Goal: Contribute content: Contribute content

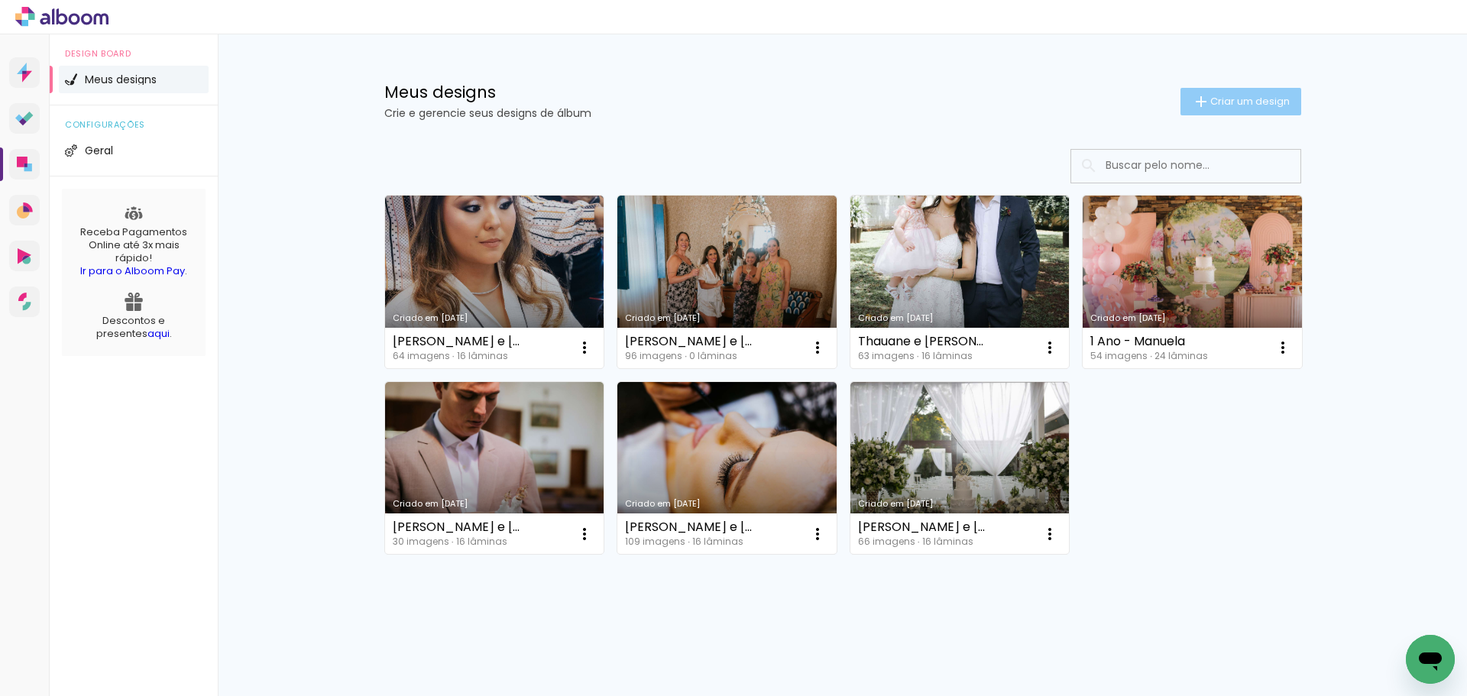
click at [1263, 109] on paper-button "Criar um design" at bounding box center [1241, 102] width 121 height 28
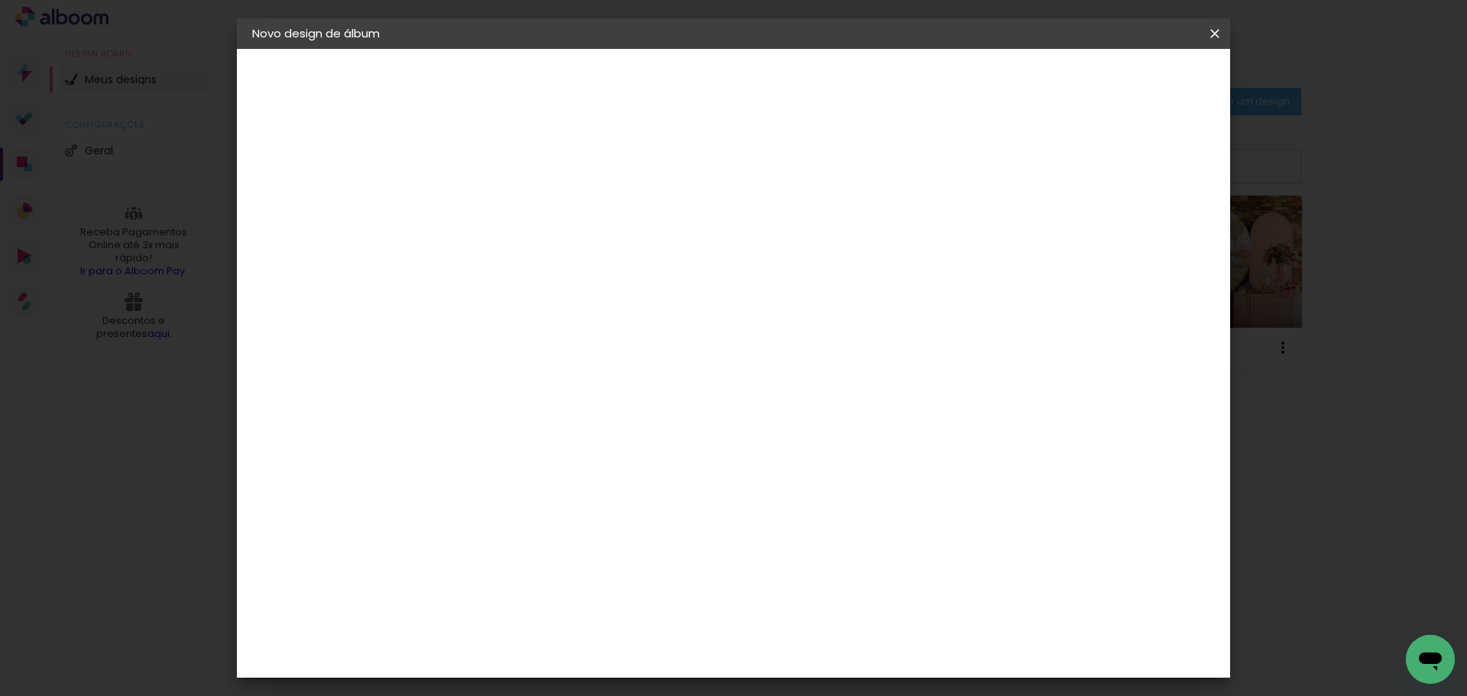
click at [502, 214] on input at bounding box center [502, 205] width 0 height 24
type input "[PERSON_NAME] e Heber"
type paper-input "[PERSON_NAME] e Heber"
click at [659, 70] on paper-button "Avançar" at bounding box center [621, 81] width 75 height 26
click at [789, 231] on paper-item "Tamanho Livre" at bounding box center [715, 233] width 147 height 34
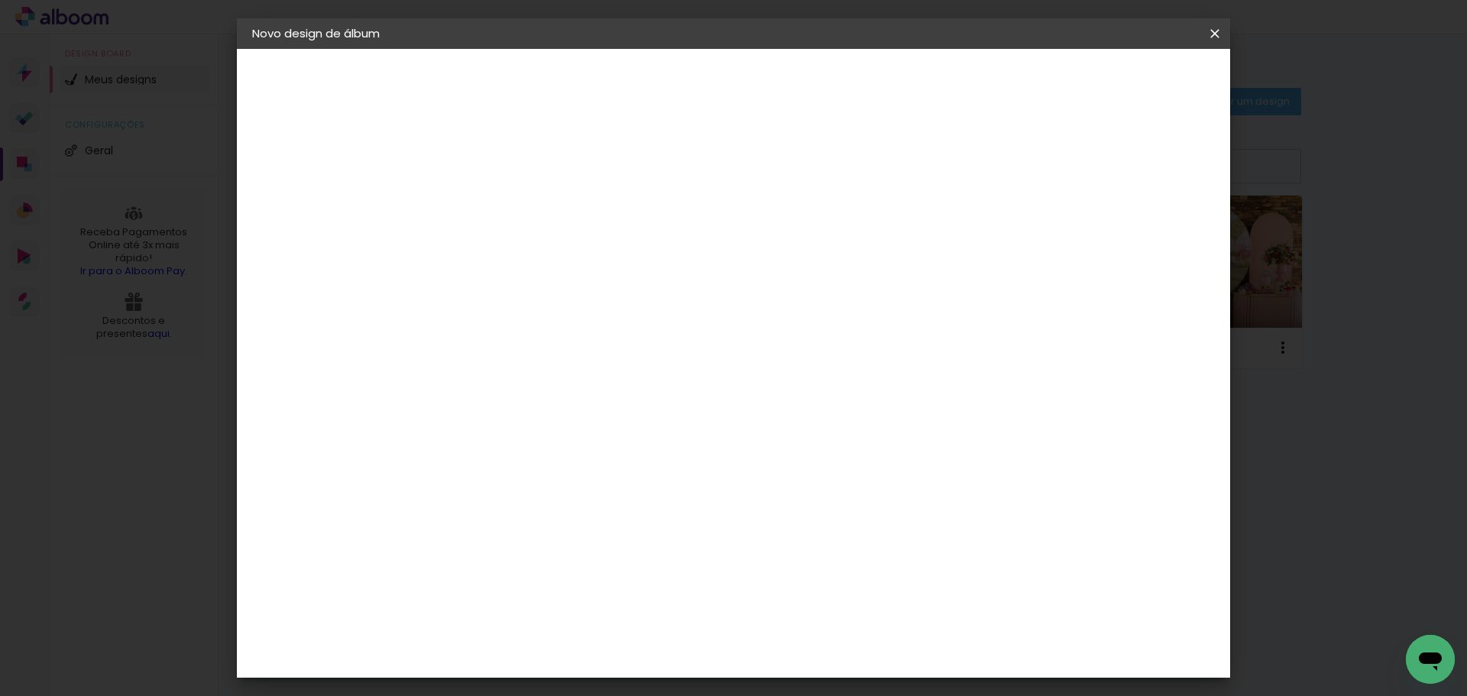
click at [0, 0] on slot "Avançar" at bounding box center [0, 0] width 0 height 0
click at [1120, 79] on span "Iniciar design" at bounding box center [1085, 81] width 70 height 11
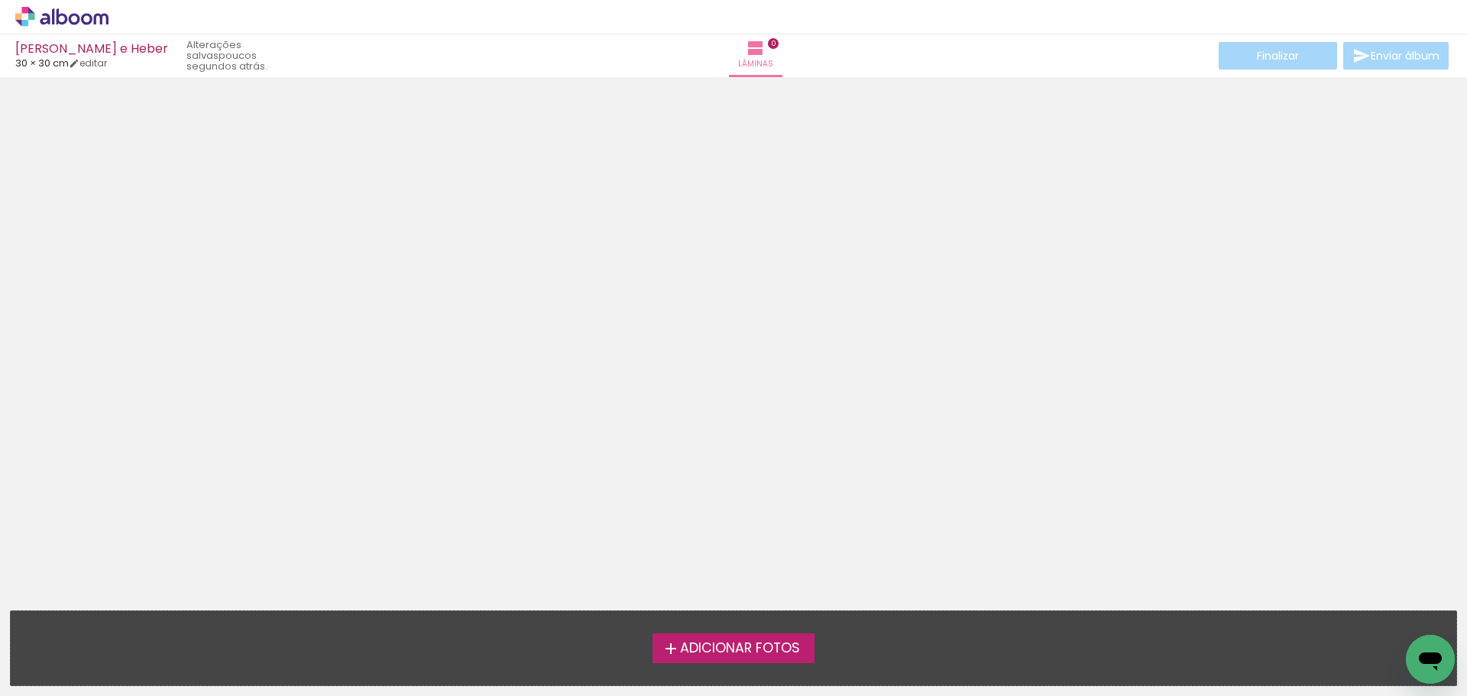
click at [783, 660] on label "Adicionar Fotos" at bounding box center [734, 648] width 163 height 29
click at [0, 0] on input "file" at bounding box center [0, 0] width 0 height 0
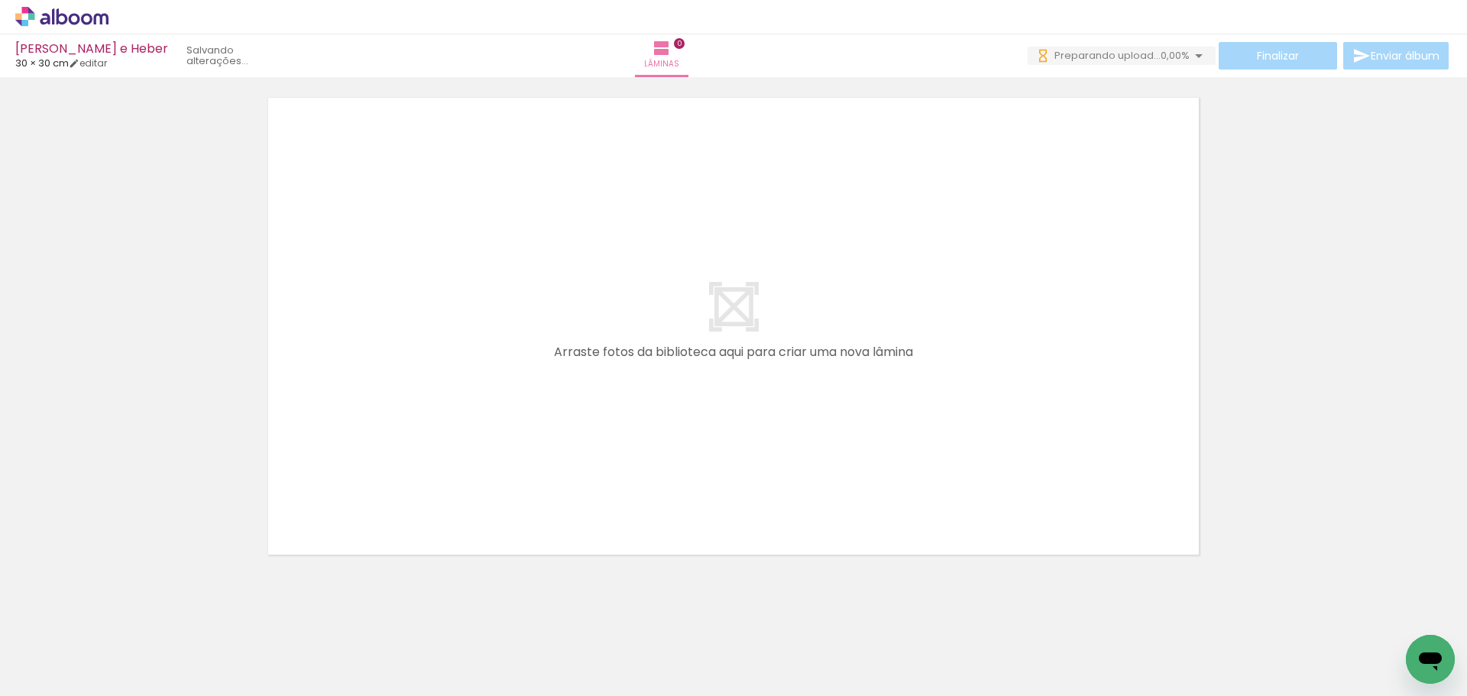
scroll to position [48, 0]
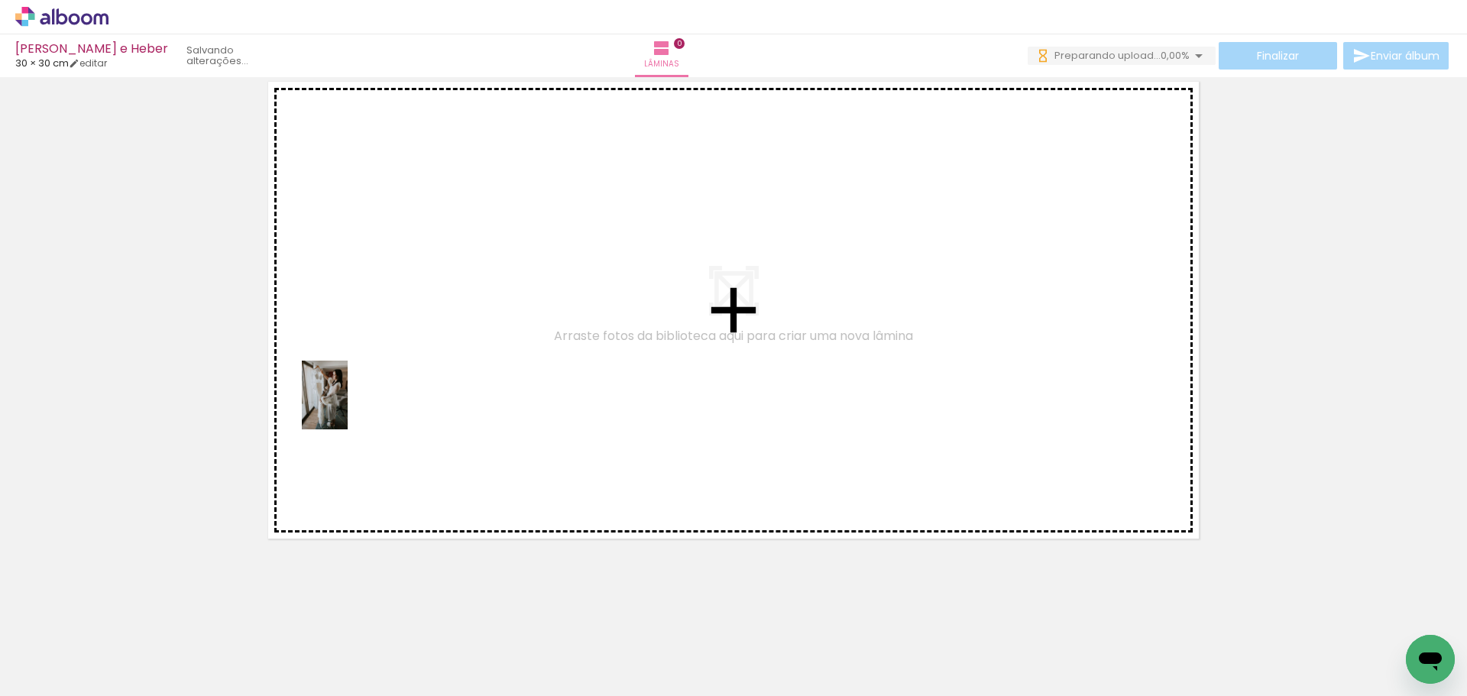
drag, startPoint x: 167, startPoint y: 650, endPoint x: 374, endPoint y: 384, distance: 336.5
click at [374, 384] on quentale-workspace at bounding box center [733, 348] width 1467 height 696
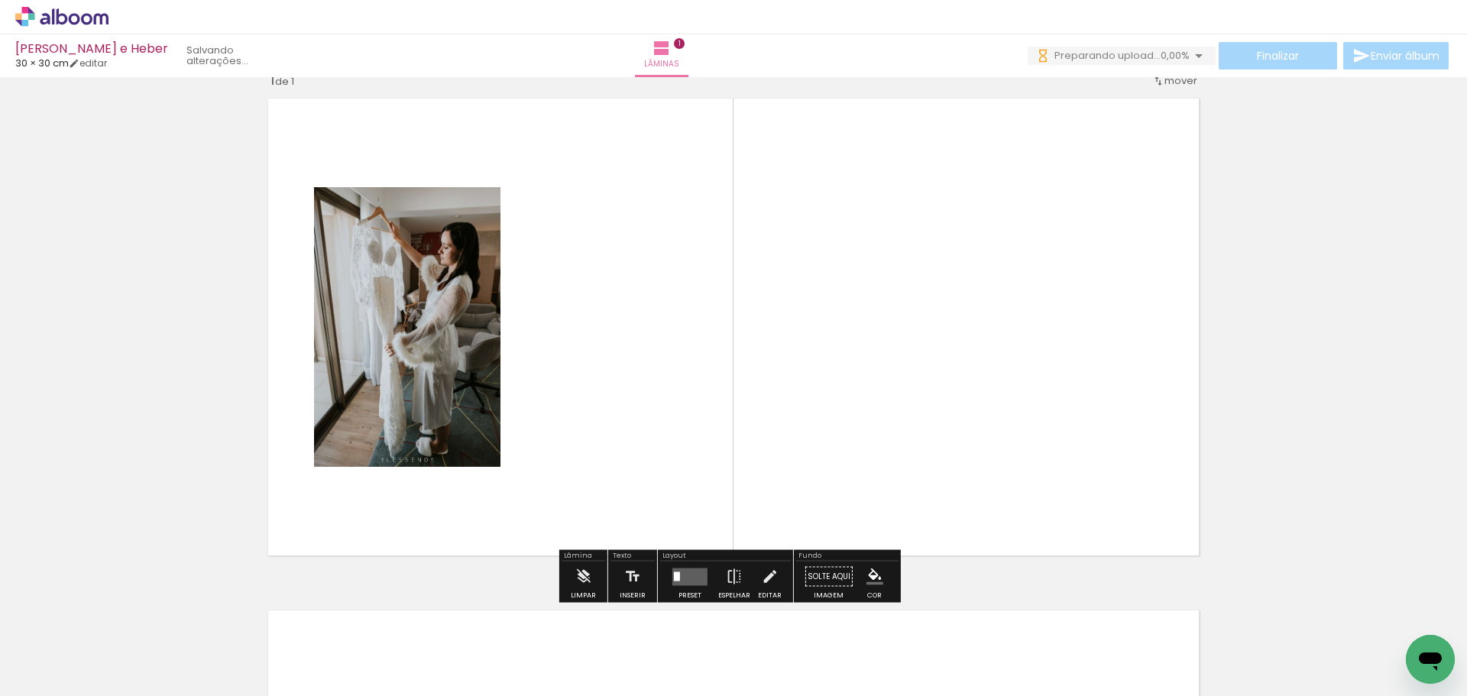
scroll to position [20, 0]
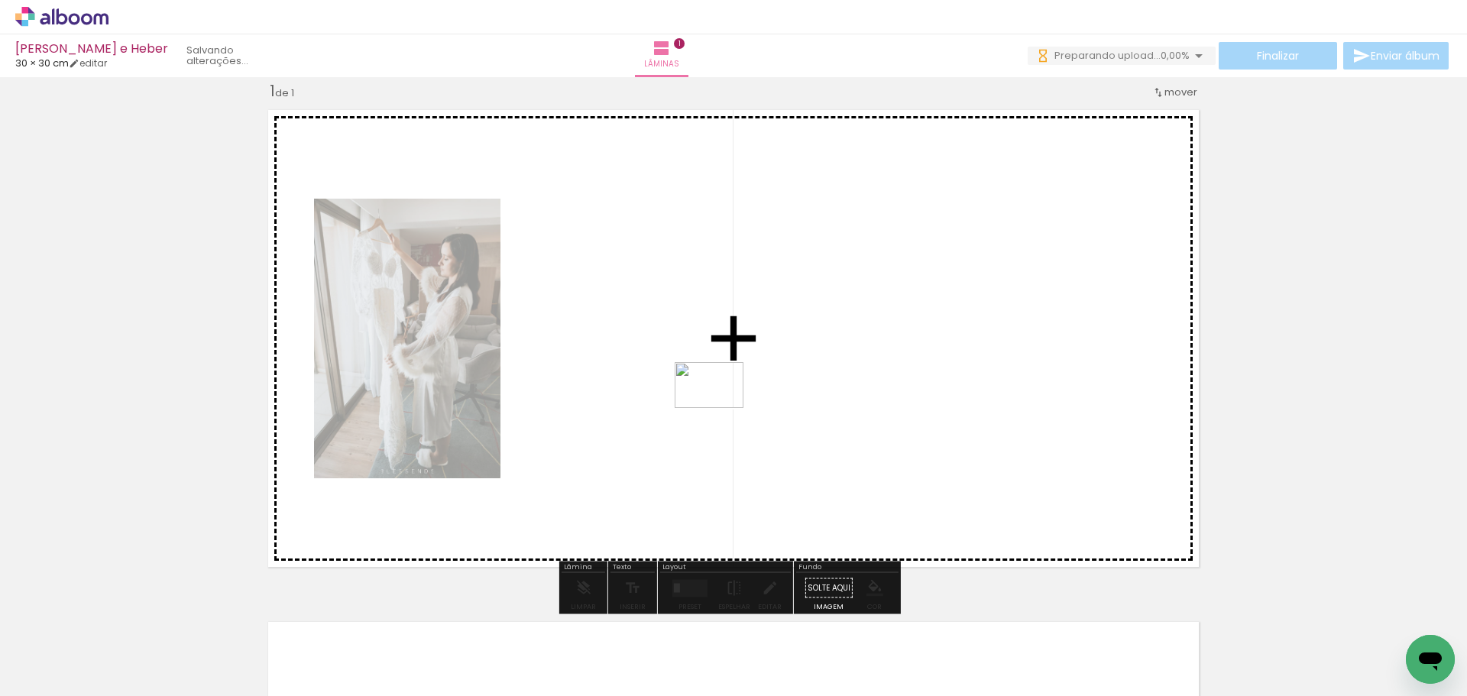
drag, startPoint x: 271, startPoint y: 649, endPoint x: 721, endPoint y: 408, distance: 510.5
click at [721, 408] on quentale-workspace at bounding box center [733, 348] width 1467 height 696
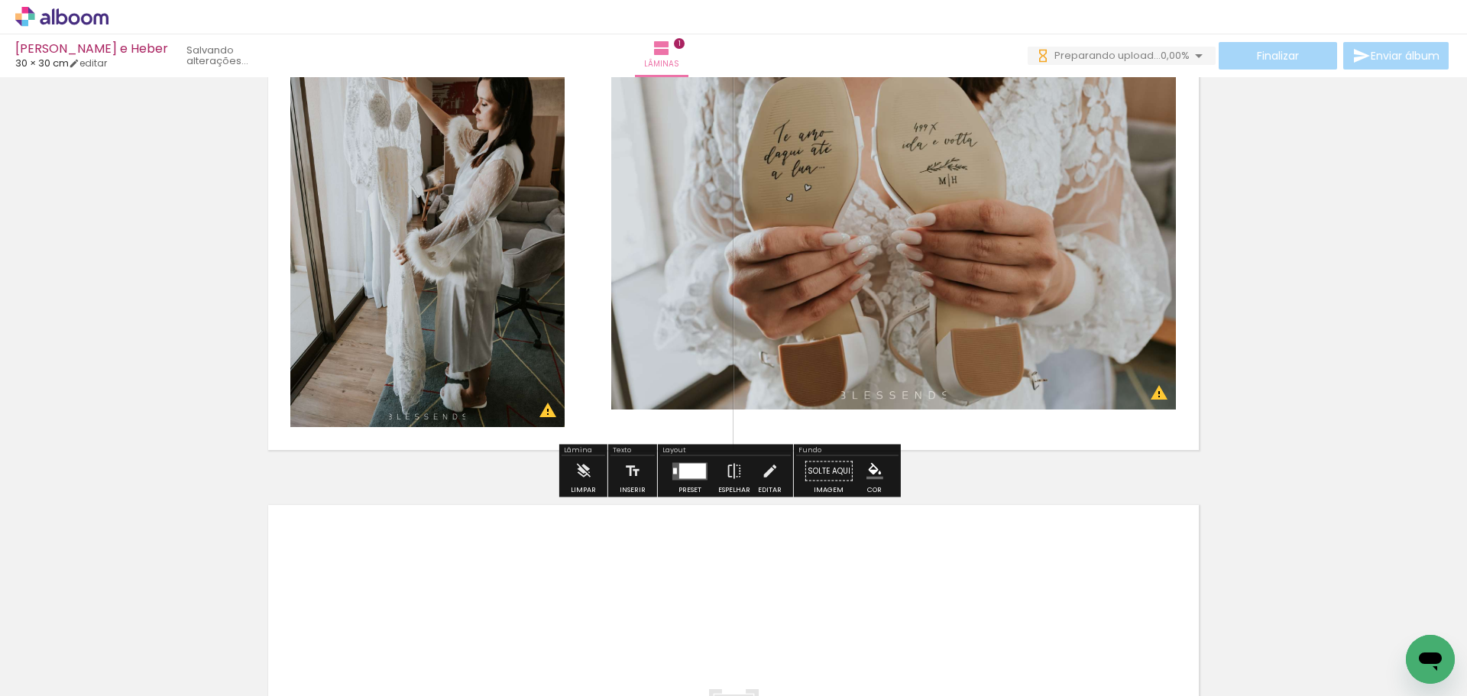
scroll to position [173, 0]
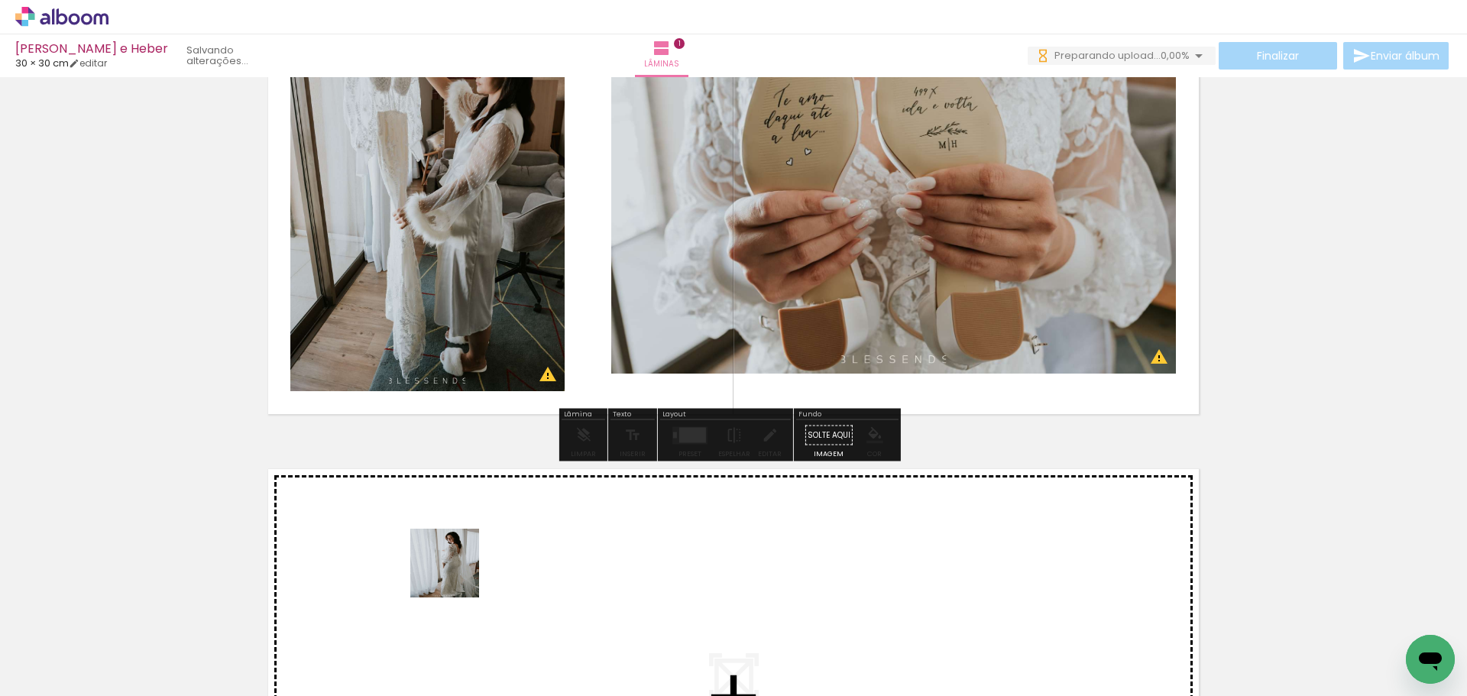
drag, startPoint x: 430, startPoint y: 632, endPoint x: 468, endPoint y: 544, distance: 95.8
click at [468, 544] on quentale-workspace at bounding box center [733, 348] width 1467 height 696
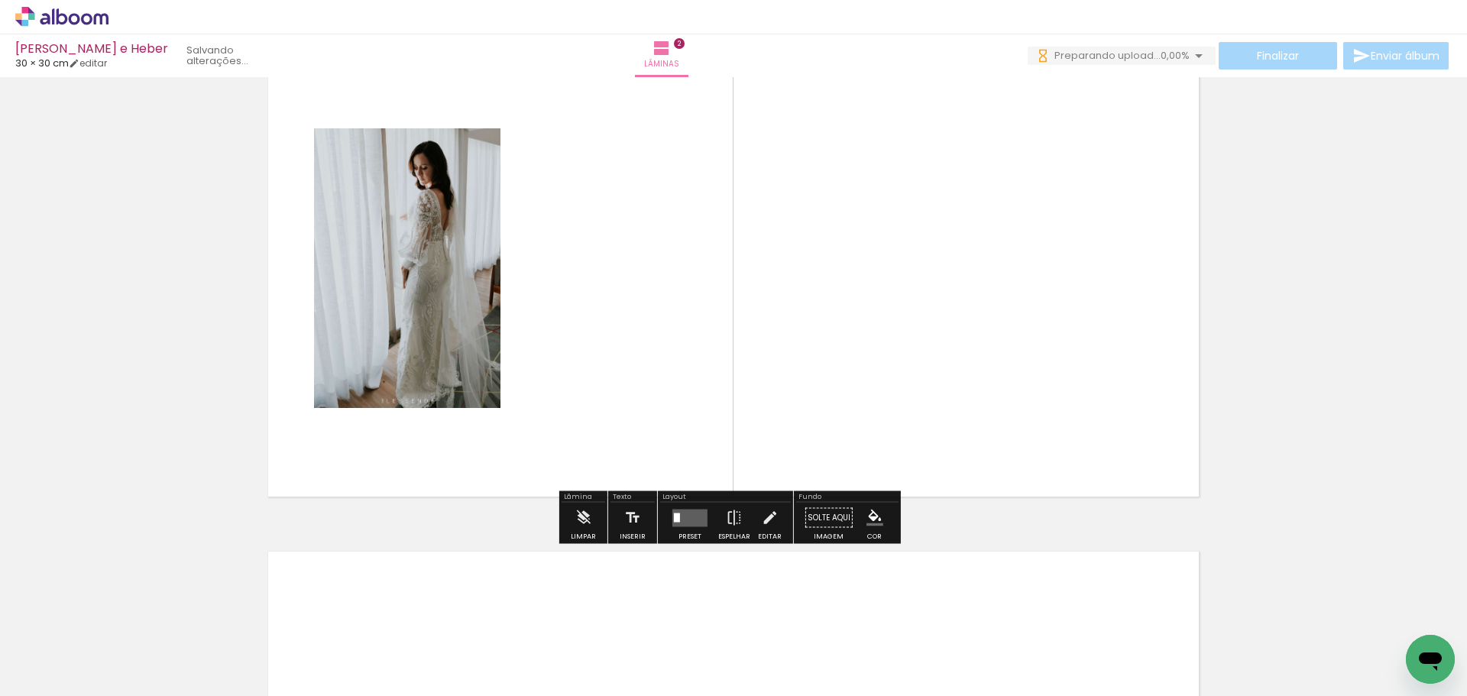
scroll to position [608, 0]
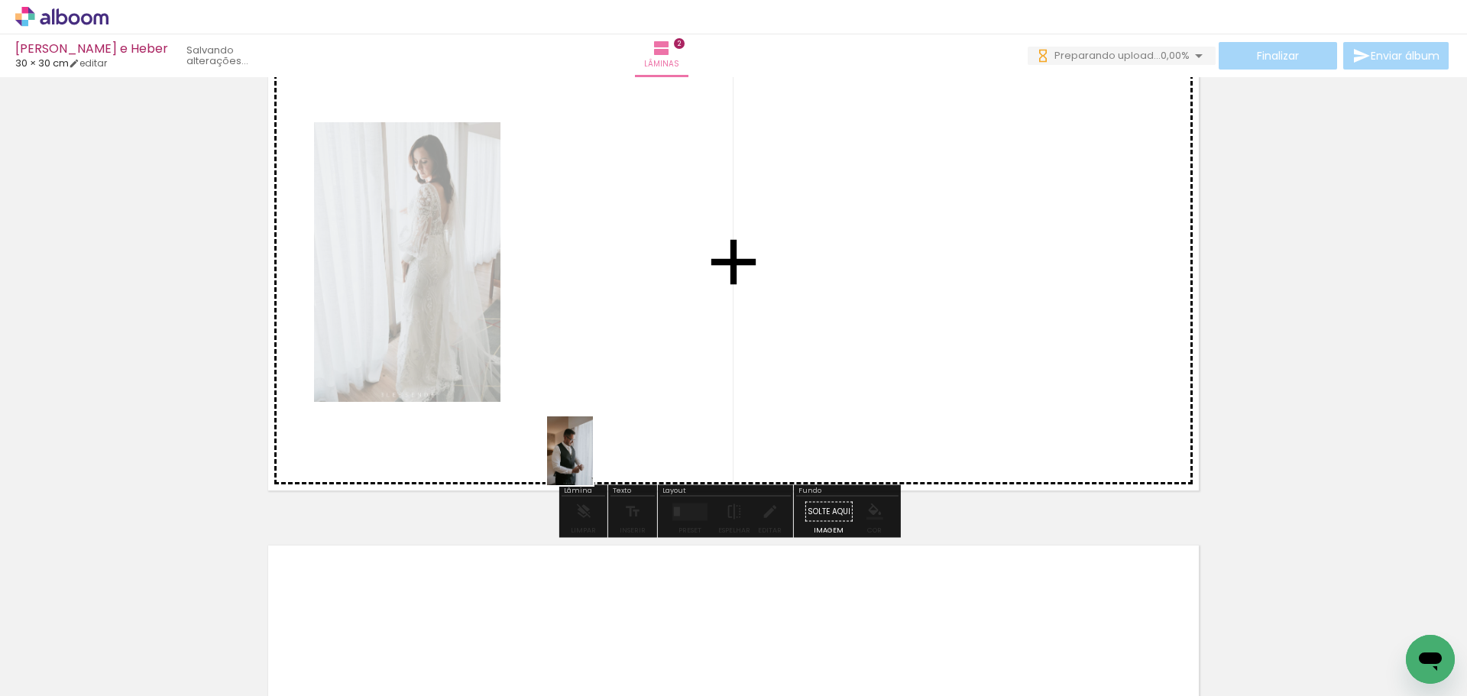
drag, startPoint x: 507, startPoint y: 634, endPoint x: 619, endPoint y: 398, distance: 261.5
click at [619, 398] on quentale-workspace at bounding box center [733, 348] width 1467 height 696
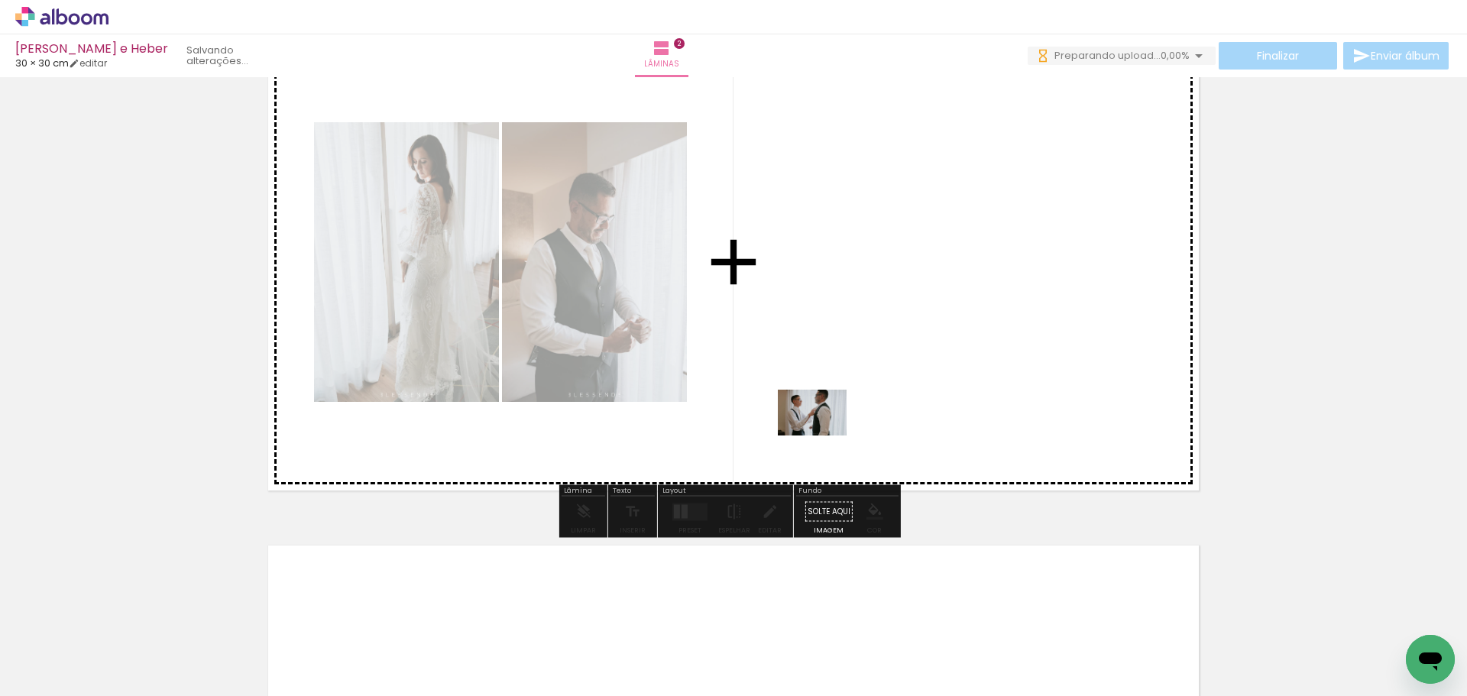
drag, startPoint x: 614, startPoint y: 660, endPoint x: 831, endPoint y: 424, distance: 319.7
click at [831, 424] on quentale-workspace at bounding box center [733, 348] width 1467 height 696
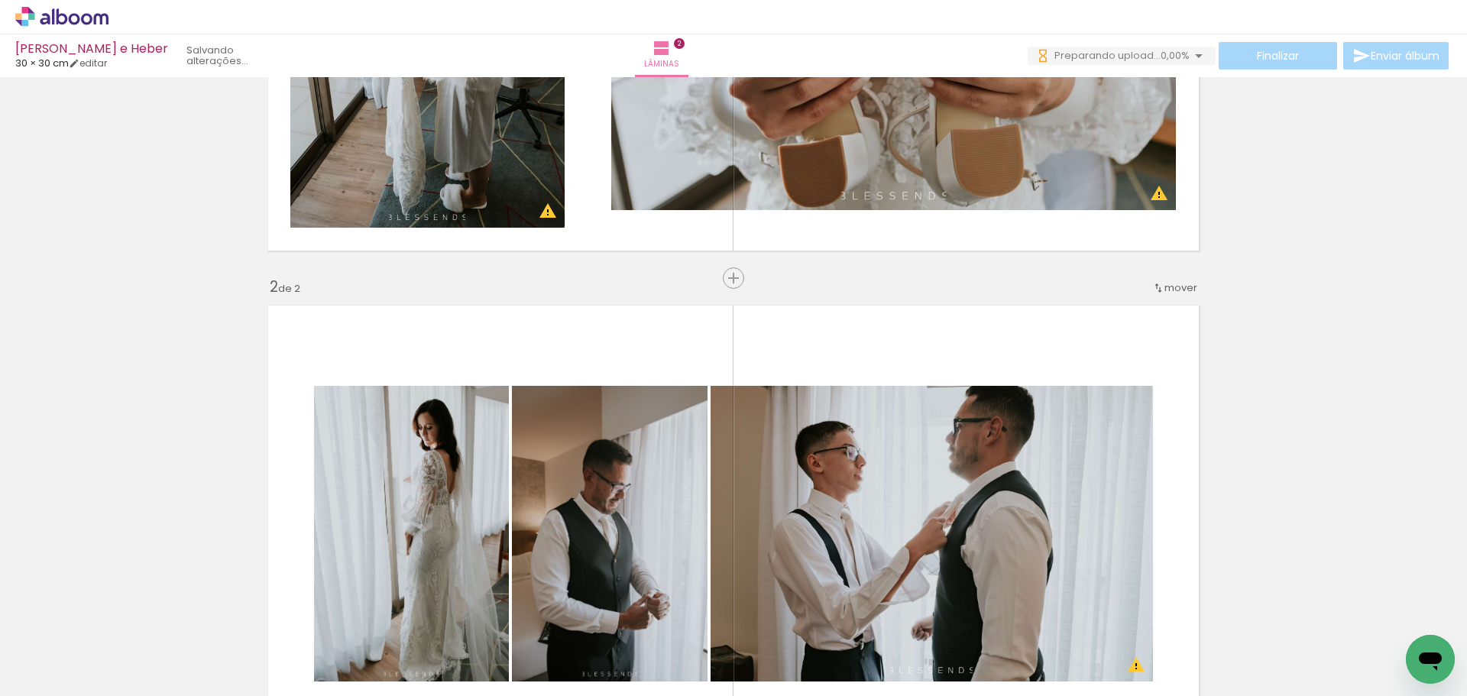
scroll to position [303, 0]
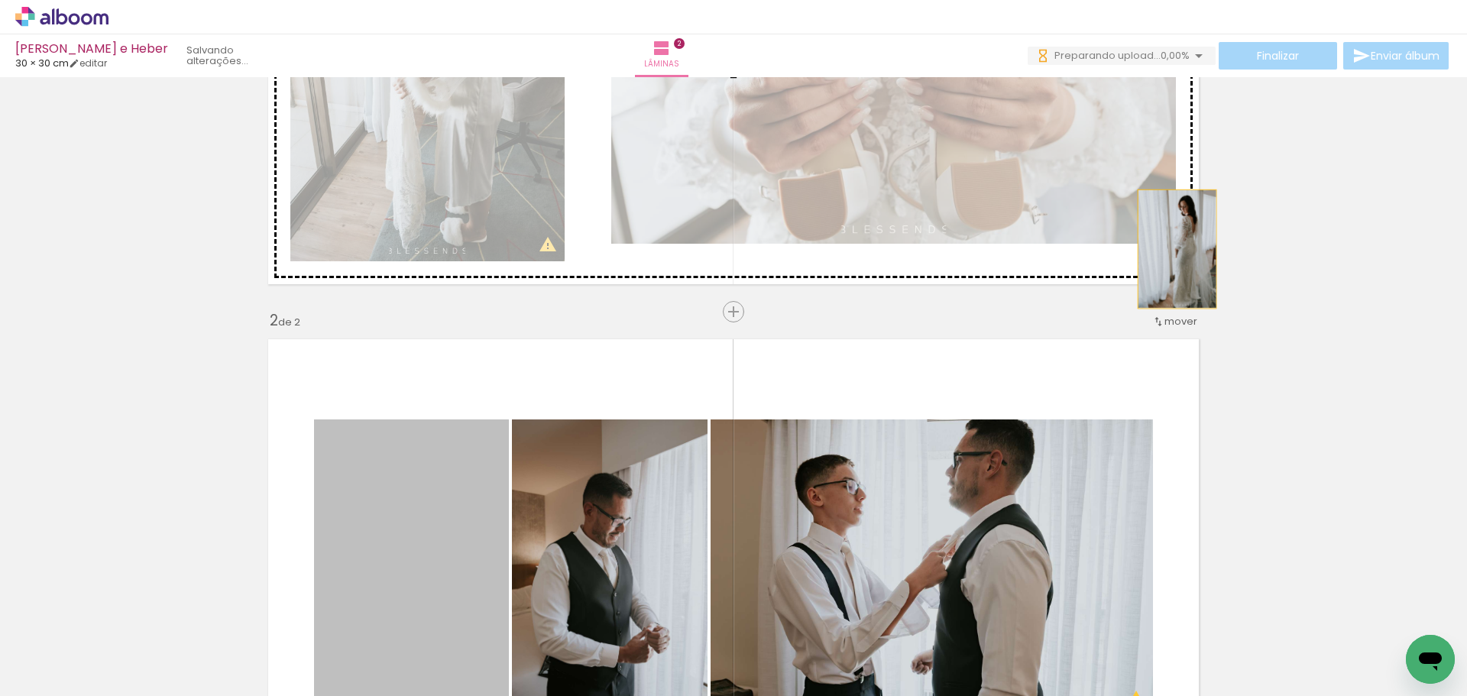
drag, startPoint x: 437, startPoint y: 522, endPoint x: 1172, endPoint y: 249, distance: 783.5
click at [1172, 249] on div "Inserir lâmina 1 de 2 Inserir lâmina 2 de 2 O Designbox precisará aumentar a su…" at bounding box center [733, 548] width 1467 height 1537
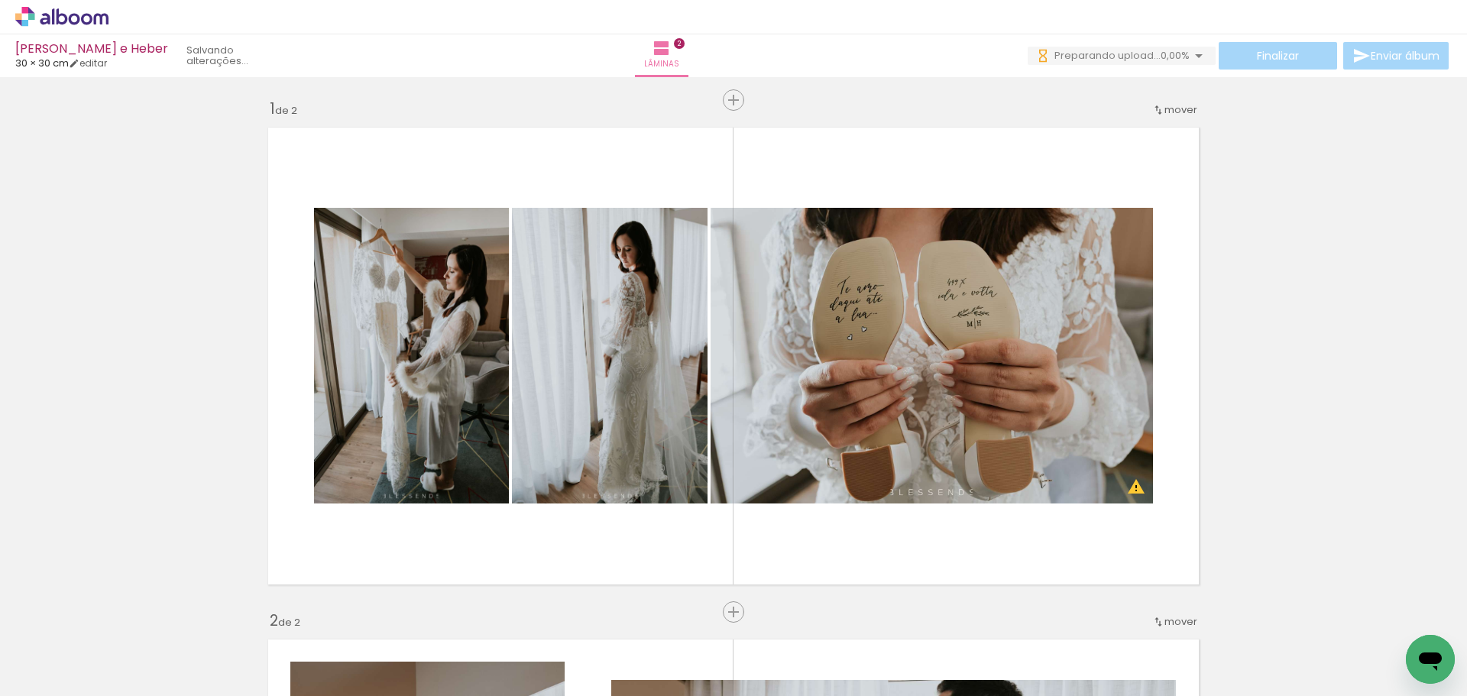
scroll to position [0, 0]
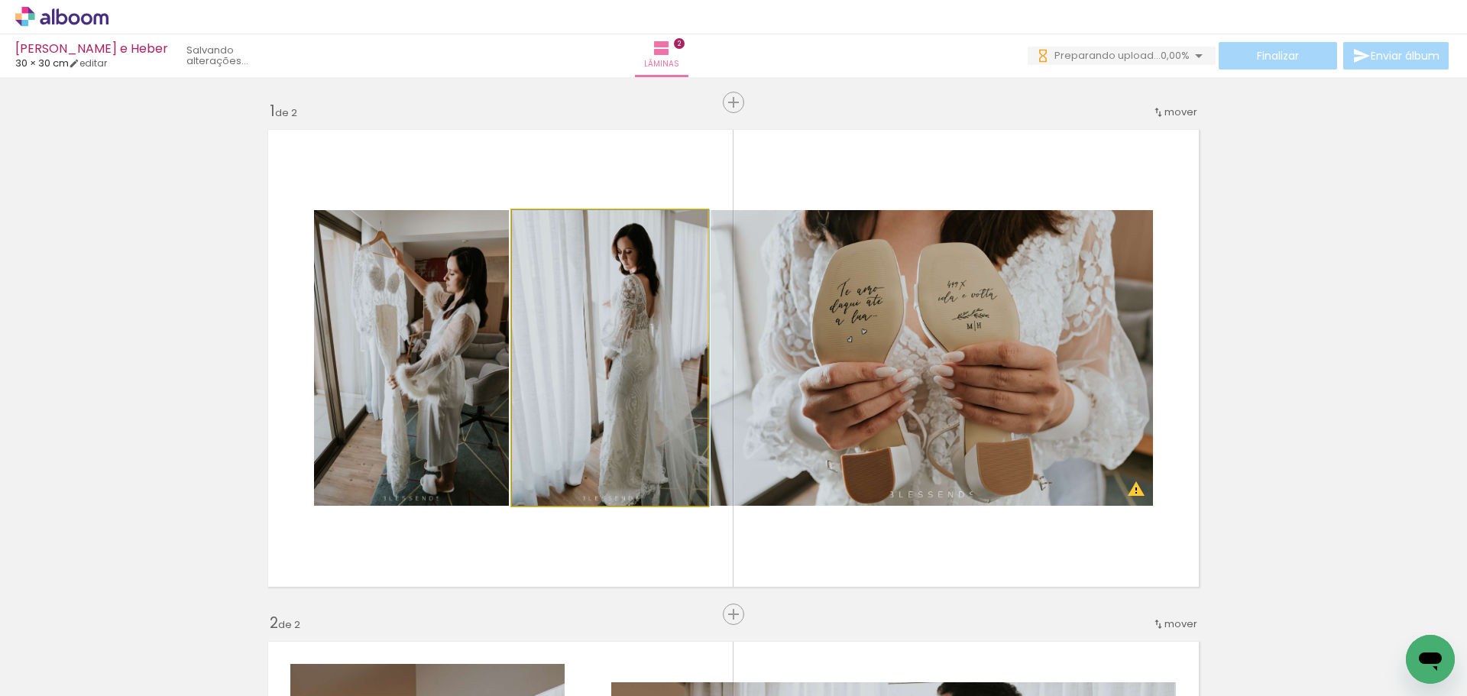
drag, startPoint x: 595, startPoint y: 420, endPoint x: 666, endPoint y: 407, distance: 72.3
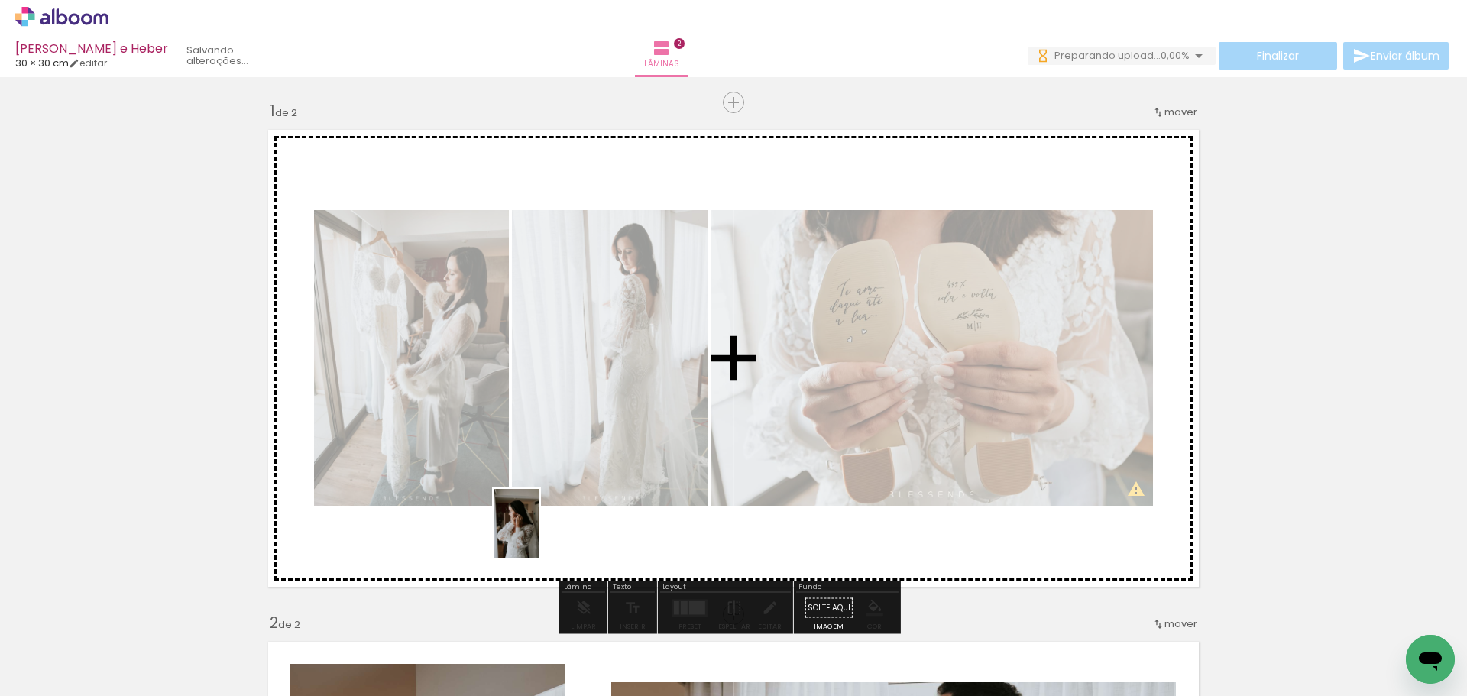
drag, startPoint x: 339, startPoint y: 651, endPoint x: 540, endPoint y: 535, distance: 232.1
click at [540, 535] on quentale-workspace at bounding box center [733, 348] width 1467 height 696
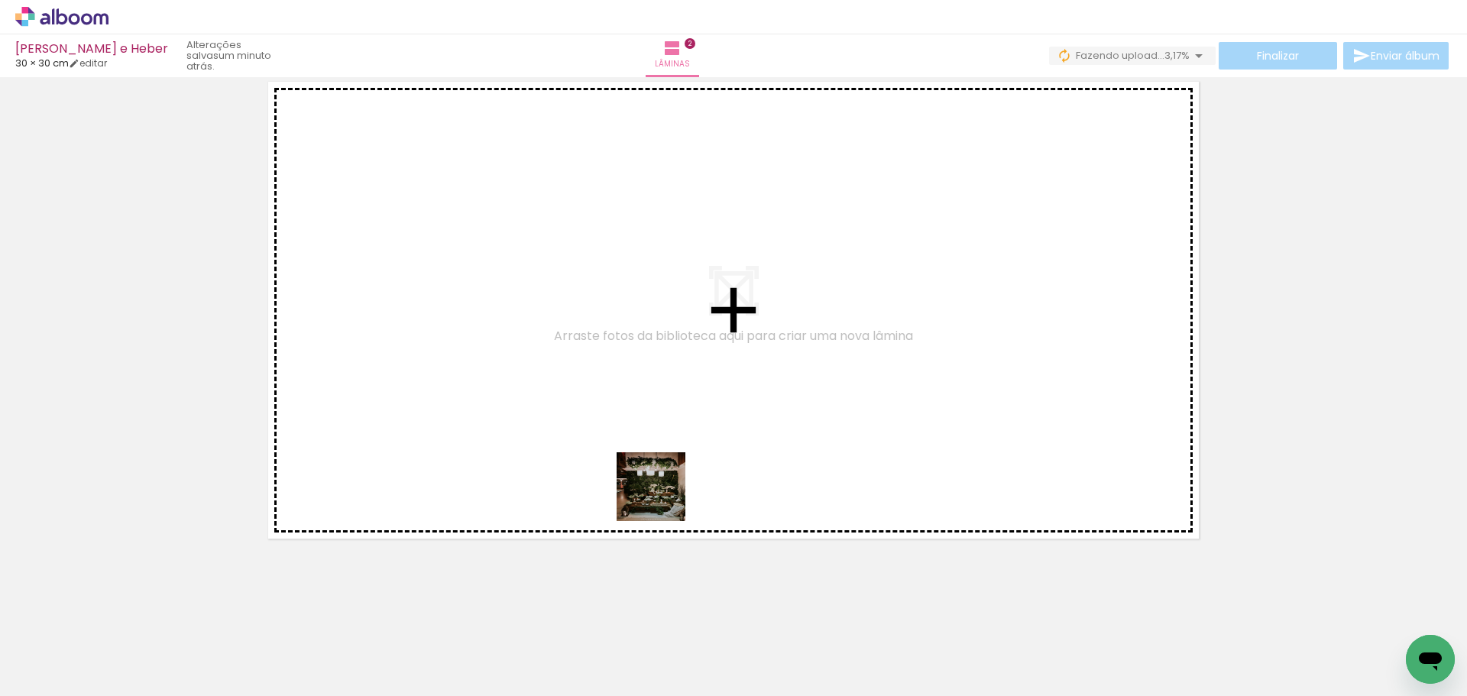
drag, startPoint x: 673, startPoint y: 659, endPoint x: 659, endPoint y: 464, distance: 195.4
click at [657, 463] on quentale-workspace at bounding box center [733, 348] width 1467 height 696
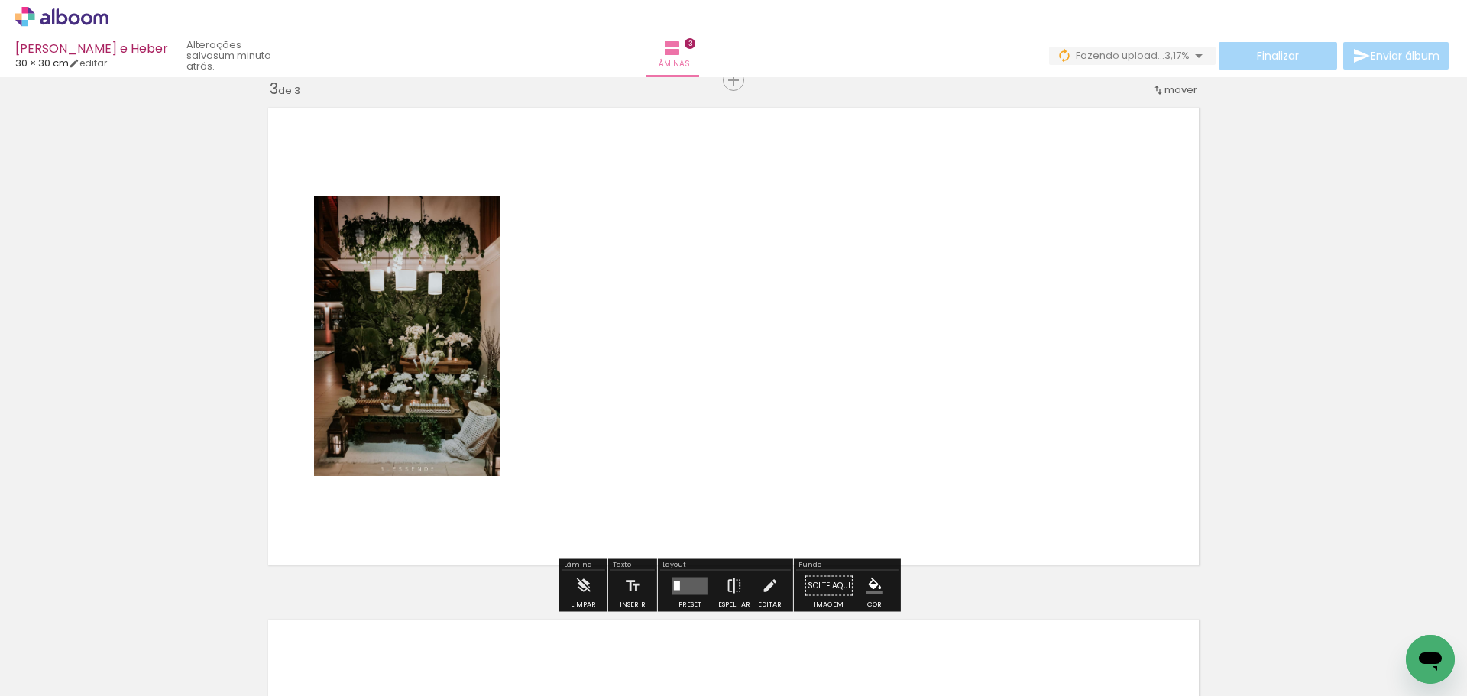
scroll to position [1044, 0]
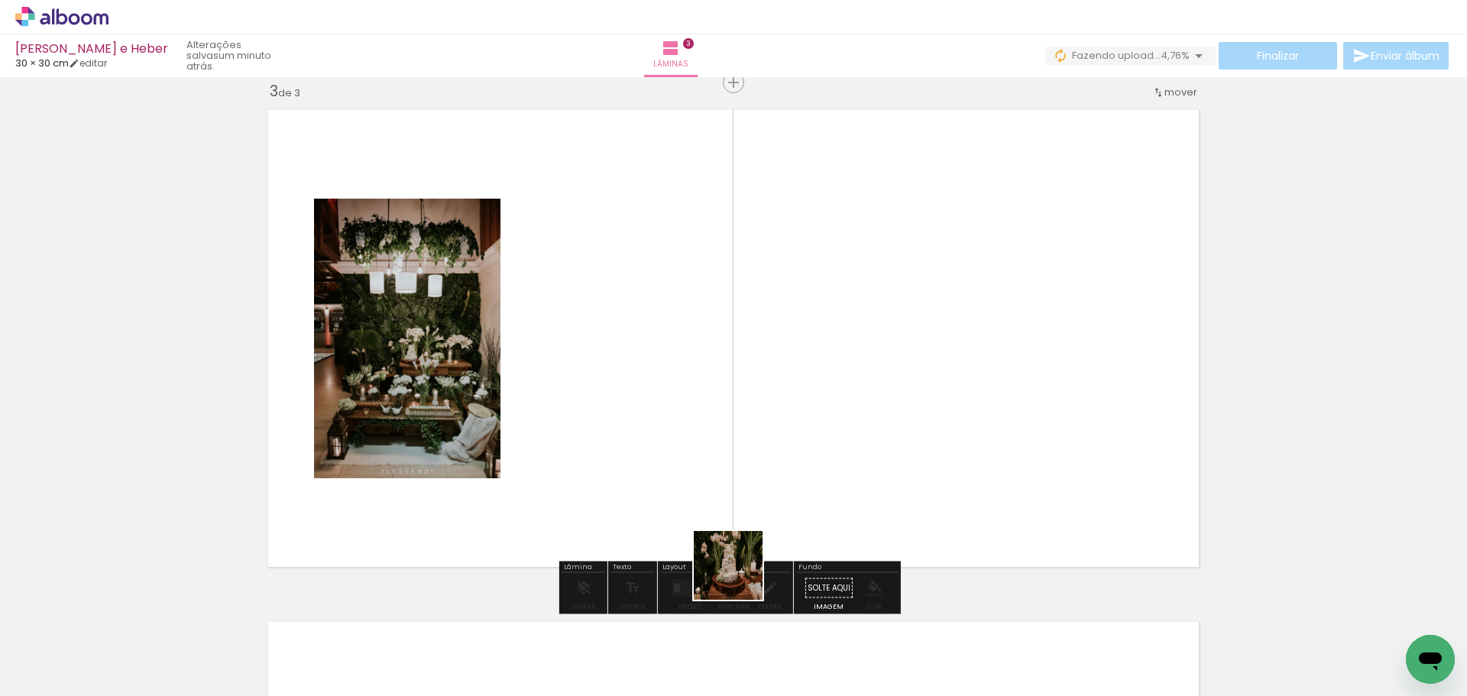
drag, startPoint x: 741, startPoint y: 644, endPoint x: 737, endPoint y: 433, distance: 211.7
click at [737, 433] on quentale-workspace at bounding box center [733, 348] width 1467 height 696
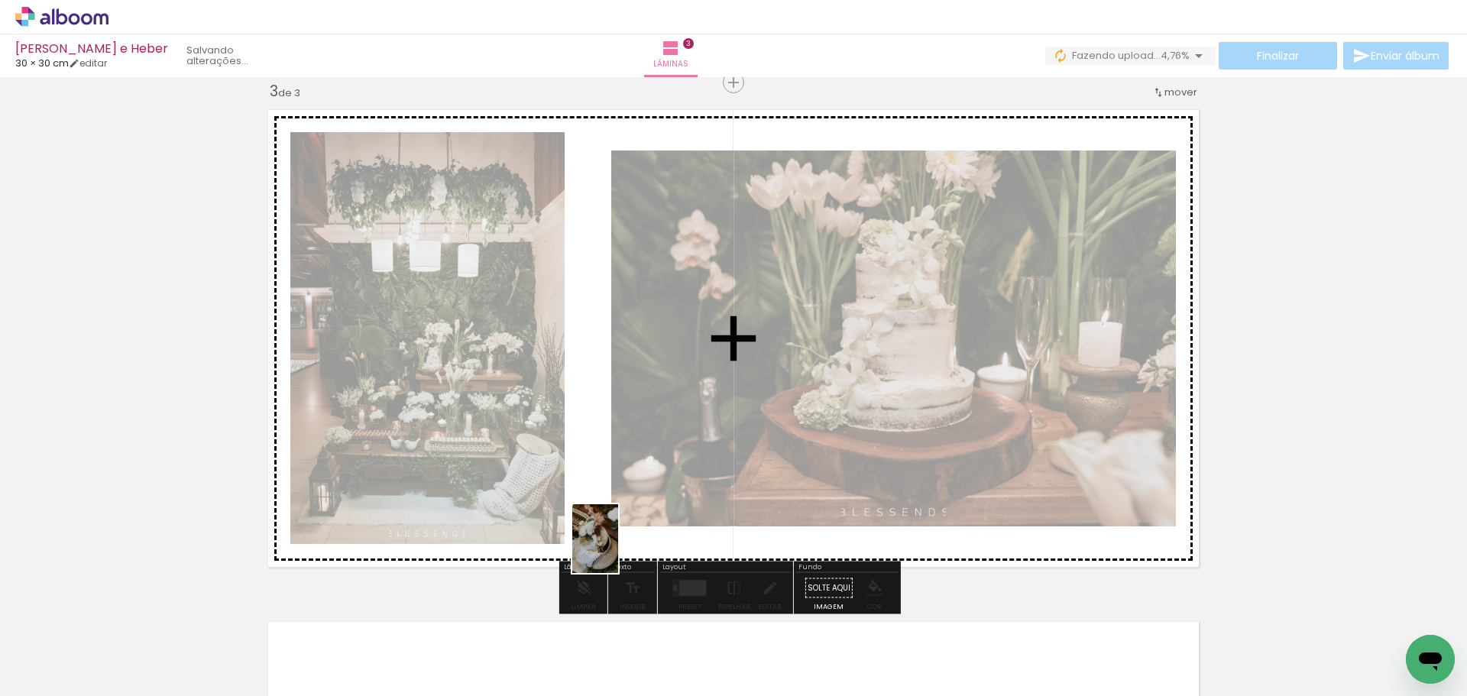
drag, startPoint x: 848, startPoint y: 646, endPoint x: 618, endPoint y: 550, distance: 248.4
click at [618, 550] on quentale-workspace at bounding box center [733, 348] width 1467 height 696
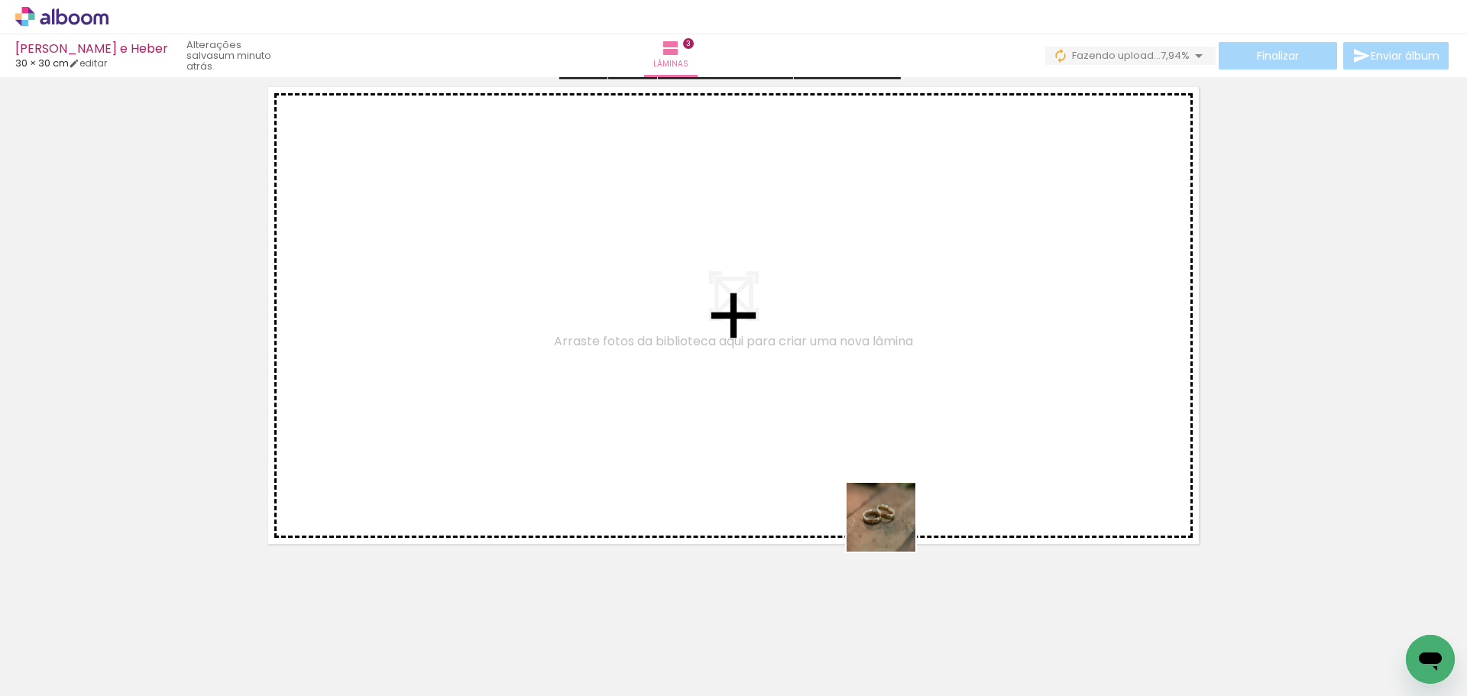
drag, startPoint x: 936, startPoint y: 653, endPoint x: 880, endPoint y: 487, distance: 175.9
click at [880, 487] on quentale-workspace at bounding box center [733, 348] width 1467 height 696
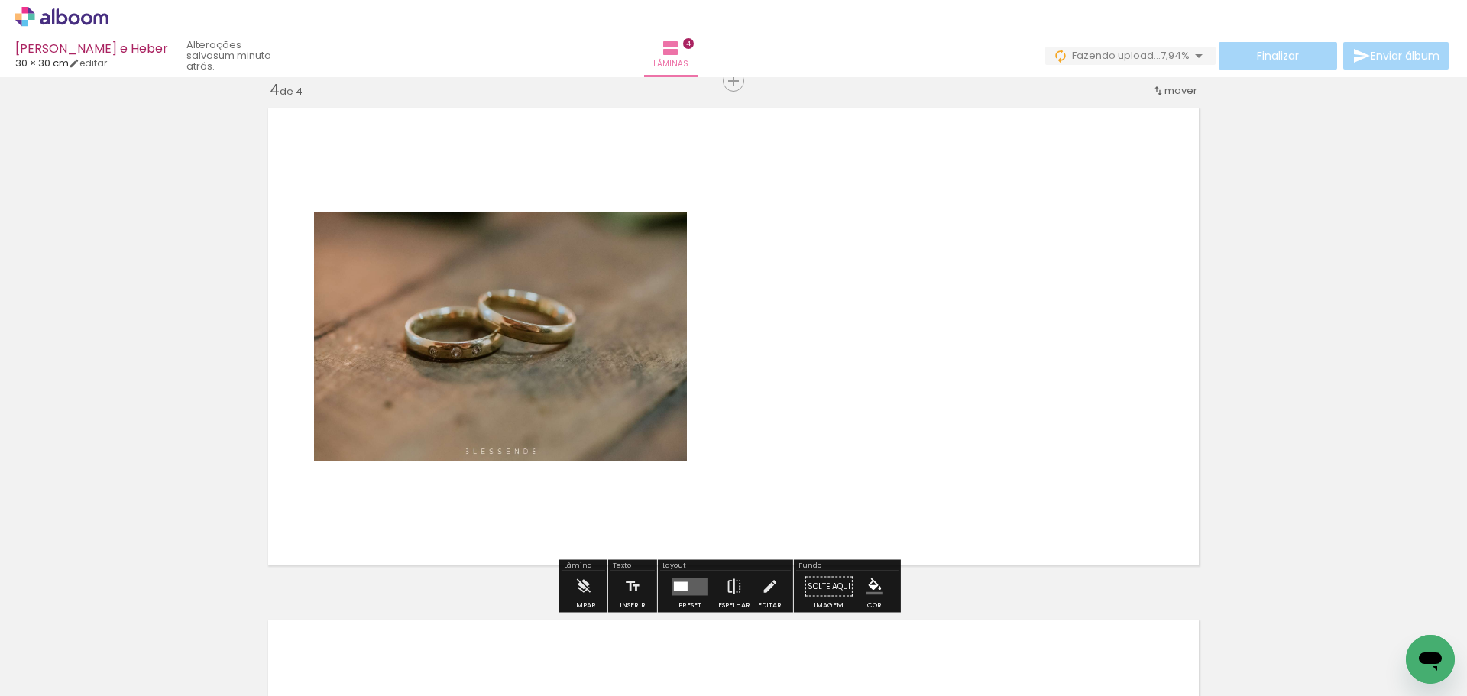
scroll to position [1556, 0]
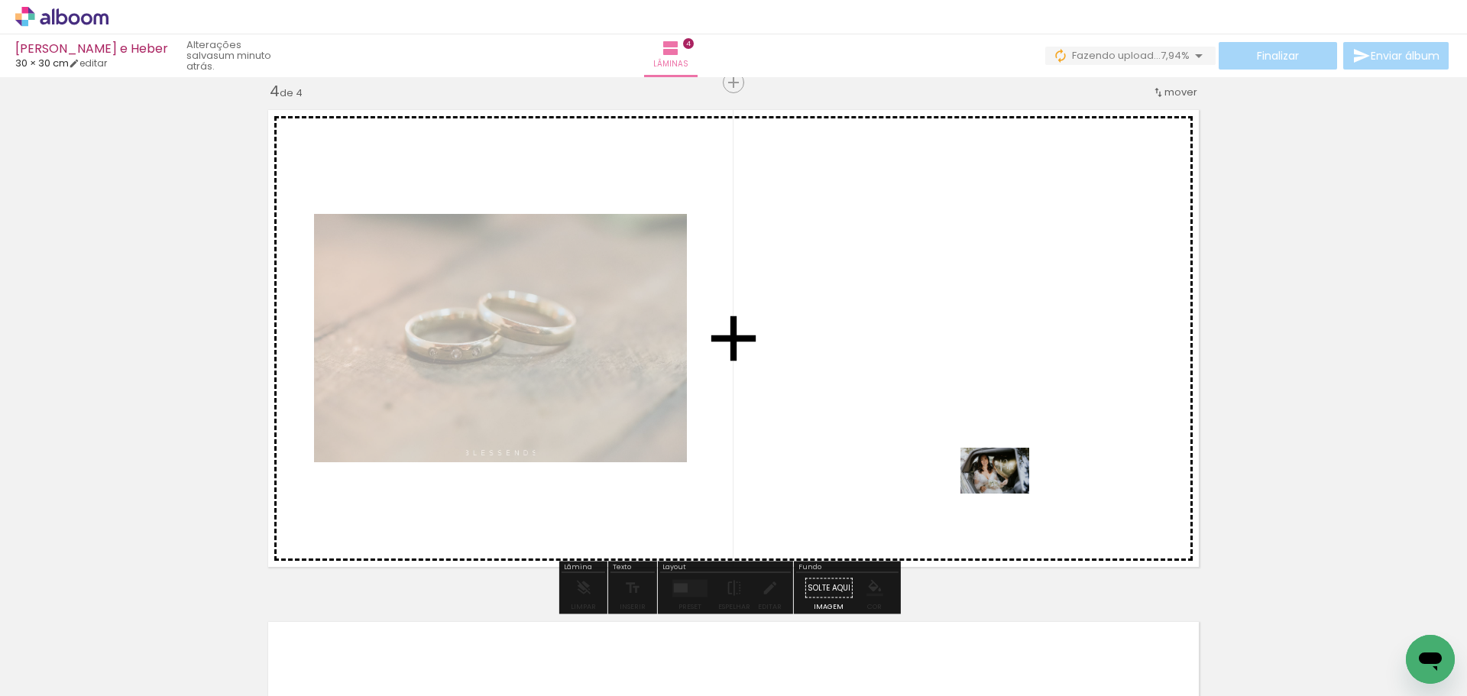
drag, startPoint x: 1041, startPoint y: 640, endPoint x: 1007, endPoint y: 491, distance: 153.7
click at [1007, 491] on quentale-workspace at bounding box center [733, 348] width 1467 height 696
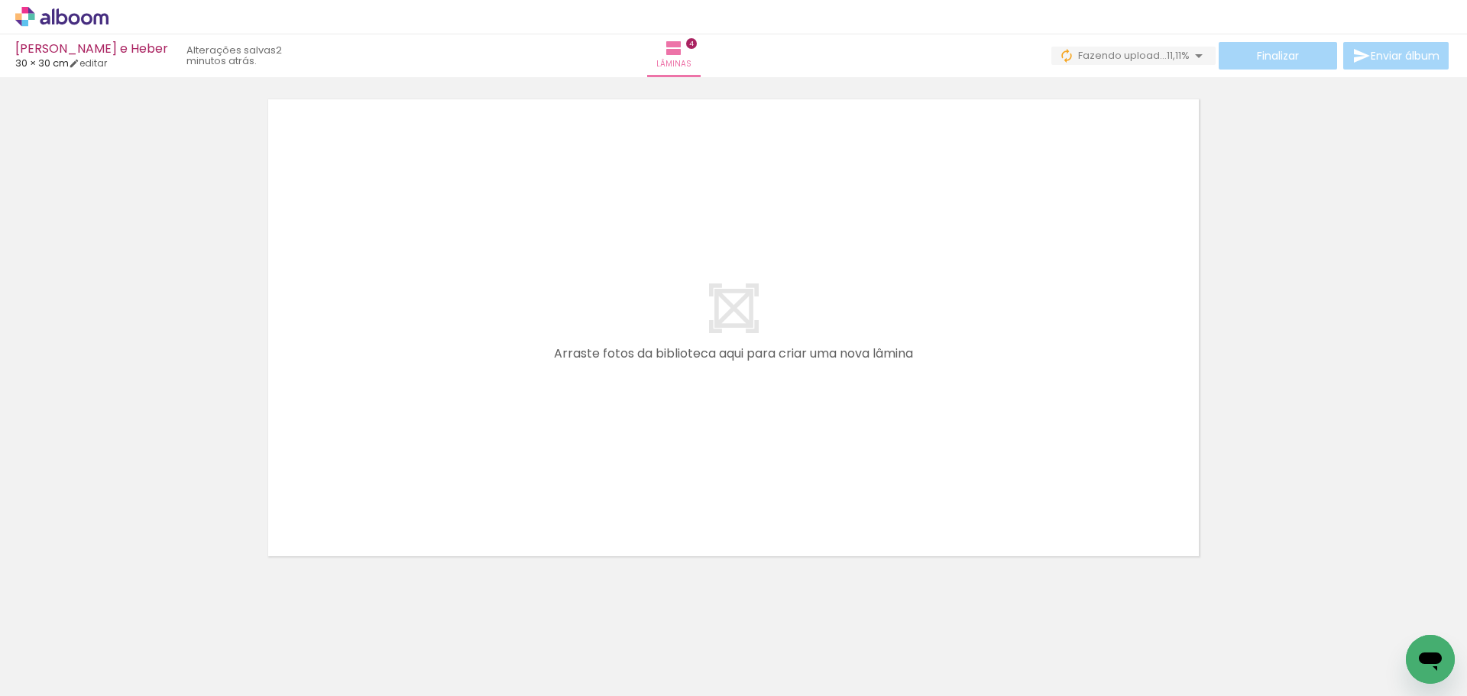
scroll to position [2091, 0]
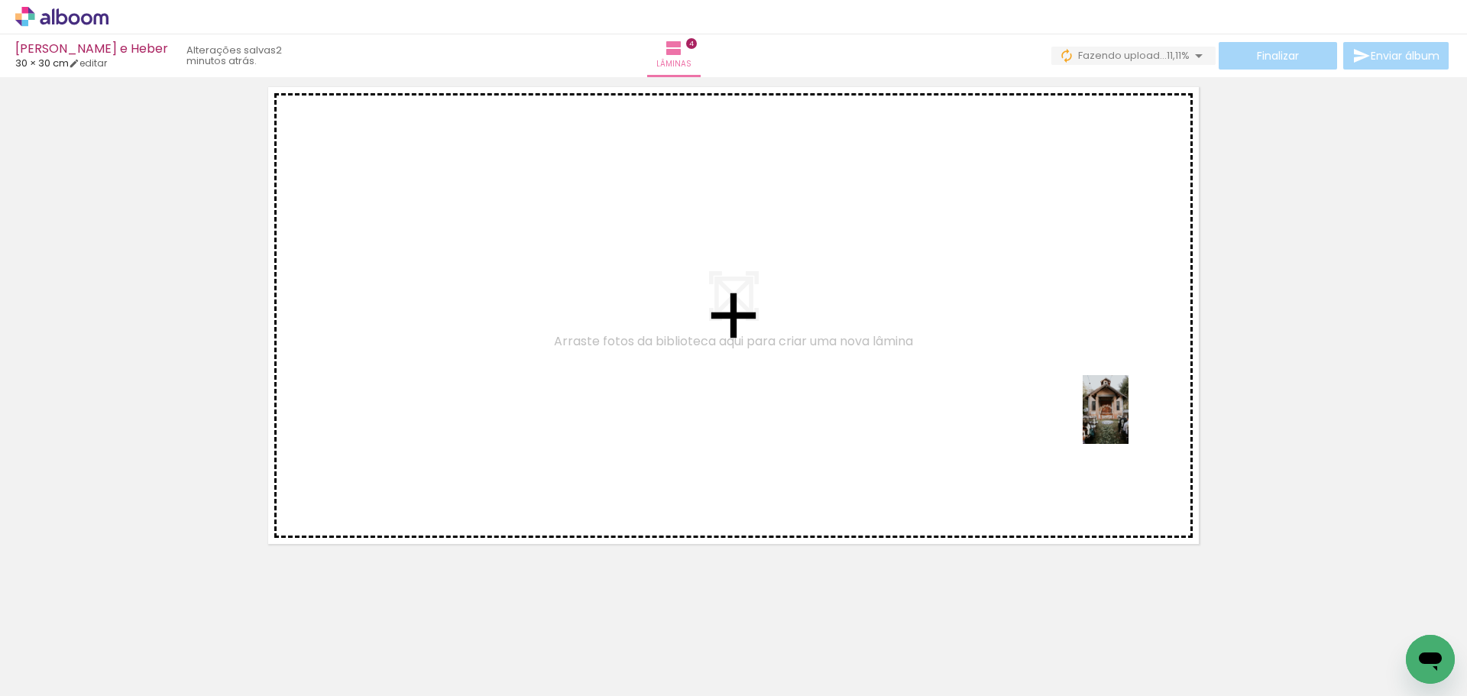
drag, startPoint x: 1101, startPoint y: 653, endPoint x: 1129, endPoint y: 421, distance: 234.0
click at [1129, 421] on quentale-workspace at bounding box center [733, 348] width 1467 height 696
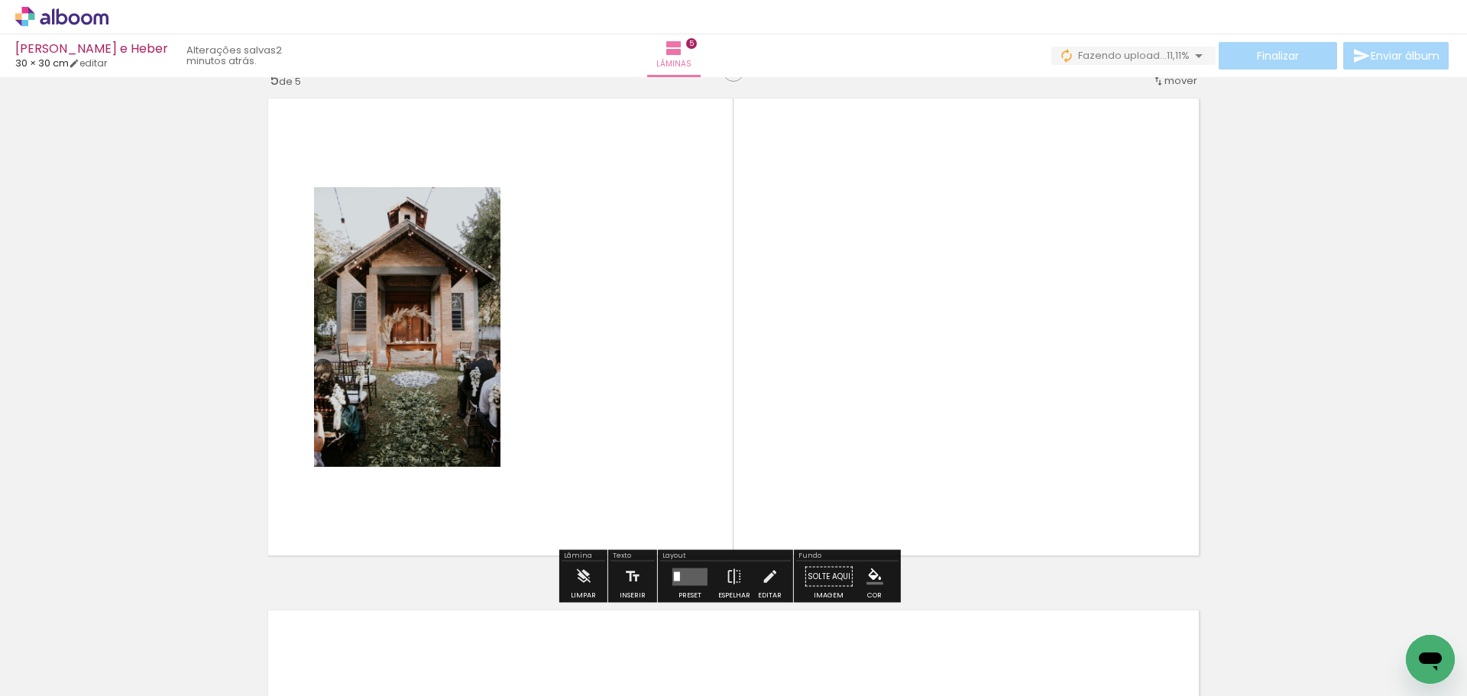
scroll to position [2068, 0]
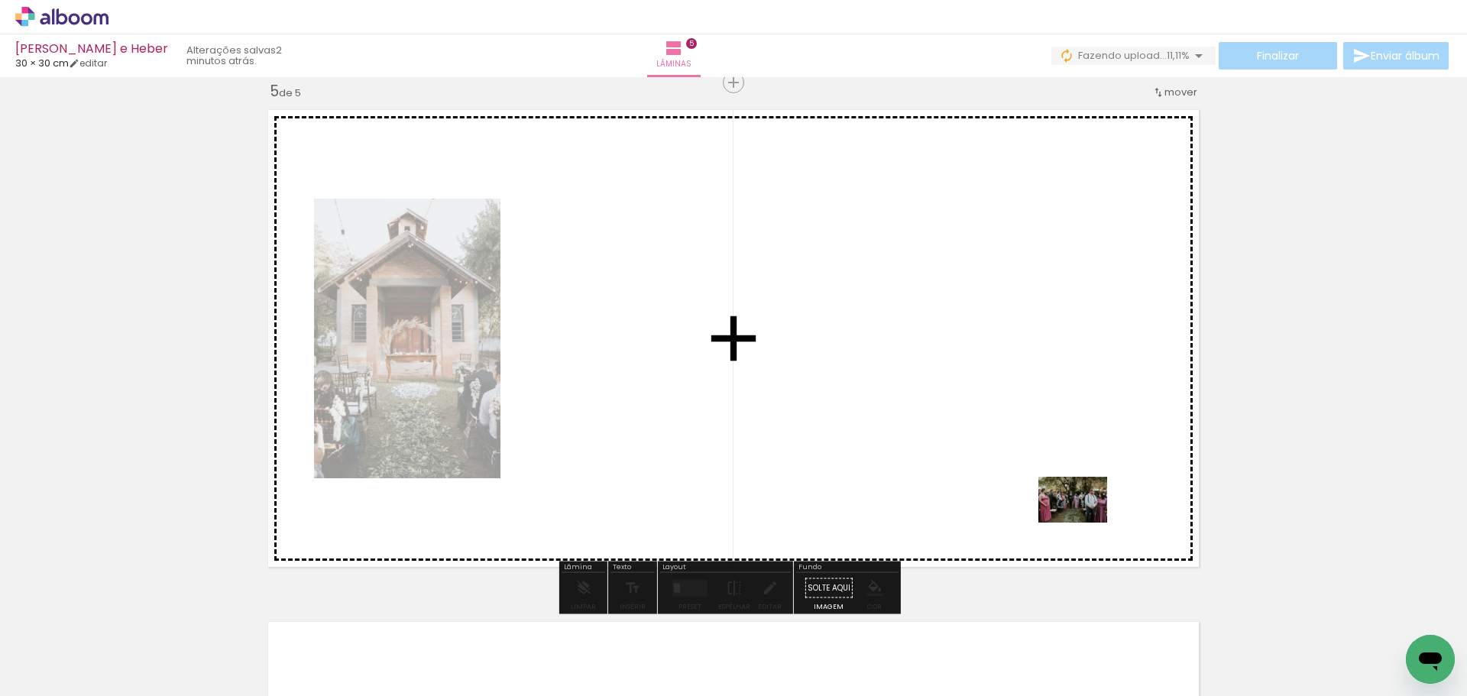
drag, startPoint x: 1184, startPoint y: 663, endPoint x: 1084, endPoint y: 523, distance: 171.6
click at [1084, 523] on quentale-workspace at bounding box center [733, 348] width 1467 height 696
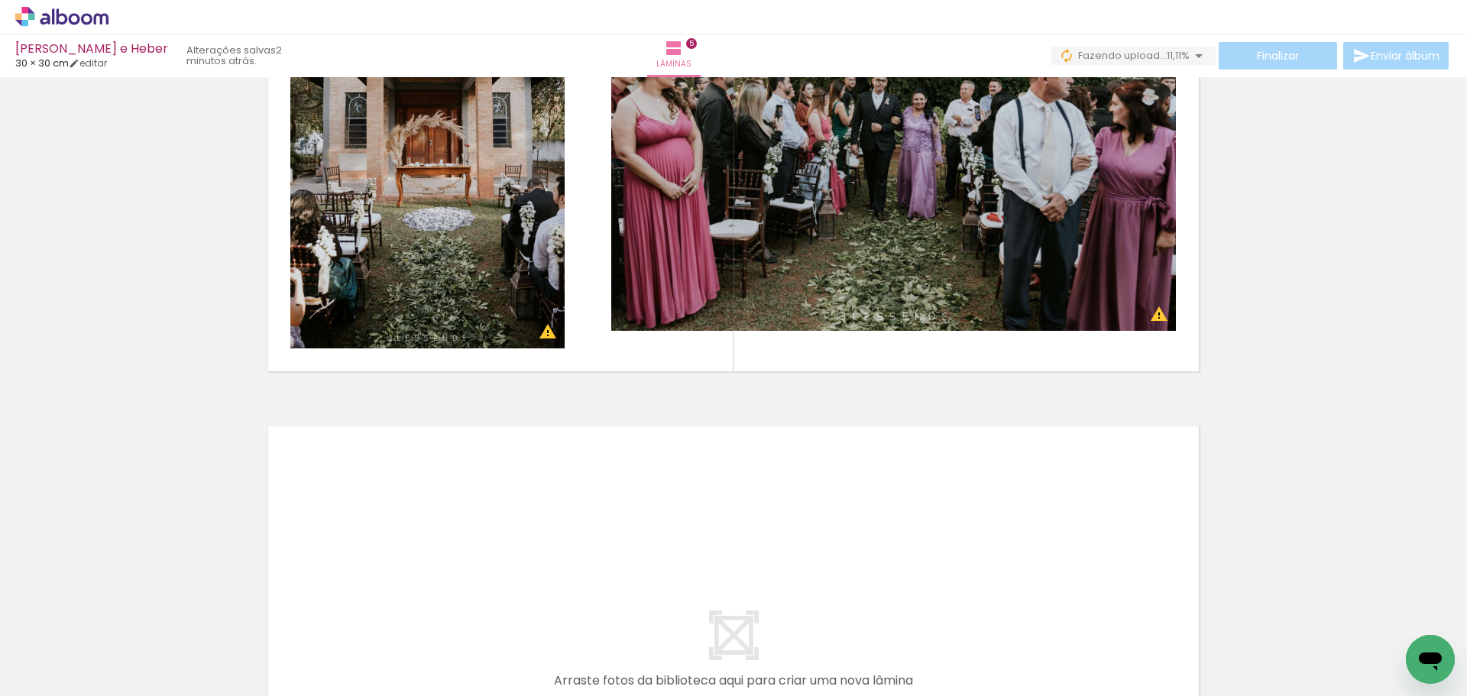
scroll to position [2144, 0]
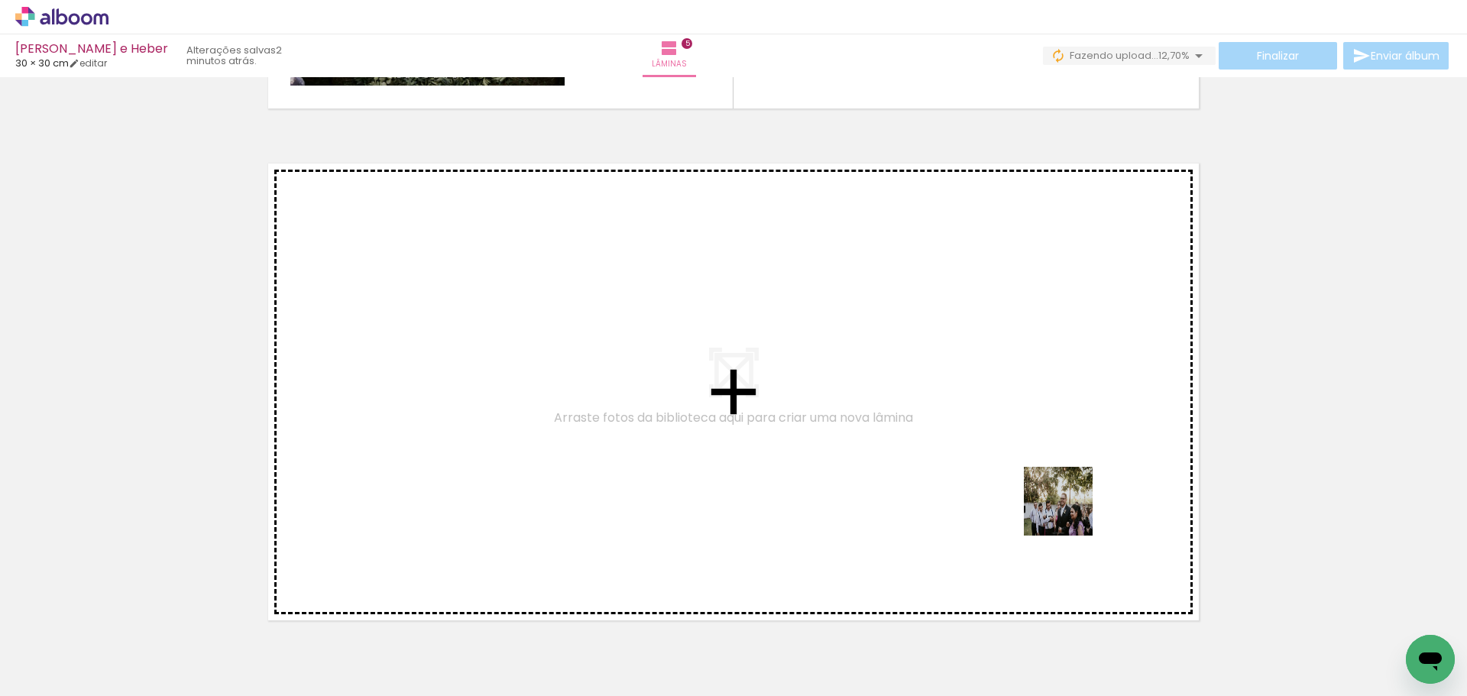
drag, startPoint x: 1259, startPoint y: 642, endPoint x: 1056, endPoint y: 504, distance: 245.9
click at [1056, 504] on quentale-workspace at bounding box center [733, 348] width 1467 height 696
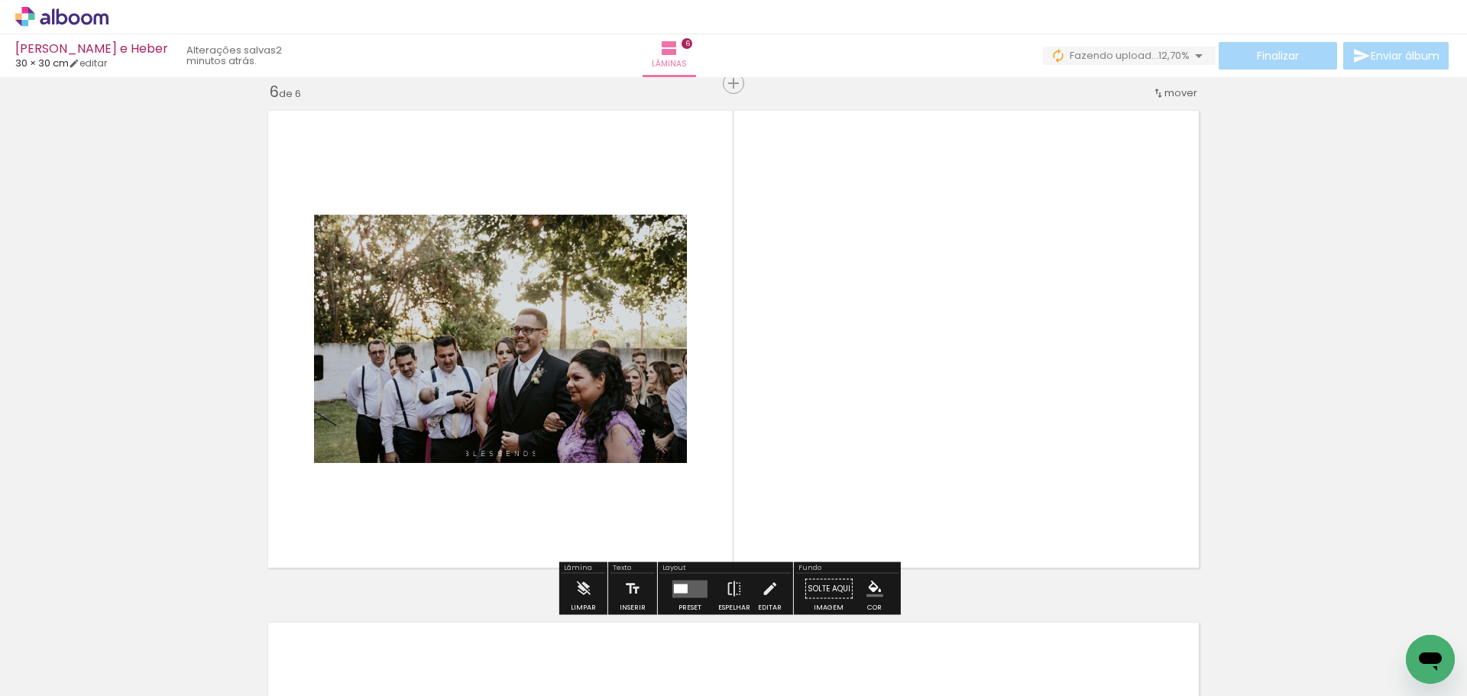
scroll to position [2580, 0]
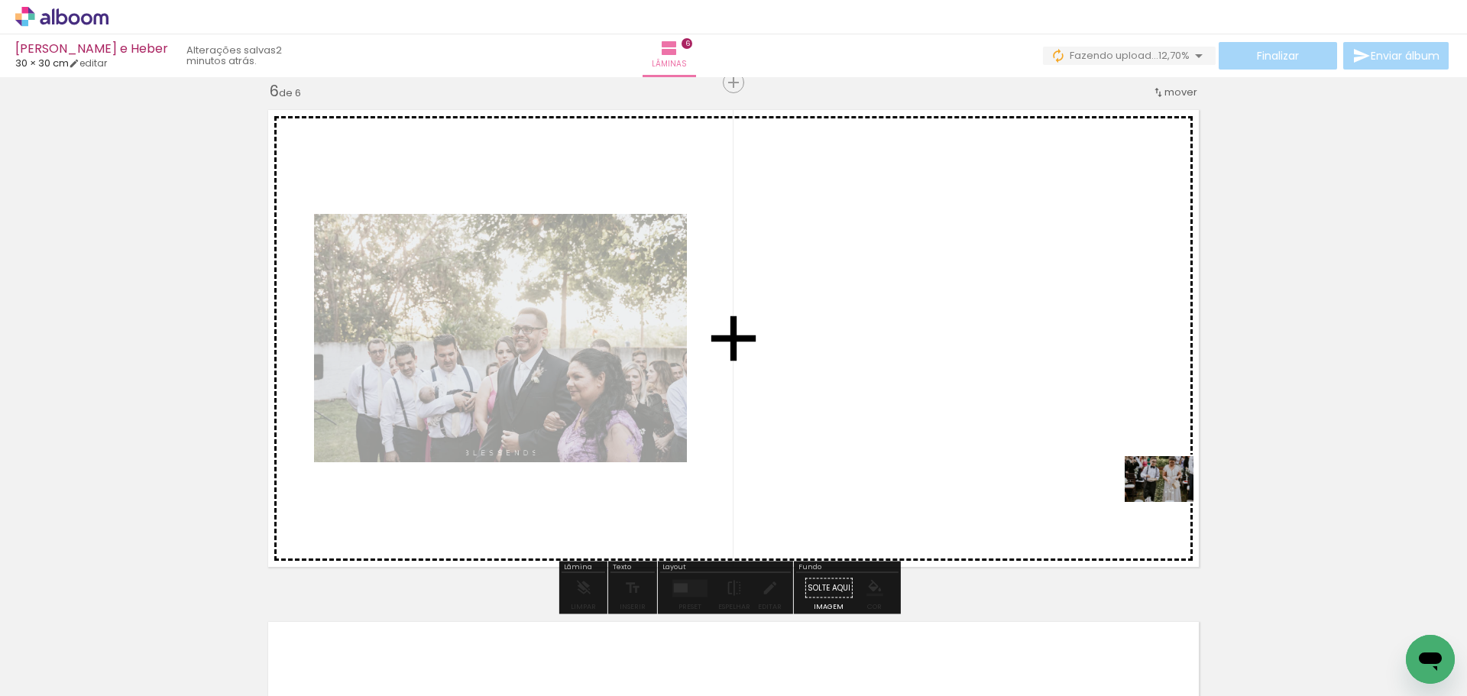
drag, startPoint x: 1362, startPoint y: 657, endPoint x: 1154, endPoint y: 488, distance: 267.8
click at [1154, 488] on quentale-workspace at bounding box center [733, 348] width 1467 height 696
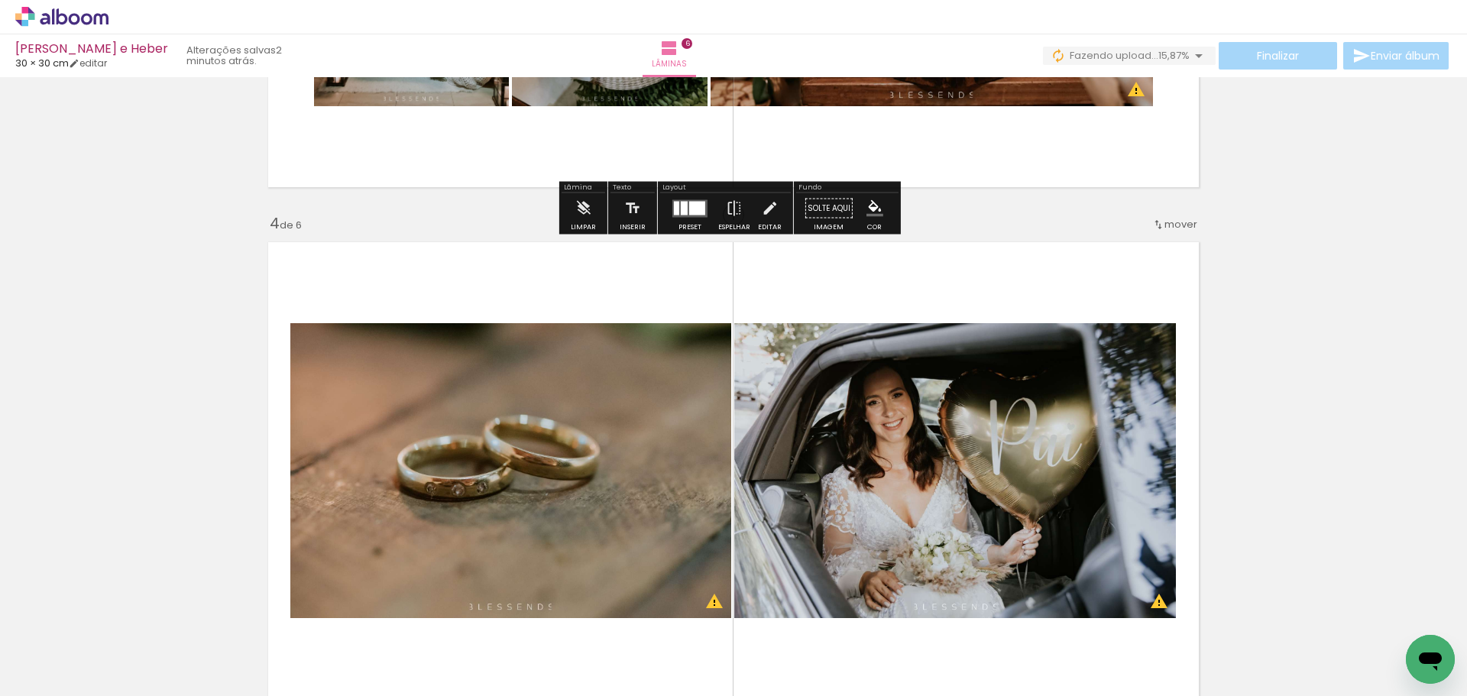
scroll to position [1434, 0]
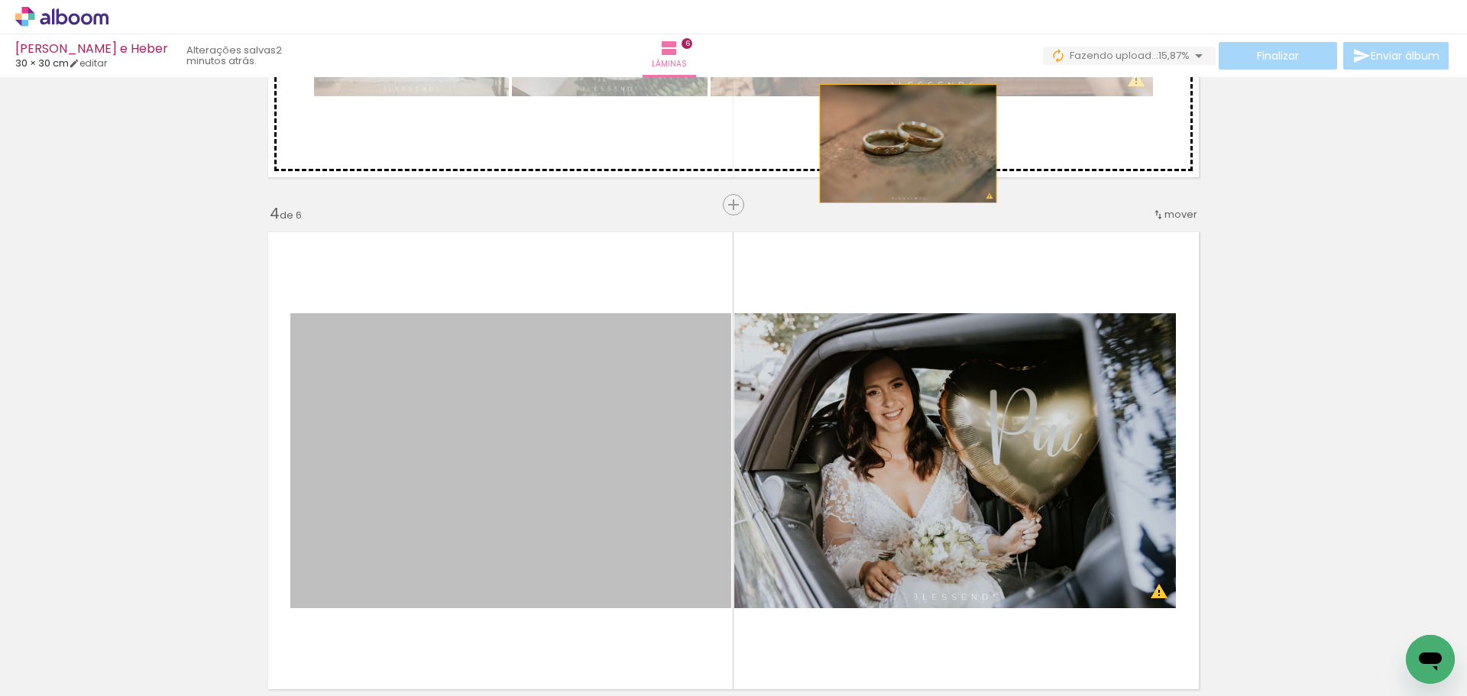
drag, startPoint x: 556, startPoint y: 406, endPoint x: 903, endPoint y: 144, distance: 434.2
click at [903, 144] on div "Inserir lâmina 1 de 6 Inserir lâmina 2 de 6 Inserir lâmina 3 de 6 Inserir lâmin…" at bounding box center [733, 441] width 1467 height 3585
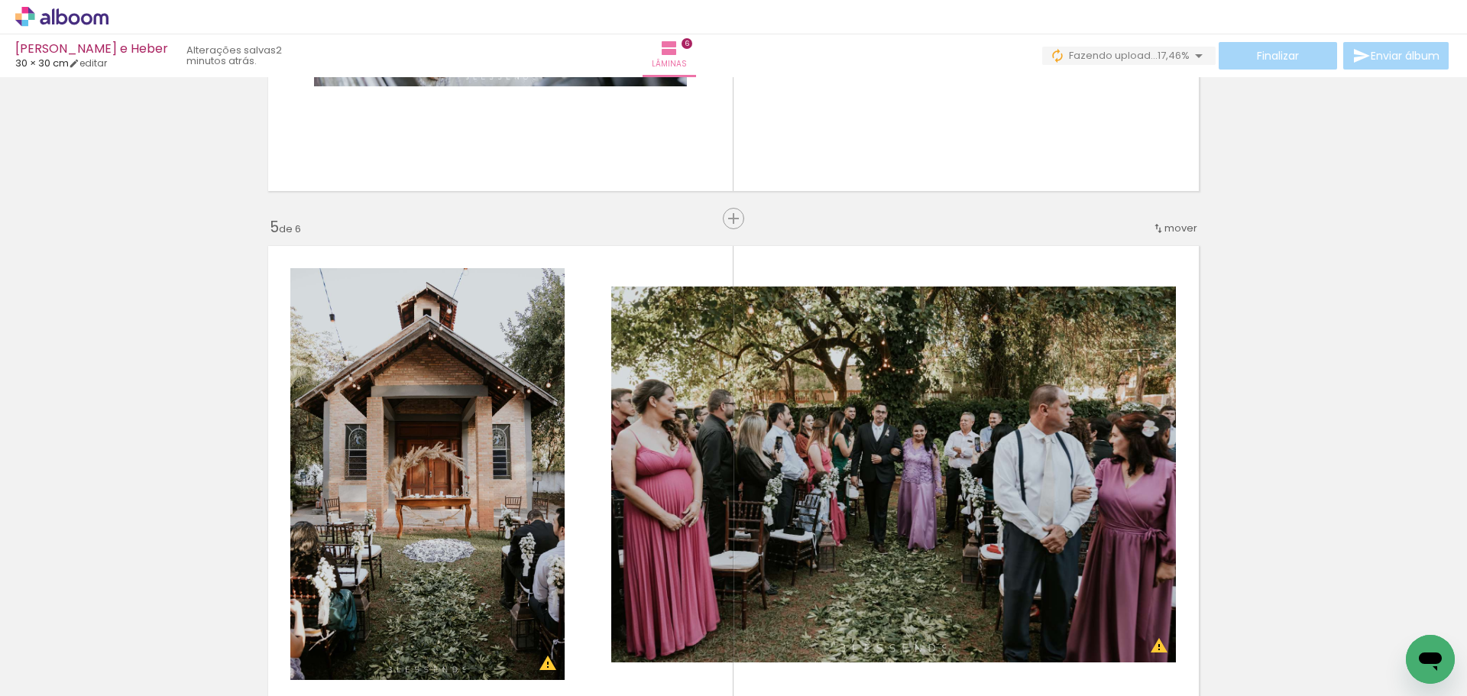
scroll to position [1892, 0]
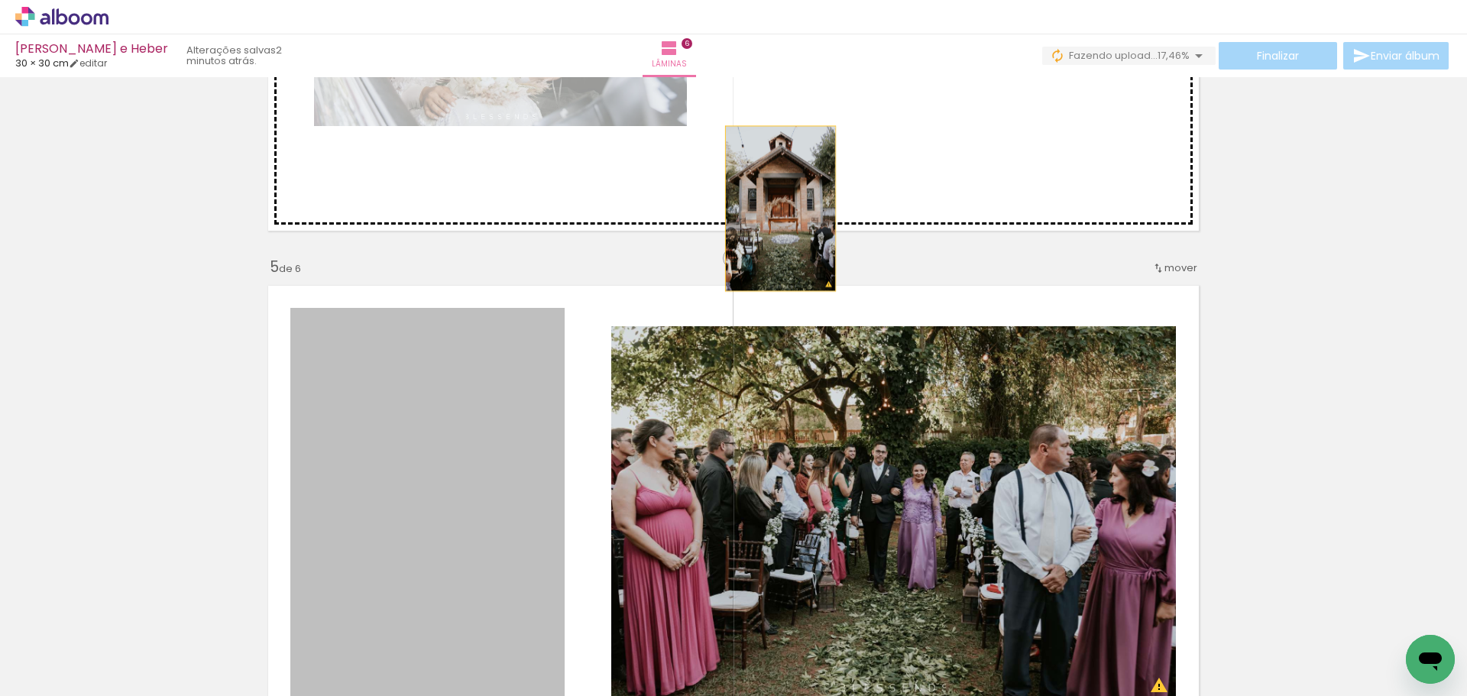
drag, startPoint x: 578, startPoint y: 379, endPoint x: 845, endPoint y: 144, distance: 356.3
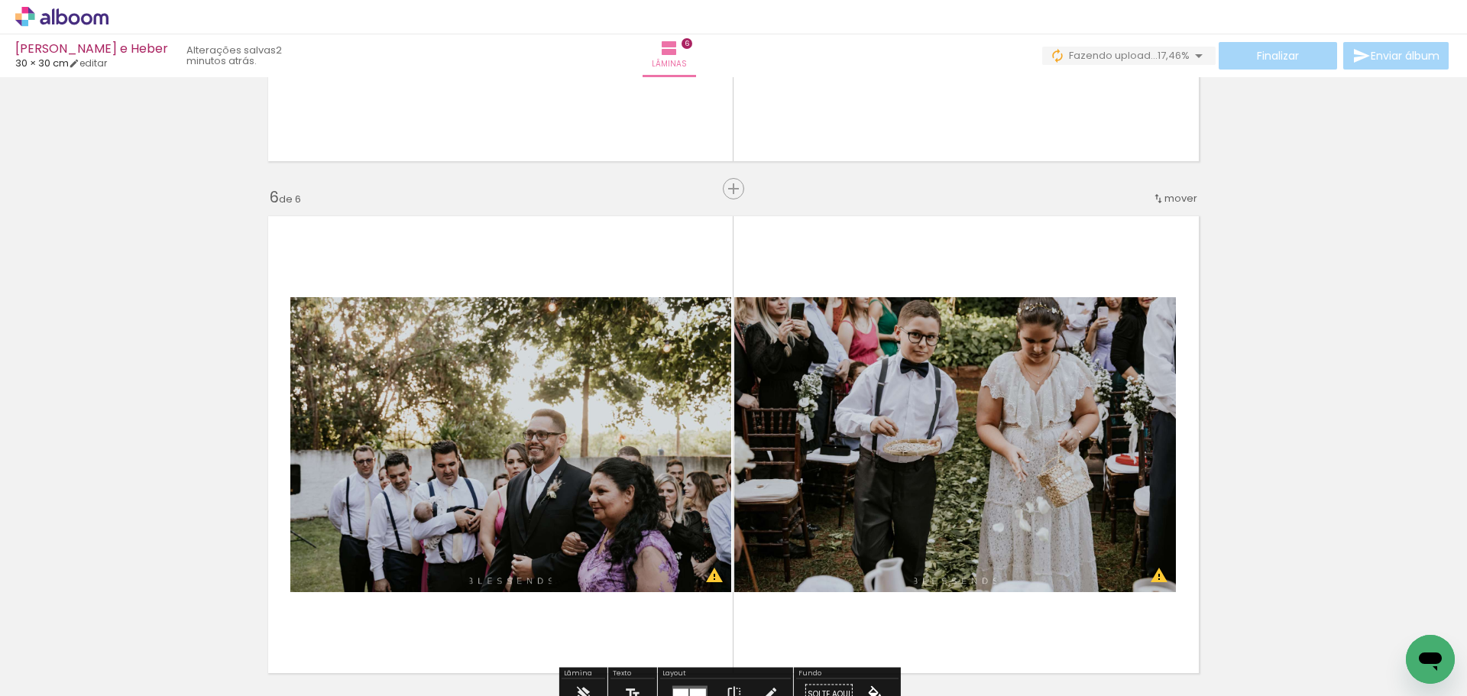
scroll to position [2504, 0]
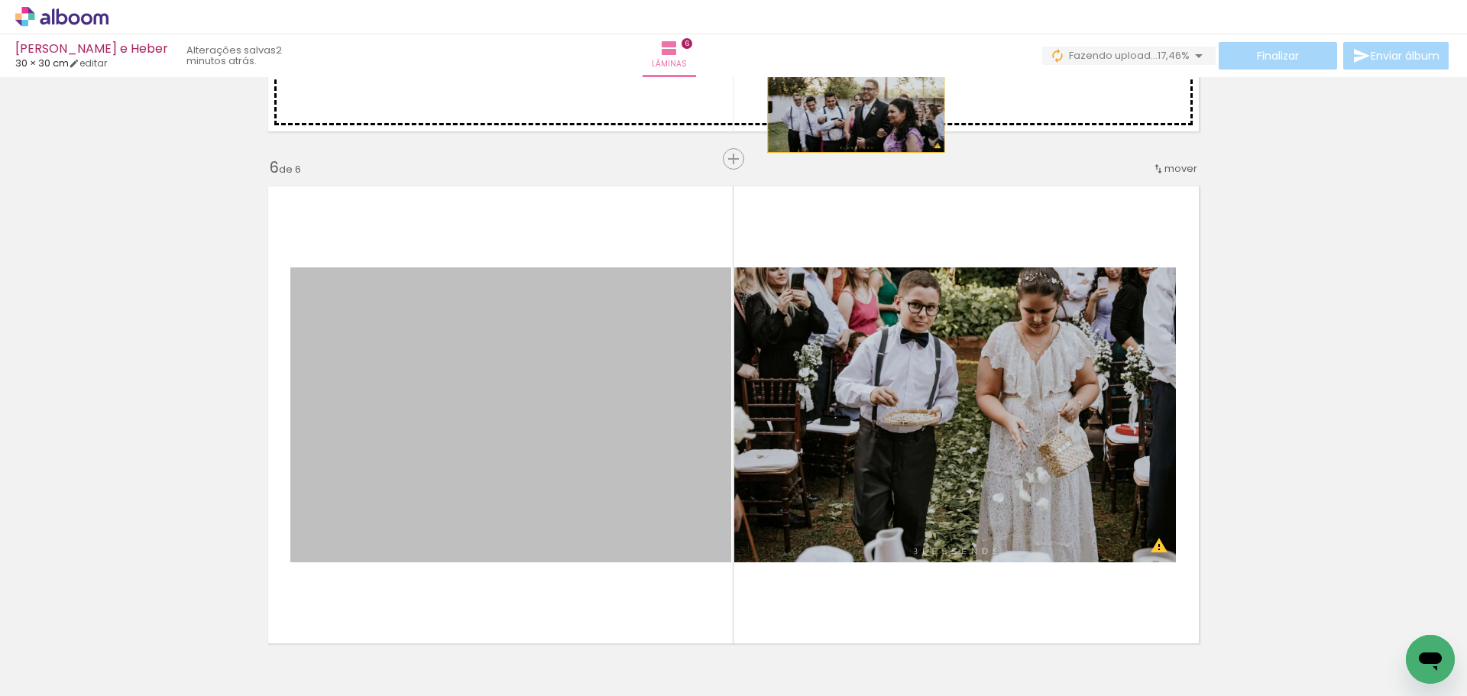
drag, startPoint x: 591, startPoint y: 424, endPoint x: 858, endPoint y: 82, distance: 434.5
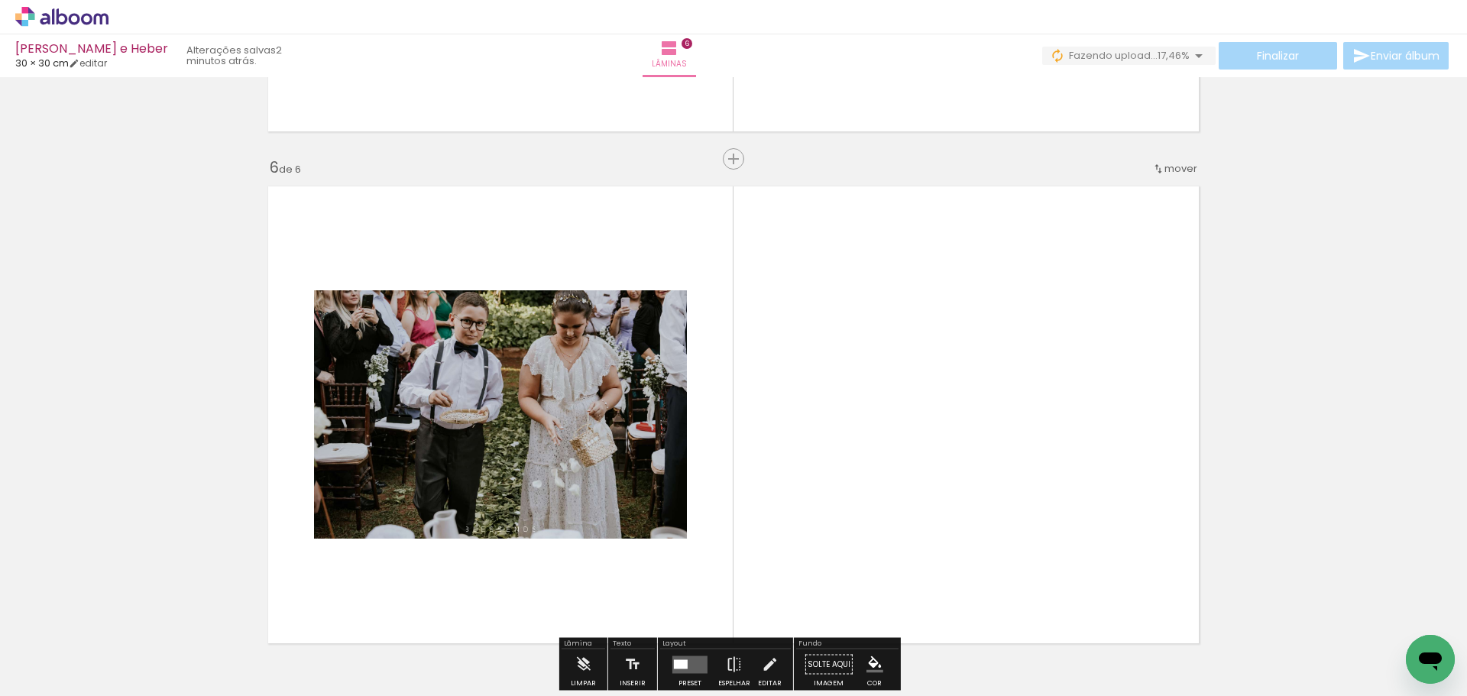
scroll to position [0, 1042]
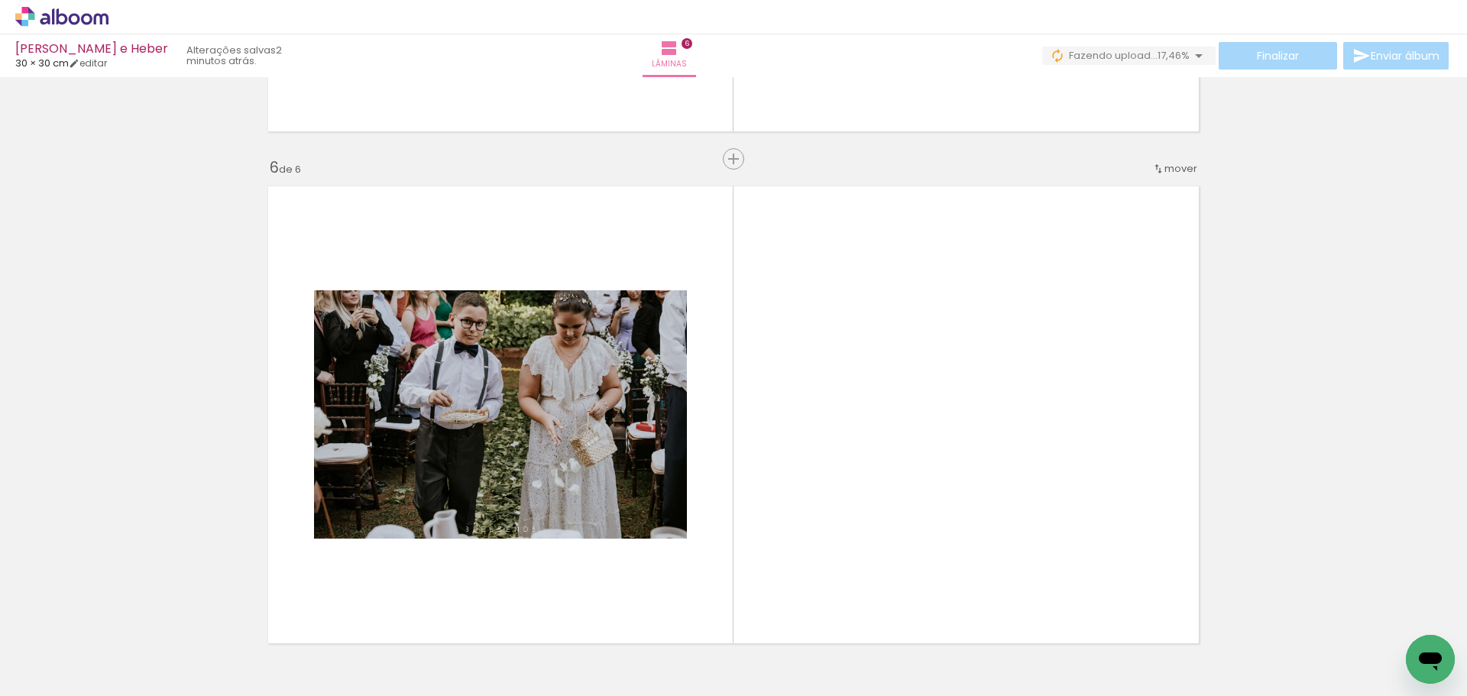
click at [344, 660] on div at bounding box center [309, 644] width 69 height 46
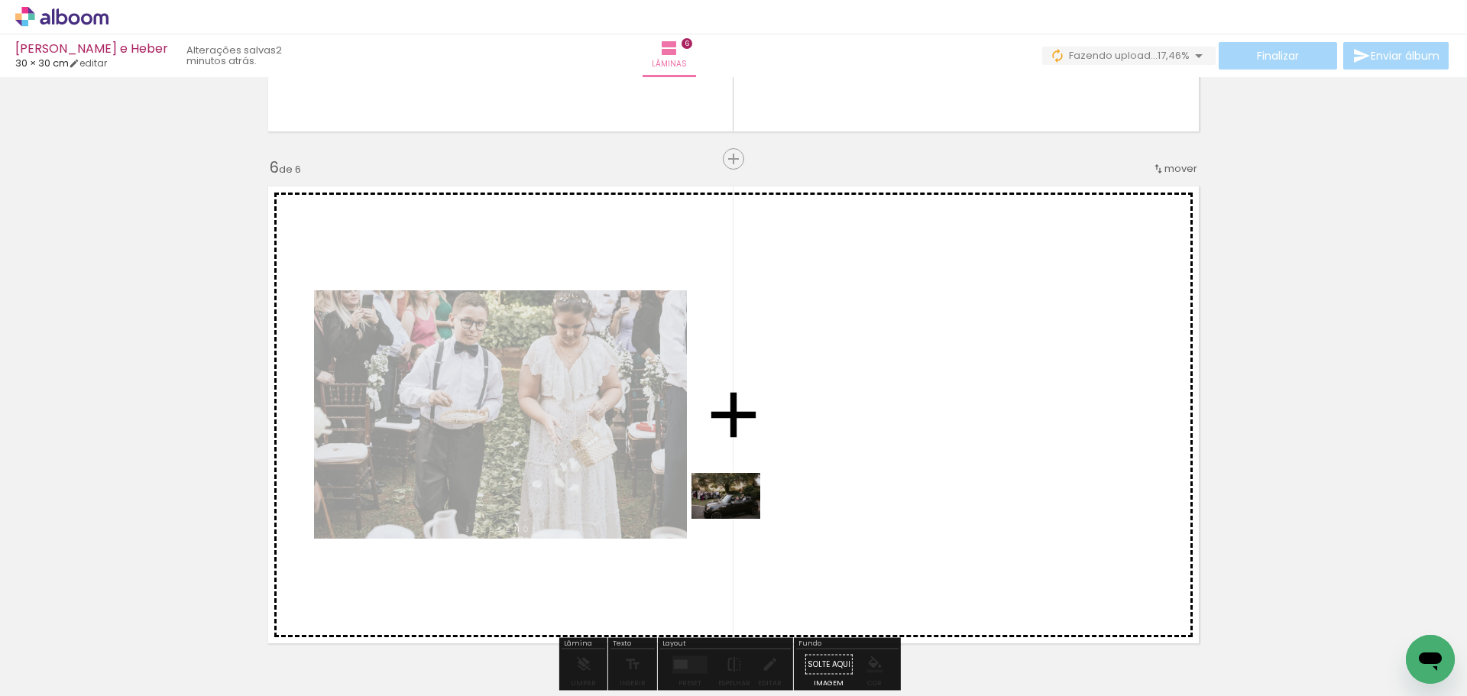
drag, startPoint x: 421, startPoint y: 660, endPoint x: 796, endPoint y: 485, distance: 414.0
click at [796, 485] on quentale-workspace at bounding box center [733, 348] width 1467 height 696
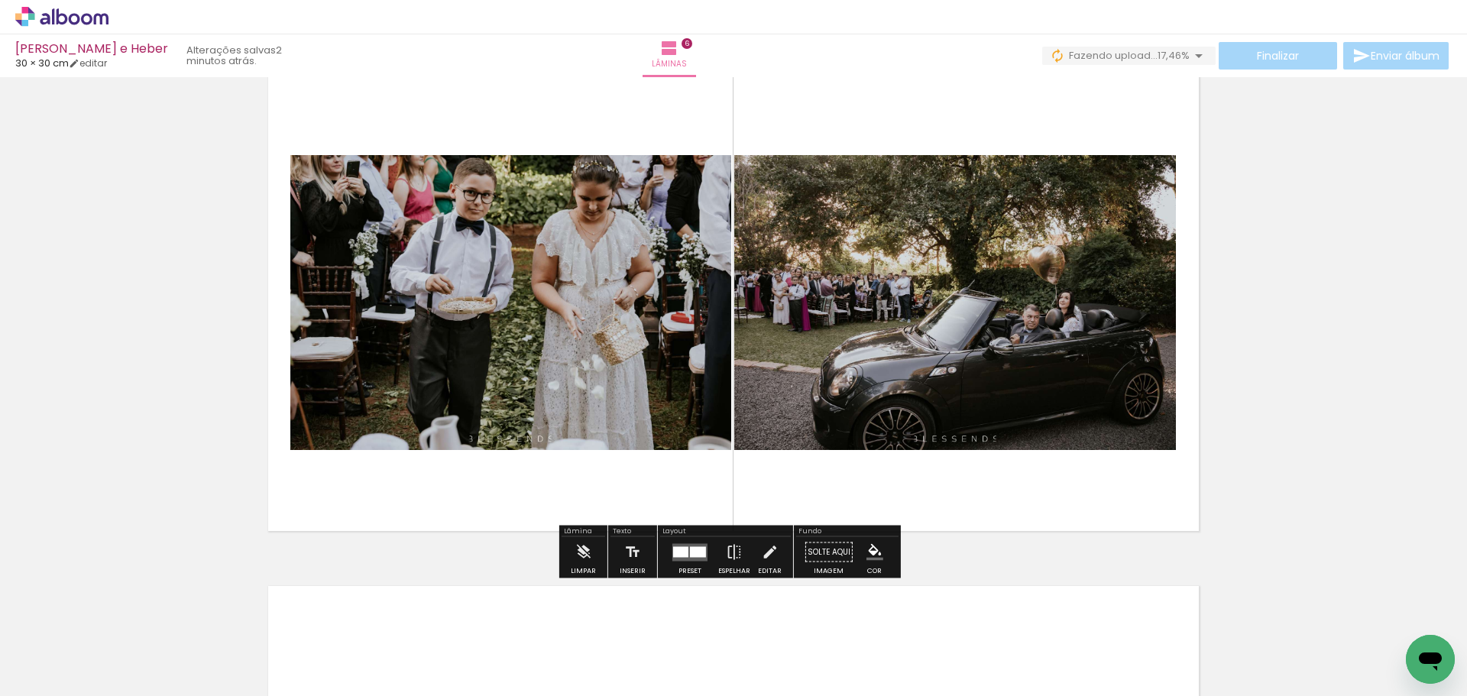
scroll to position [2656, 0]
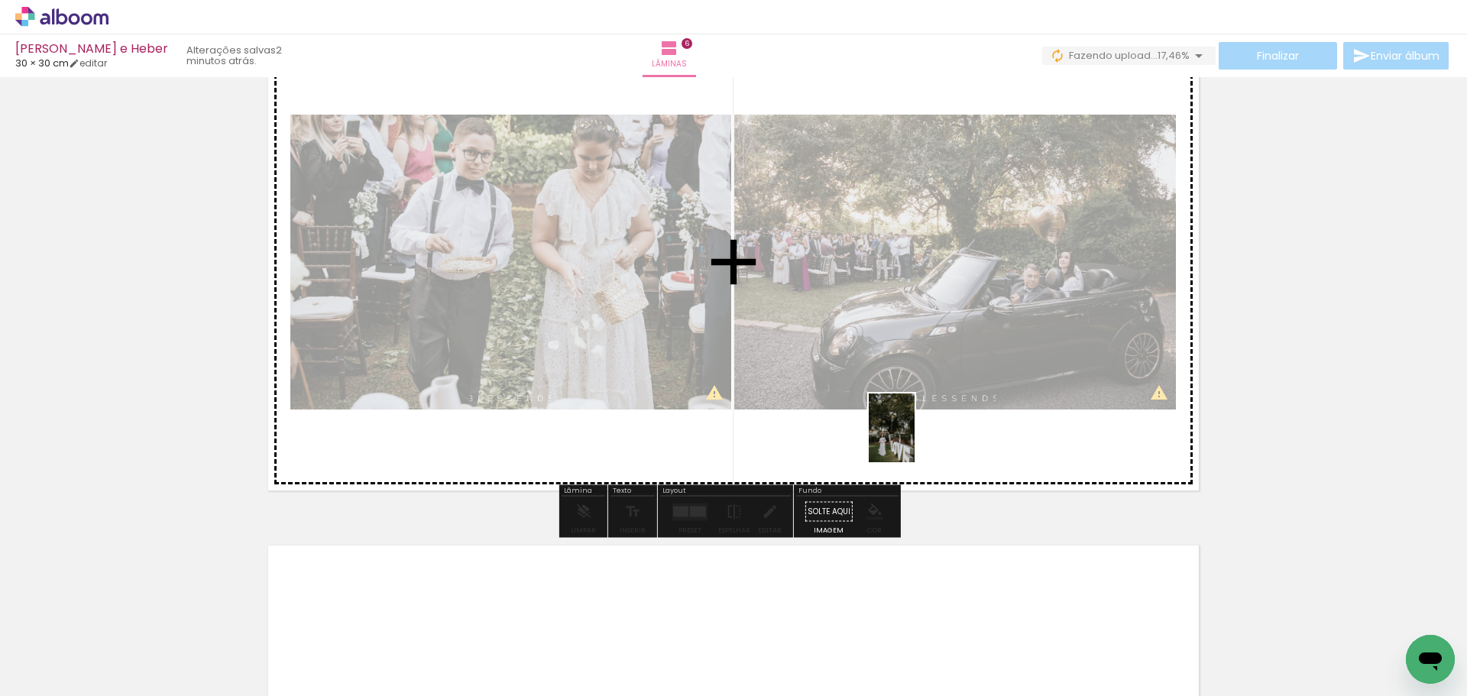
drag, startPoint x: 482, startPoint y: 665, endPoint x: 915, endPoint y: 439, distance: 487.8
click at [915, 439] on quentale-workspace at bounding box center [733, 348] width 1467 height 696
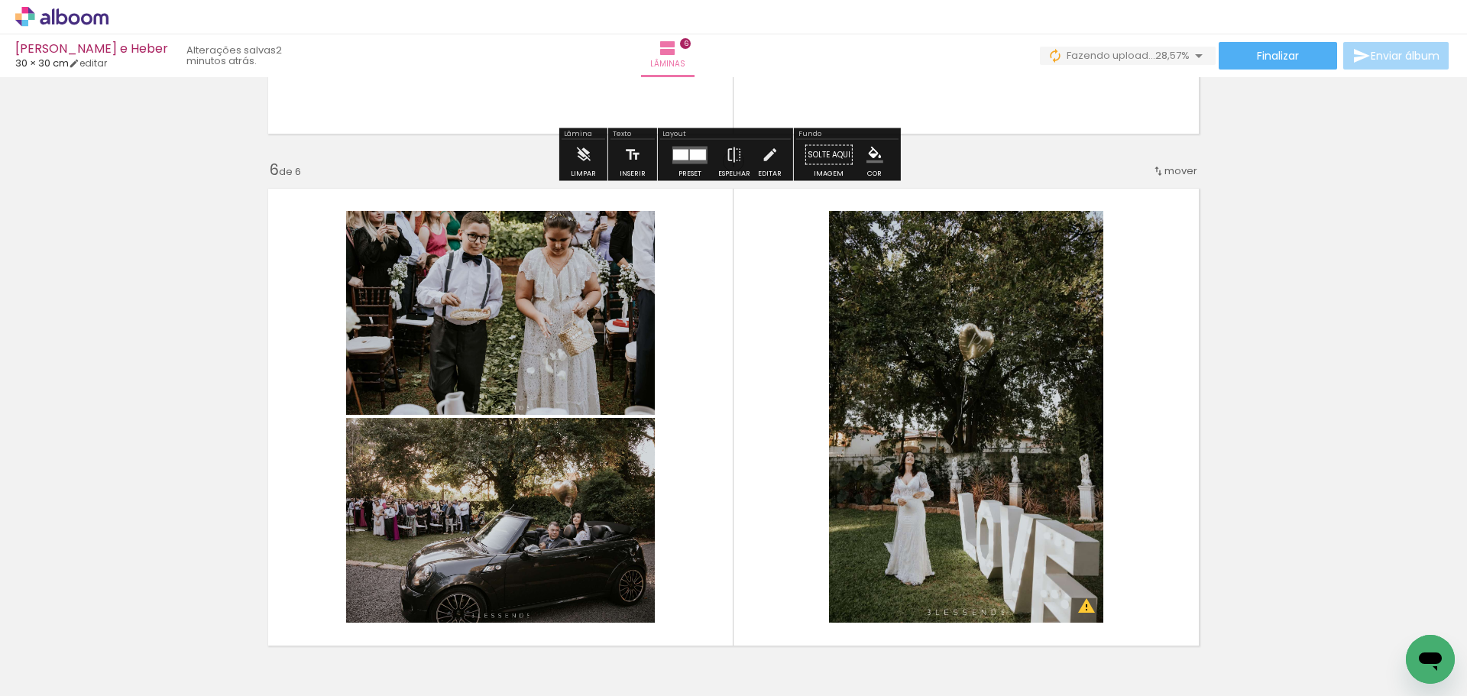
scroll to position [2504, 0]
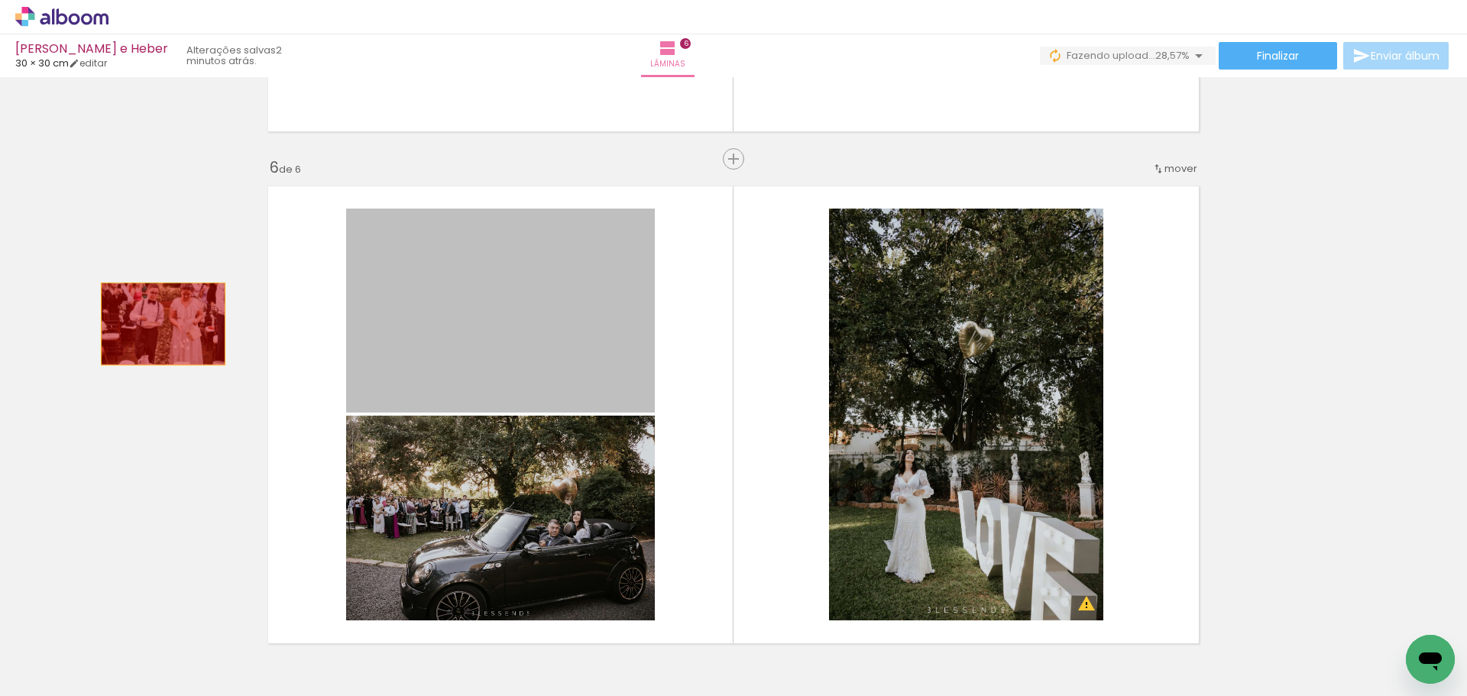
drag, startPoint x: 518, startPoint y: 371, endPoint x: 154, endPoint y: 324, distance: 366.8
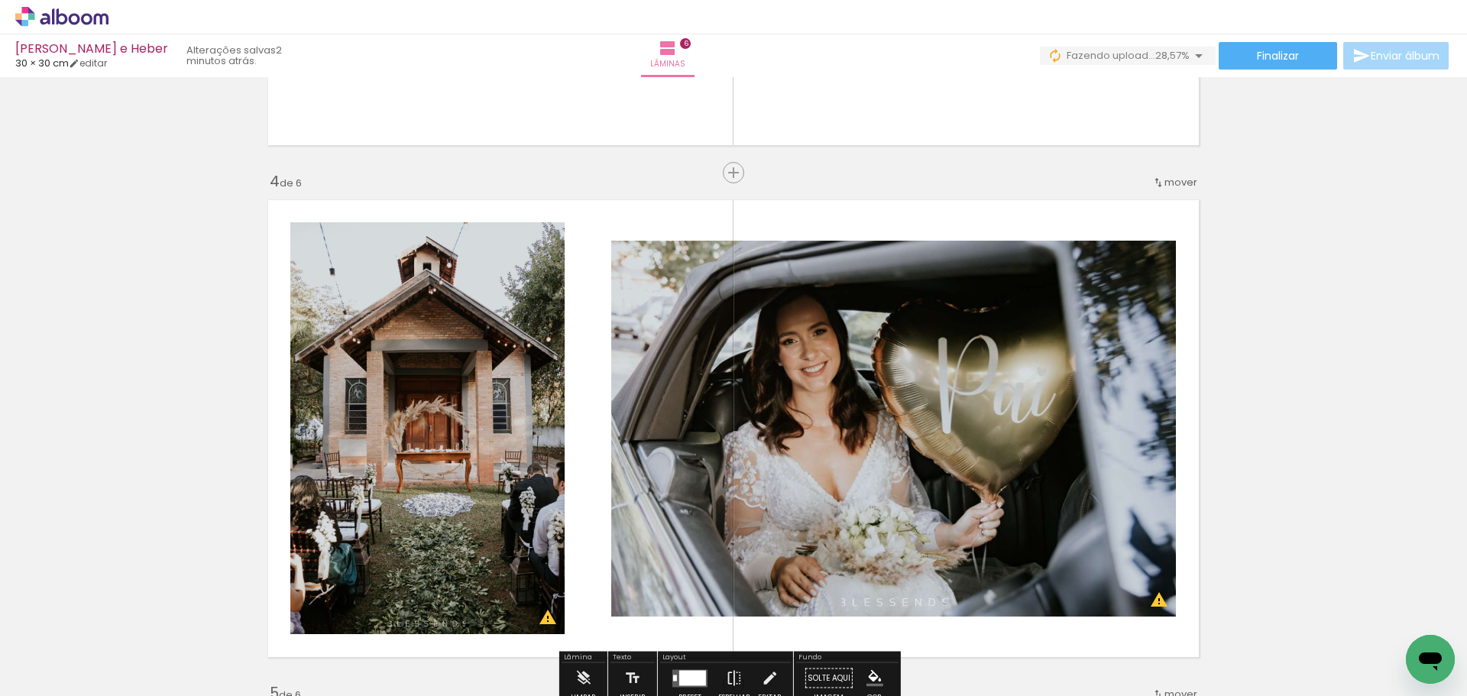
scroll to position [1510, 0]
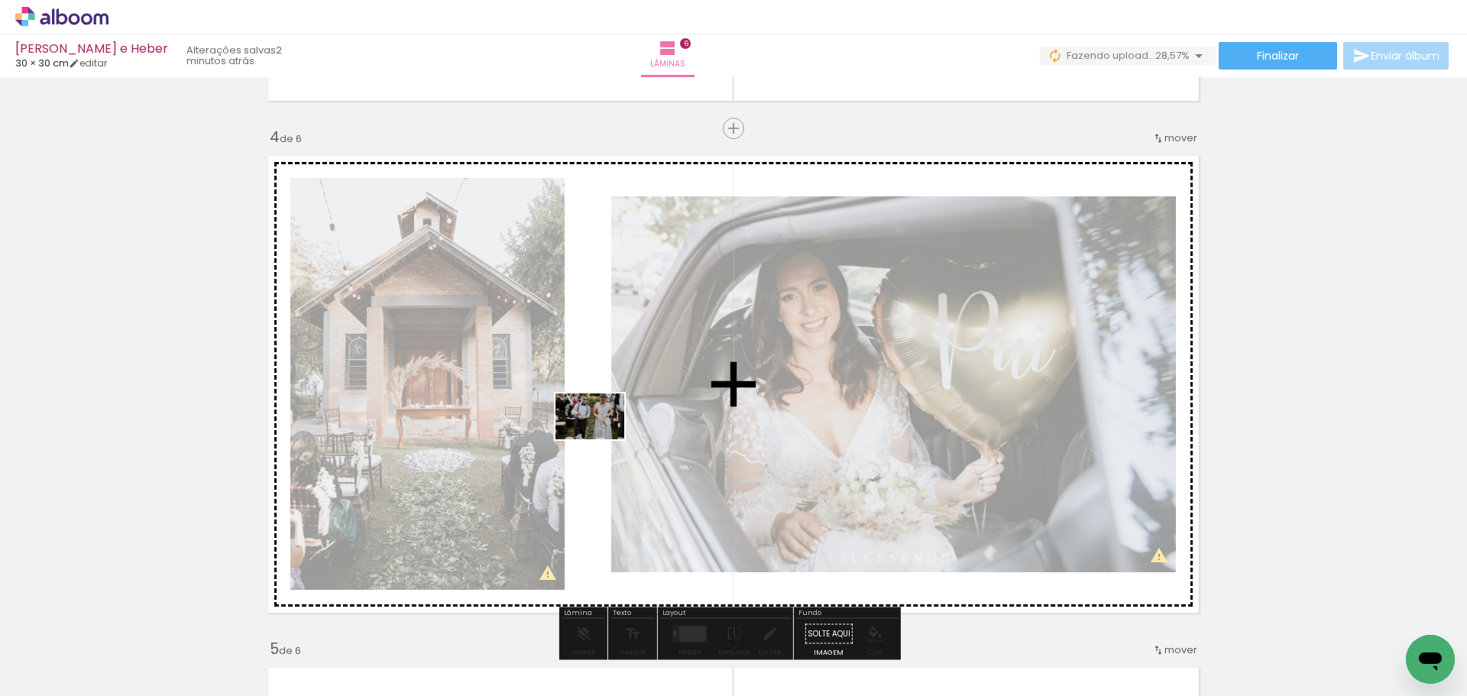
drag, startPoint x: 363, startPoint y: 638, endPoint x: 601, endPoint y: 439, distance: 310.9
click at [601, 439] on quentale-workspace at bounding box center [733, 348] width 1467 height 696
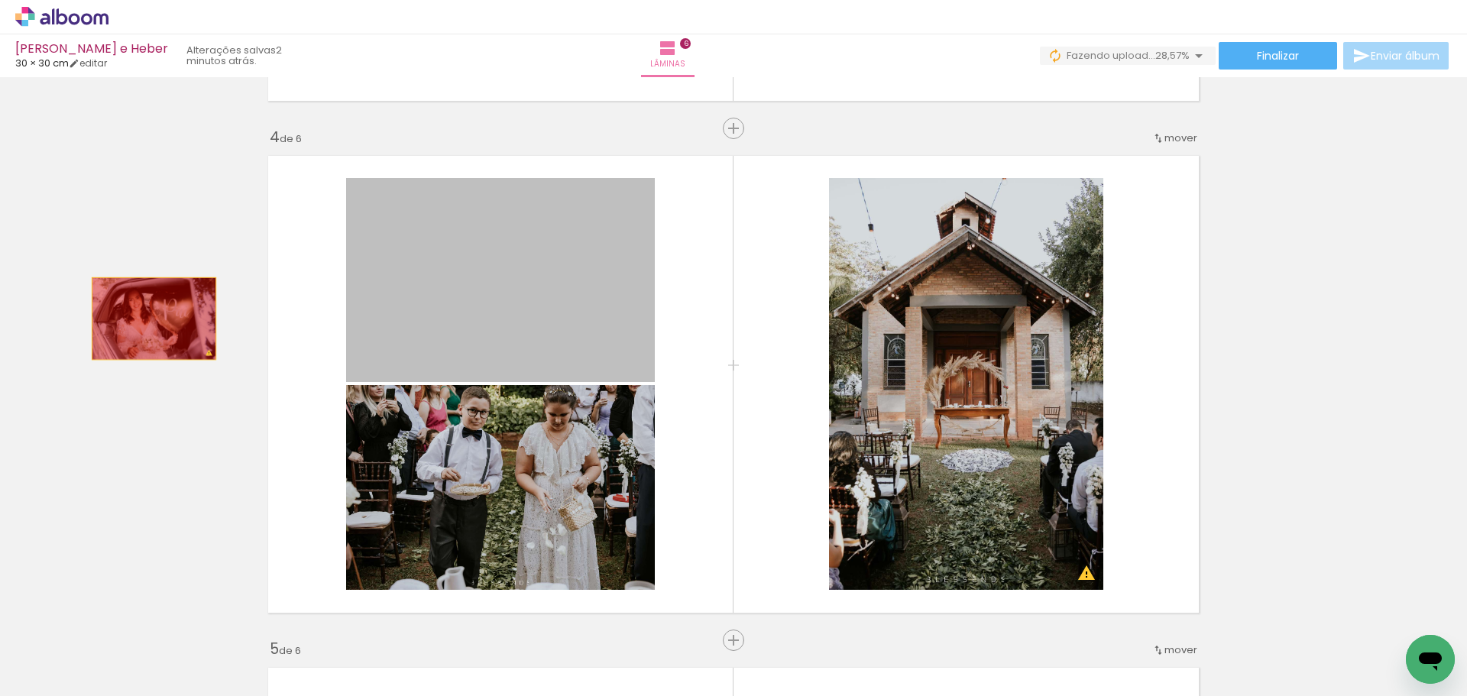
drag, startPoint x: 510, startPoint y: 313, endPoint x: 146, endPoint y: 319, distance: 363.8
click at [146, 319] on div "Inserir lâmina 1 de 6 Inserir lâmina 2 de 6 Inserir lâmina 3 de 6 Inserir lâmin…" at bounding box center [733, 364] width 1467 height 3585
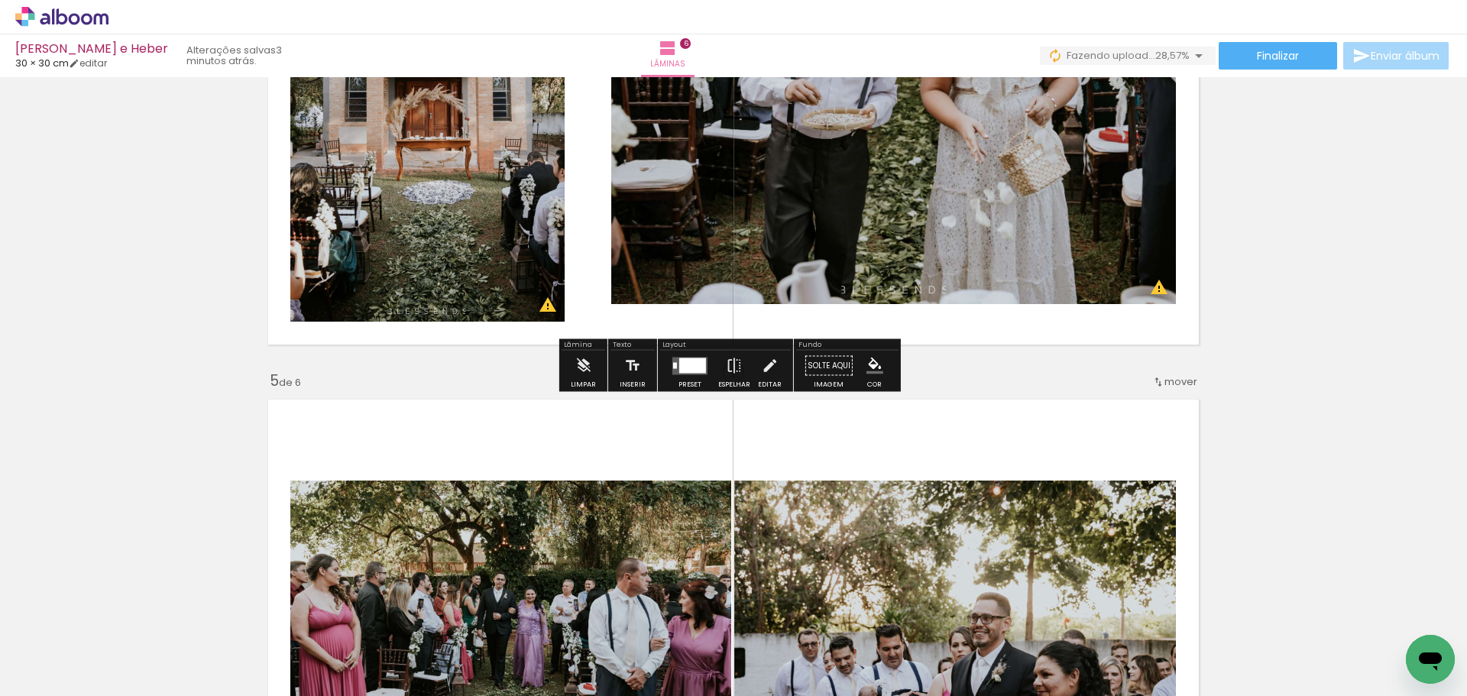
scroll to position [2045, 0]
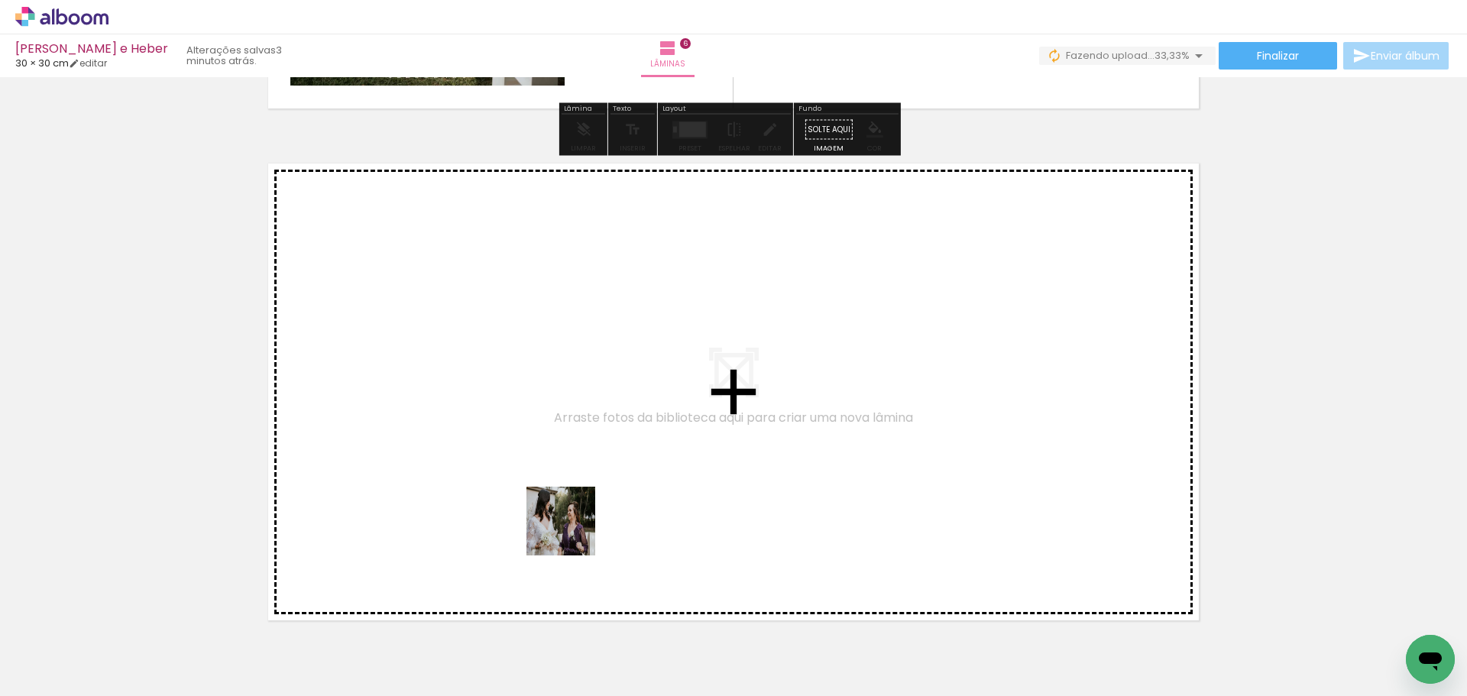
drag, startPoint x: 582, startPoint y: 649, endPoint x: 566, endPoint y: 484, distance: 165.9
click at [566, 484] on quentale-workspace at bounding box center [733, 348] width 1467 height 696
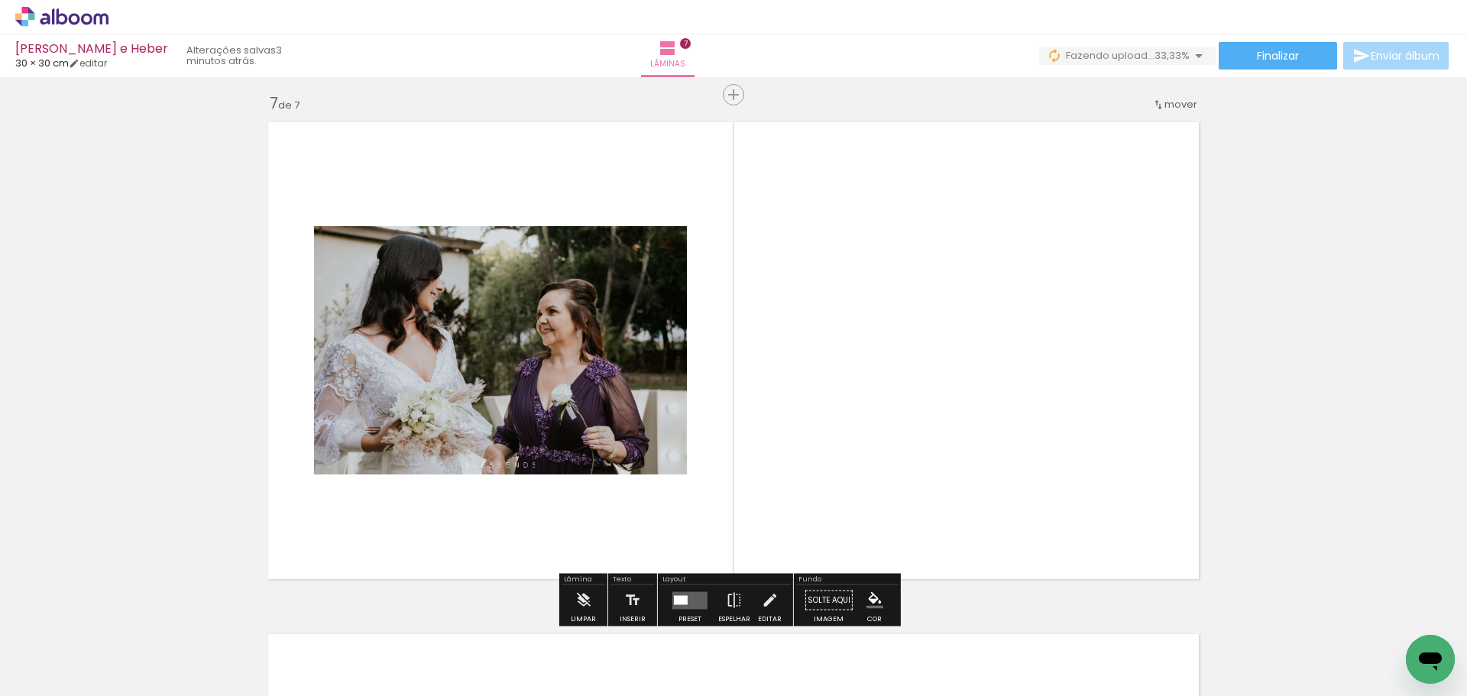
scroll to position [3092, 0]
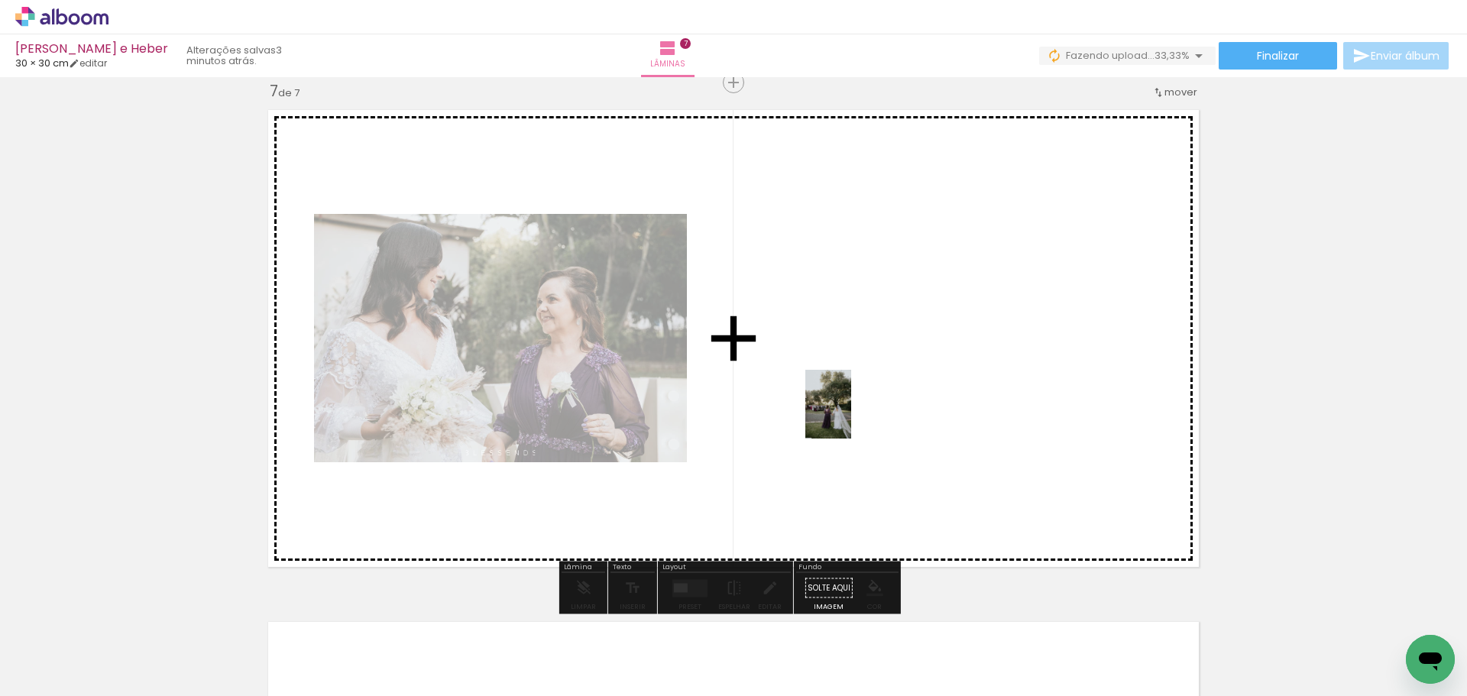
drag, startPoint x: 648, startPoint y: 656, endPoint x: 854, endPoint y: 409, distance: 321.2
click at [855, 410] on quentale-workspace at bounding box center [733, 348] width 1467 height 696
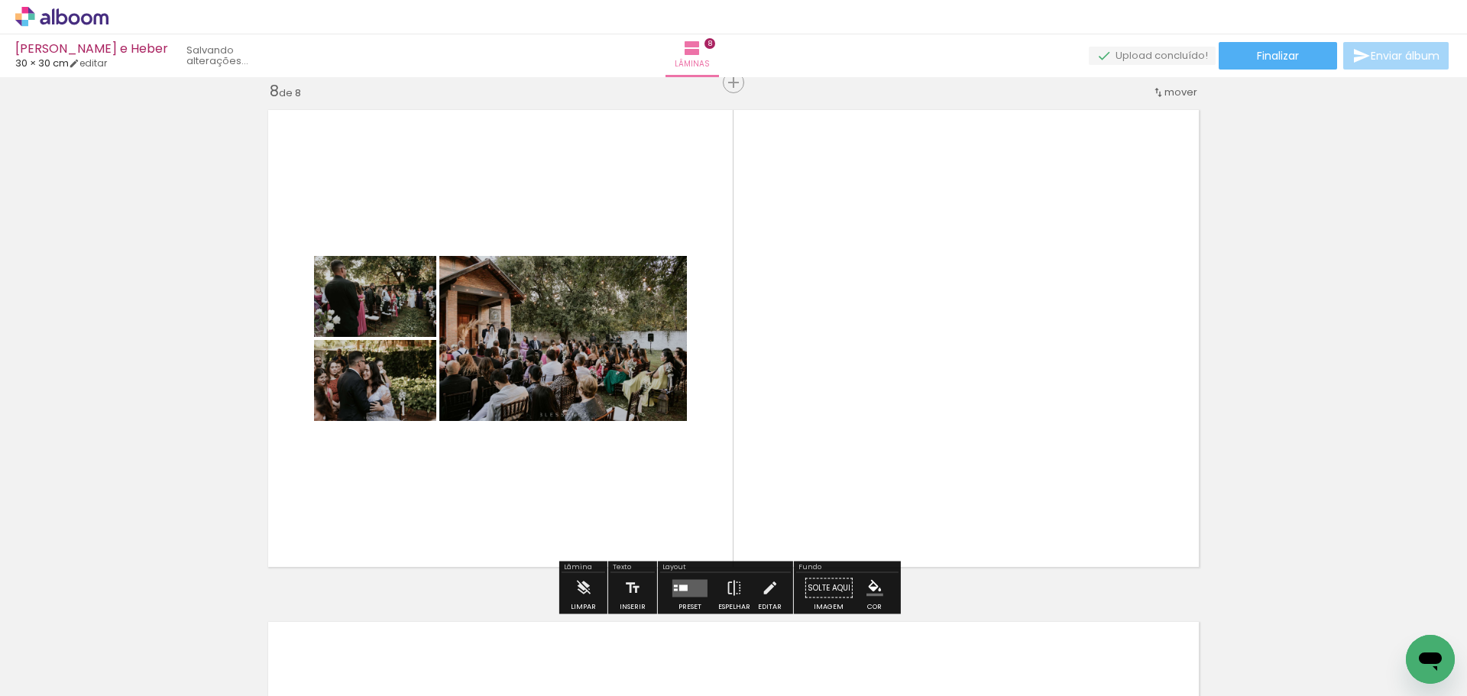
scroll to position [0, 1042]
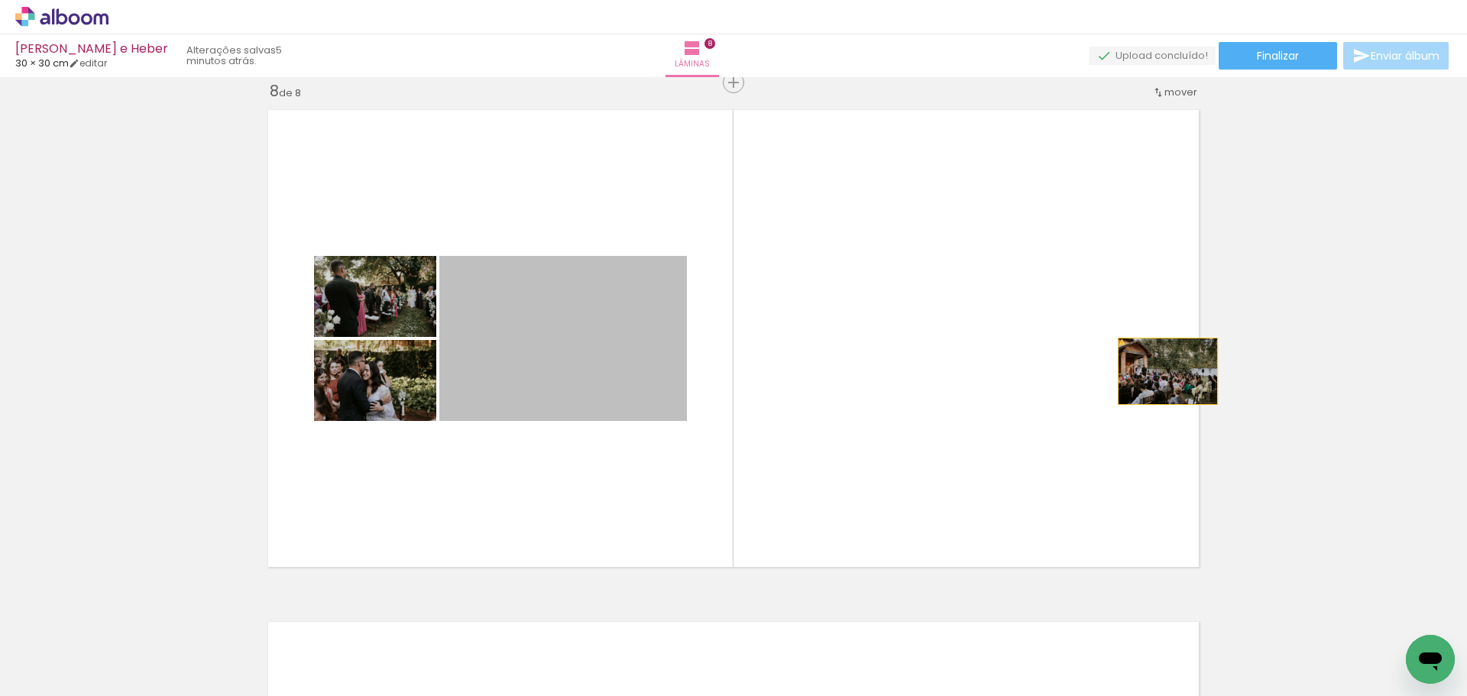
drag, startPoint x: 562, startPoint y: 396, endPoint x: 1211, endPoint y: 366, distance: 649.5
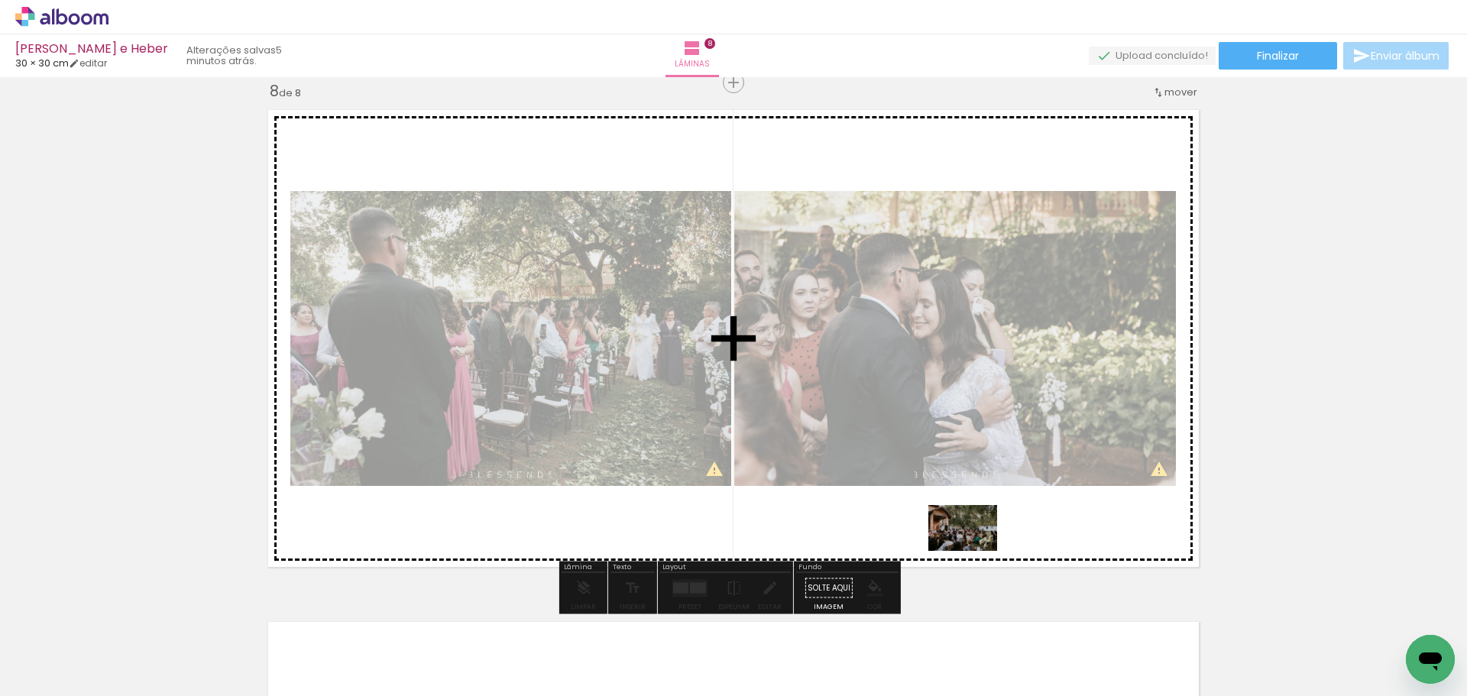
drag, startPoint x: 973, startPoint y: 644, endPoint x: 974, endPoint y: 543, distance: 100.9
click at [974, 543] on quentale-workspace at bounding box center [733, 348] width 1467 height 696
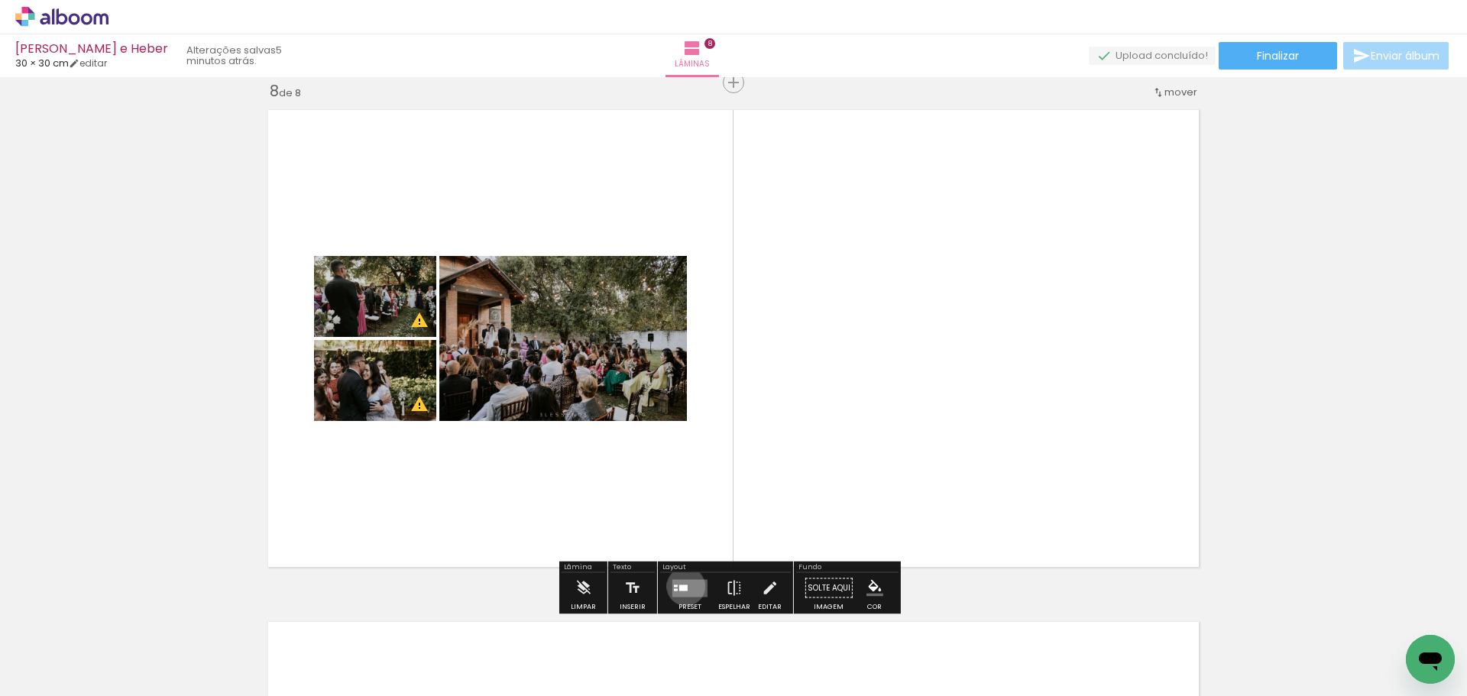
click at [682, 585] on div at bounding box center [683, 588] width 8 height 6
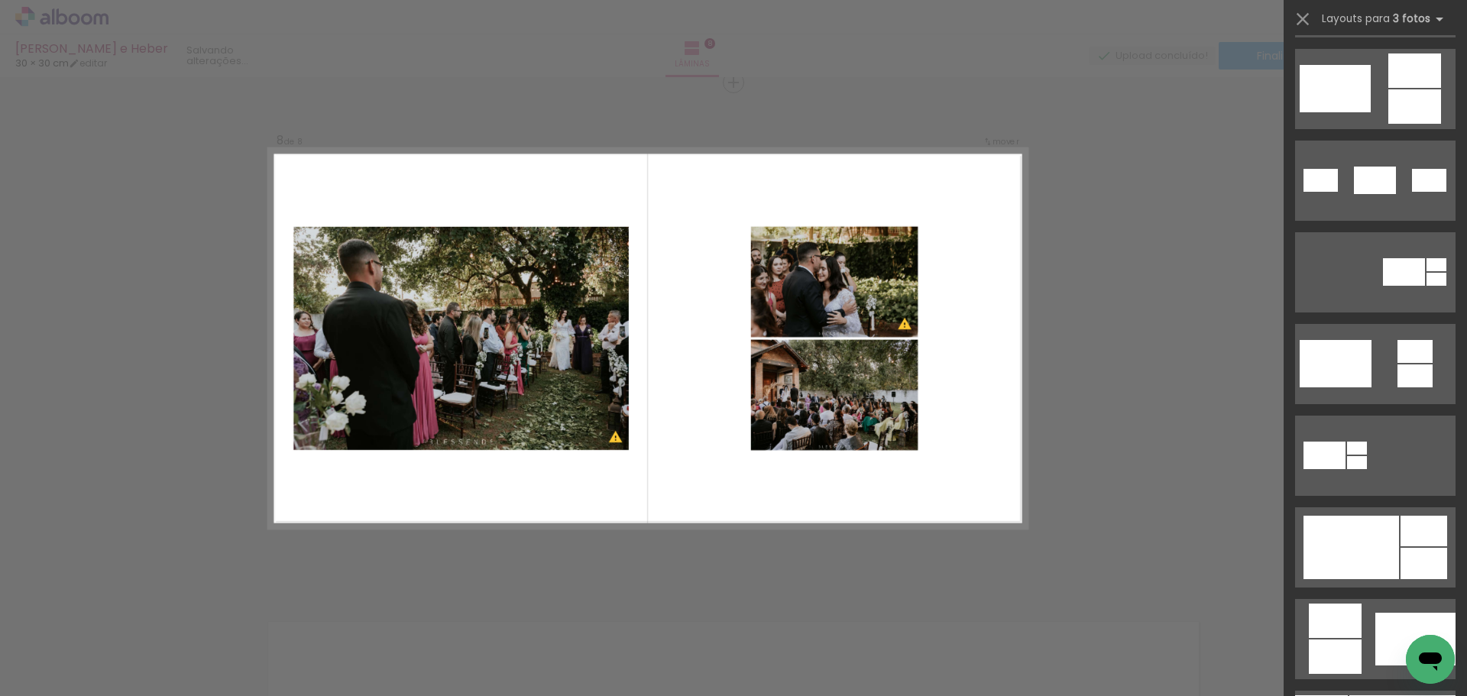
scroll to position [382, 0]
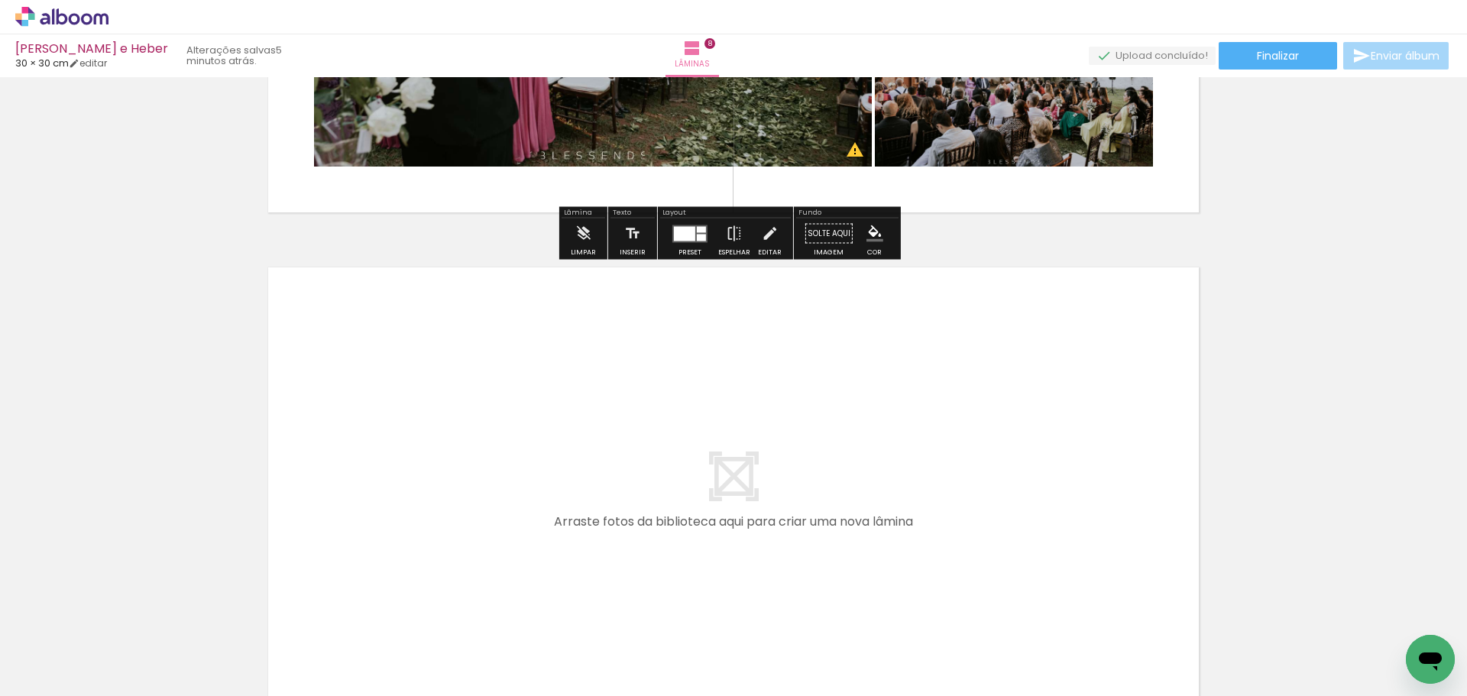
scroll to position [4144, 0]
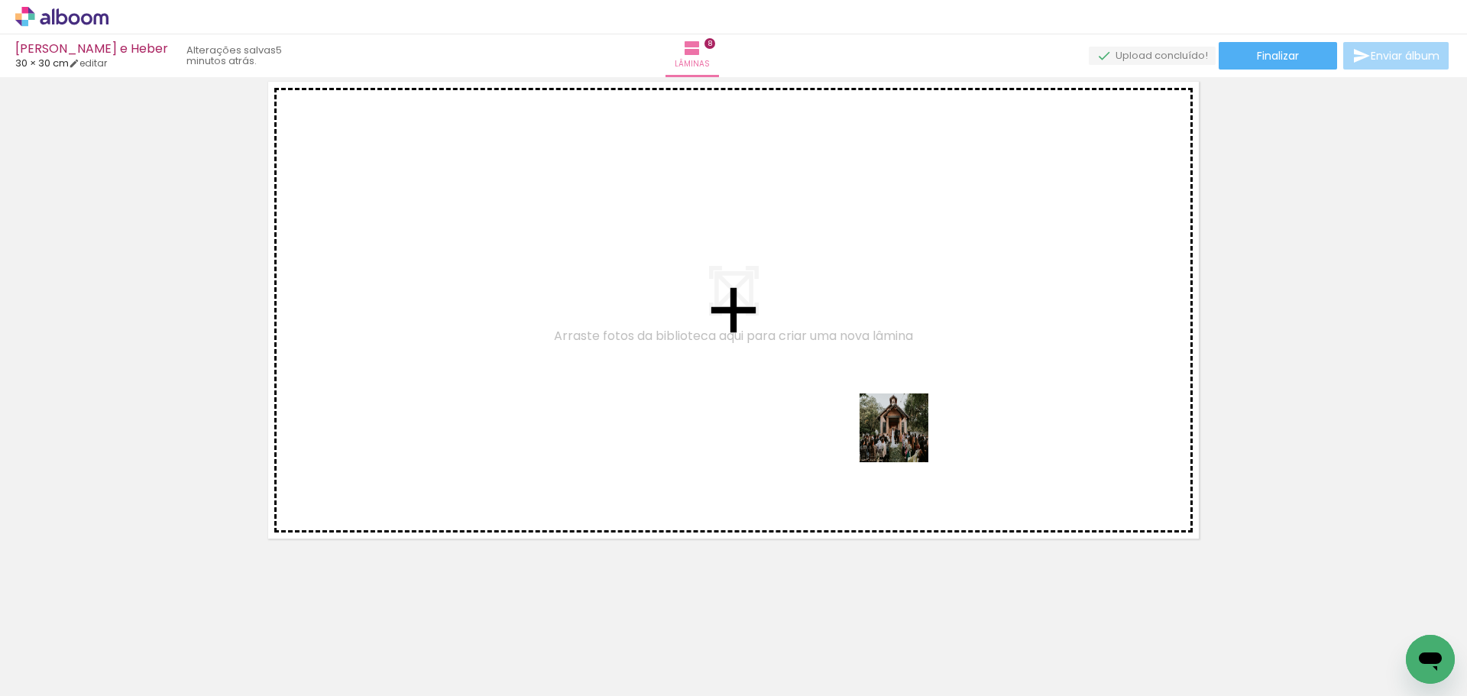
drag, startPoint x: 937, startPoint y: 641, endPoint x: 904, endPoint y: 432, distance: 212.0
click at [904, 432] on quentale-workspace at bounding box center [733, 348] width 1467 height 696
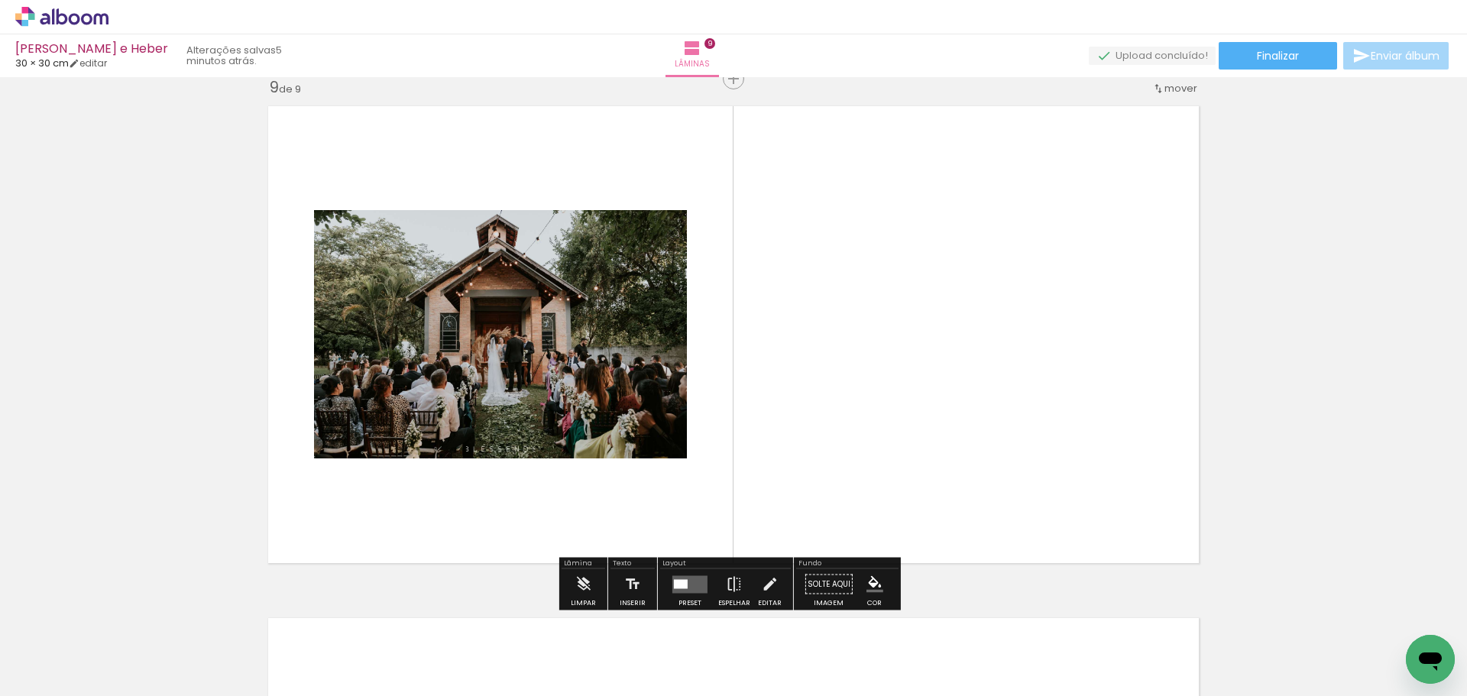
scroll to position [4116, 0]
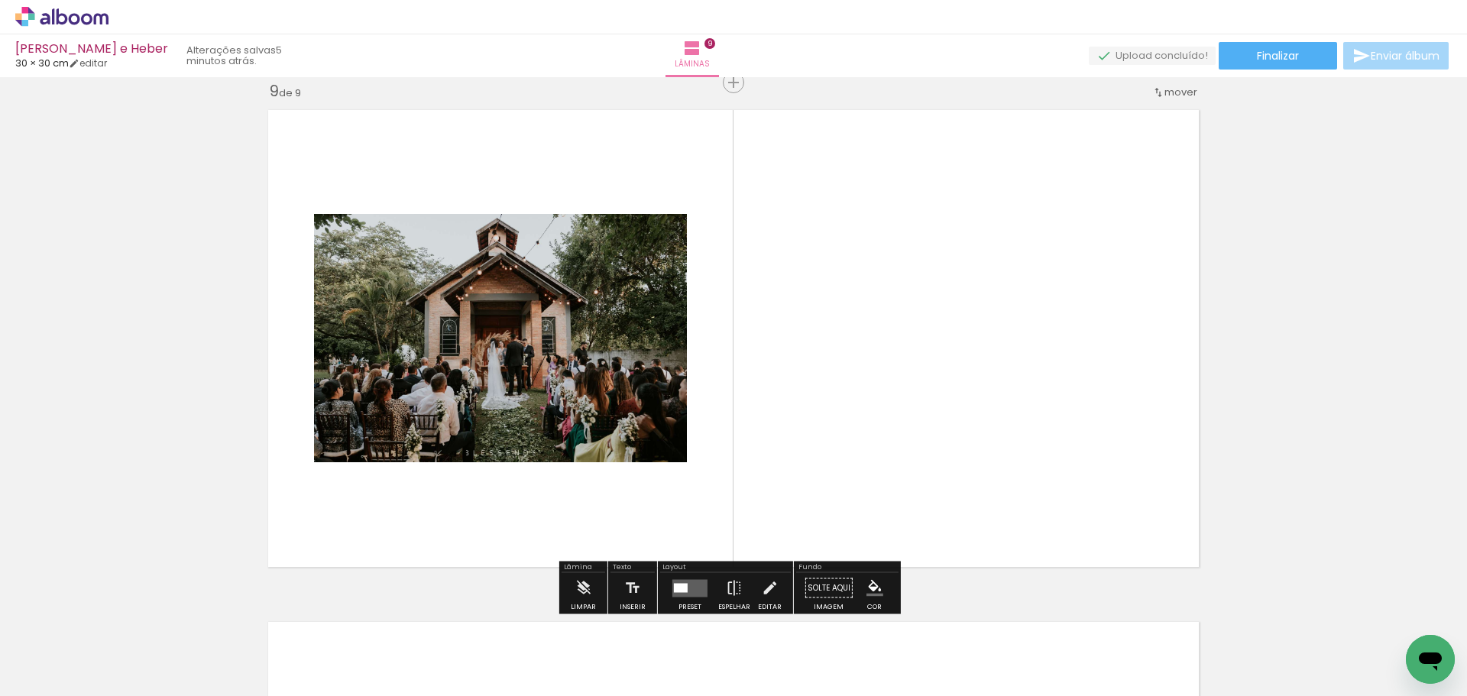
drag, startPoint x: 694, startPoint y: 593, endPoint x: 715, endPoint y: 579, distance: 25.9
click at [693, 593] on quentale-layouter at bounding box center [690, 588] width 35 height 18
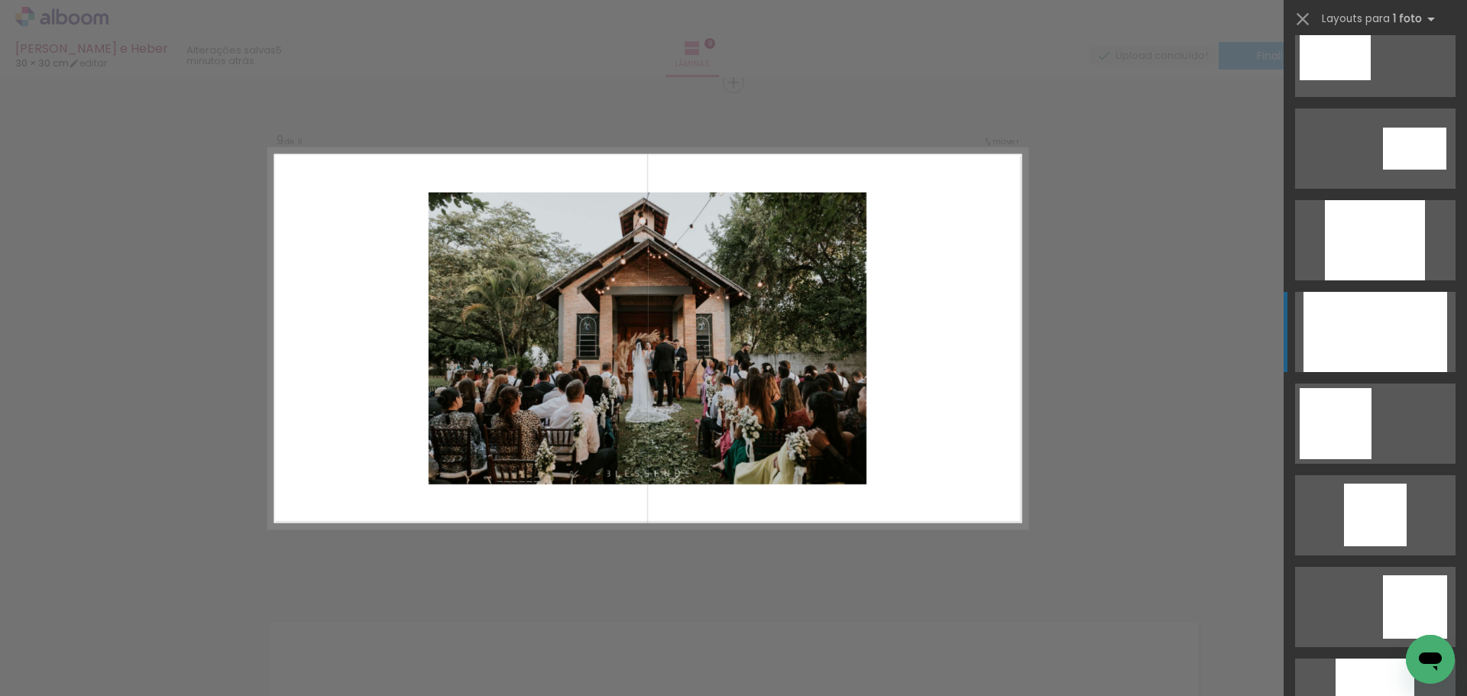
scroll to position [764, 0]
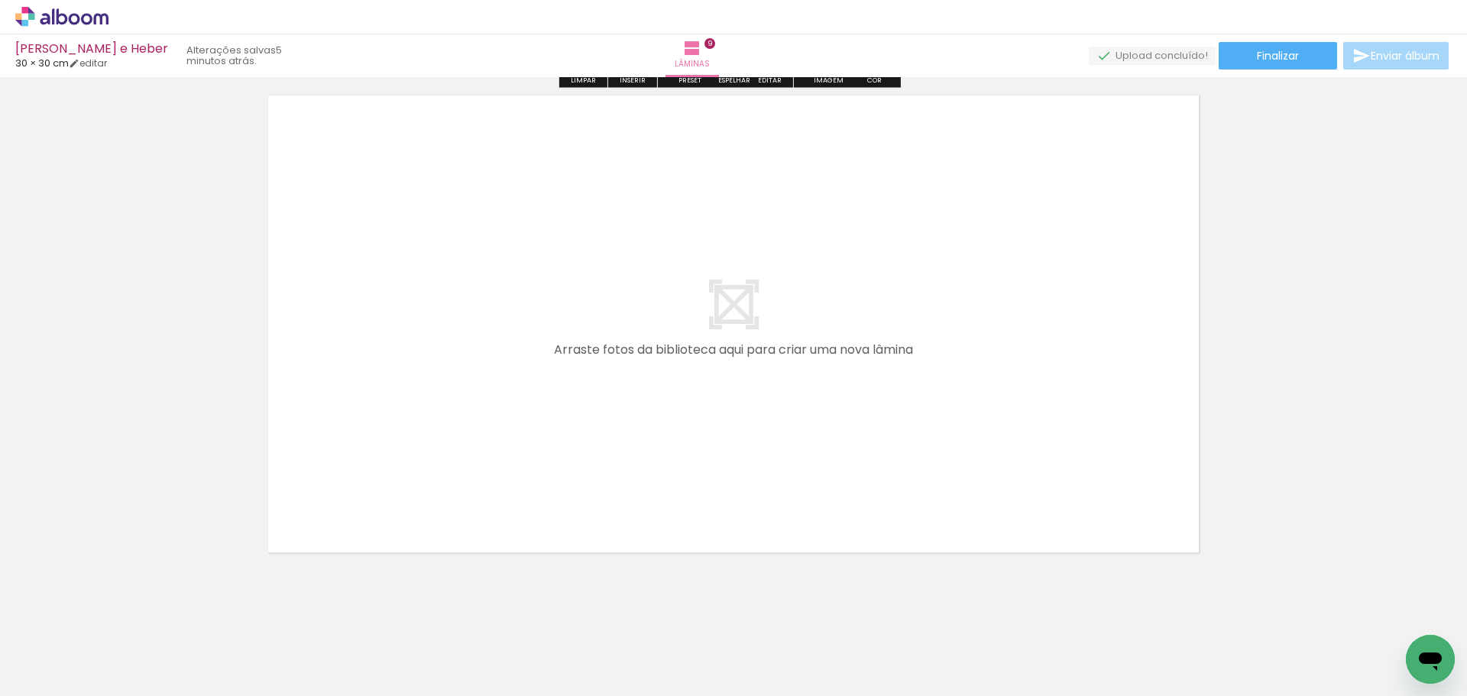
scroll to position [4657, 0]
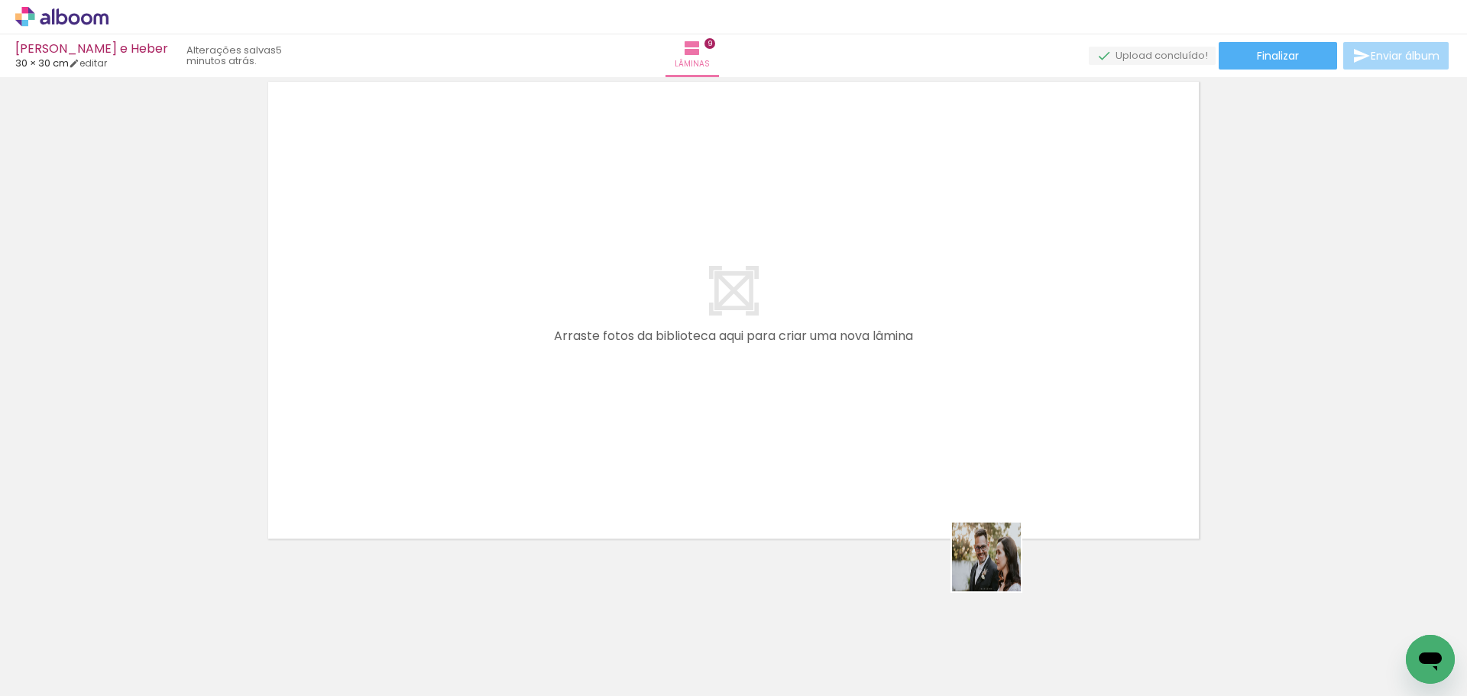
drag, startPoint x: 1062, startPoint y: 663, endPoint x: 890, endPoint y: 467, distance: 261.0
click at [887, 465] on quentale-workspace at bounding box center [733, 348] width 1467 height 696
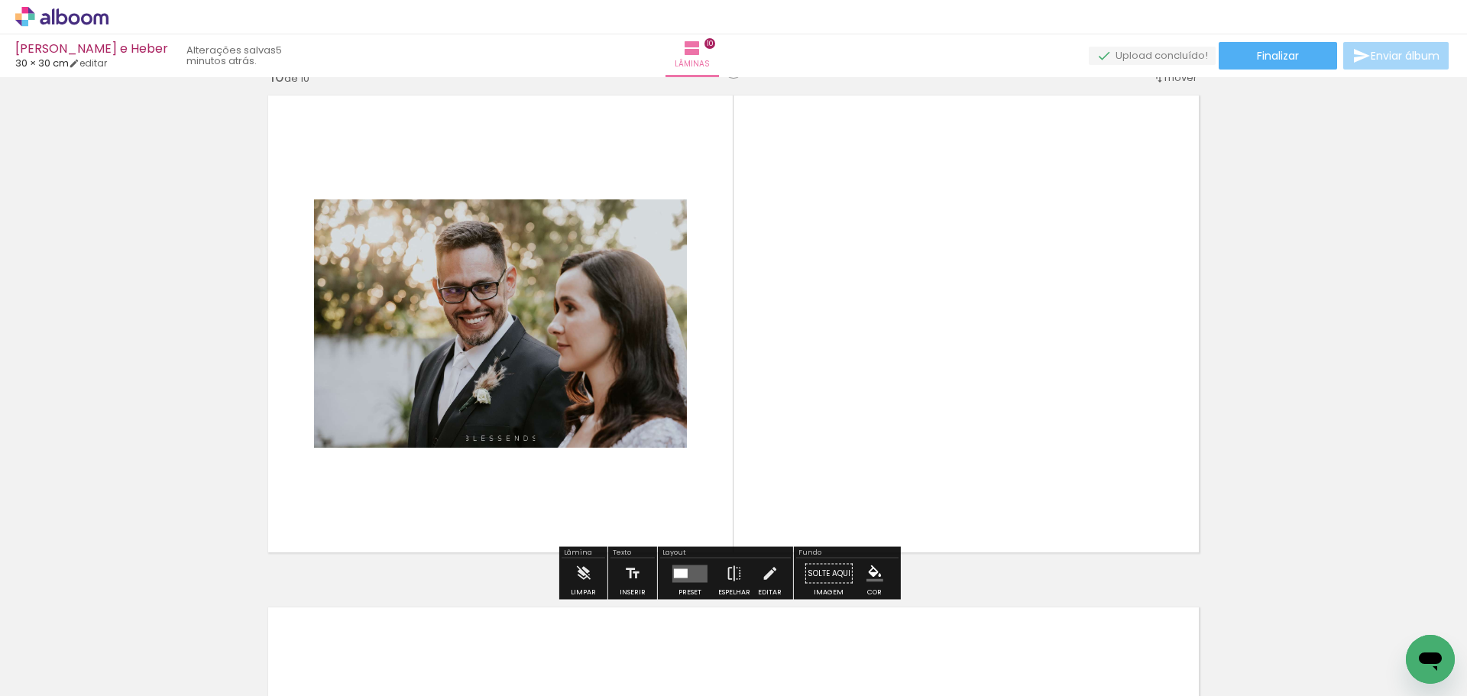
scroll to position [4628, 0]
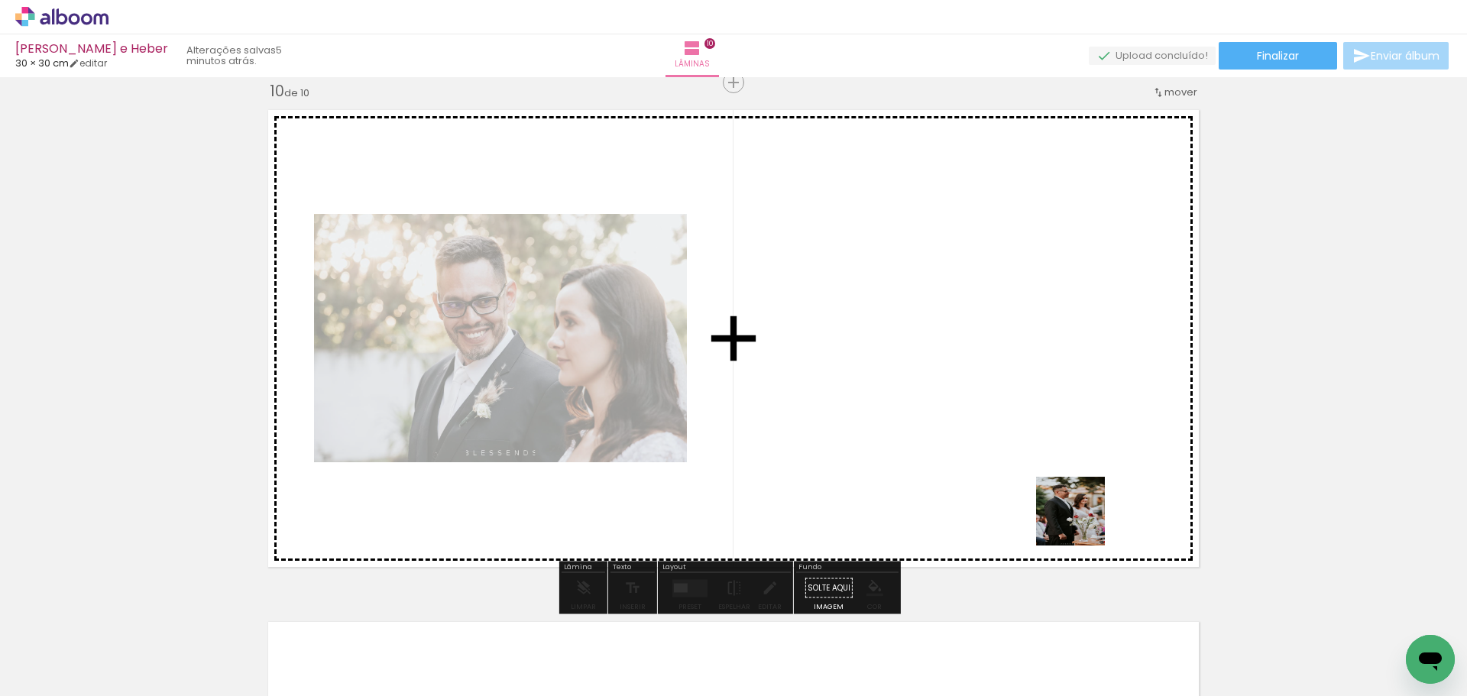
drag, startPoint x: 1147, startPoint y: 595, endPoint x: 1068, endPoint y: 507, distance: 118.6
click at [1058, 496] on quentale-workspace at bounding box center [733, 348] width 1467 height 696
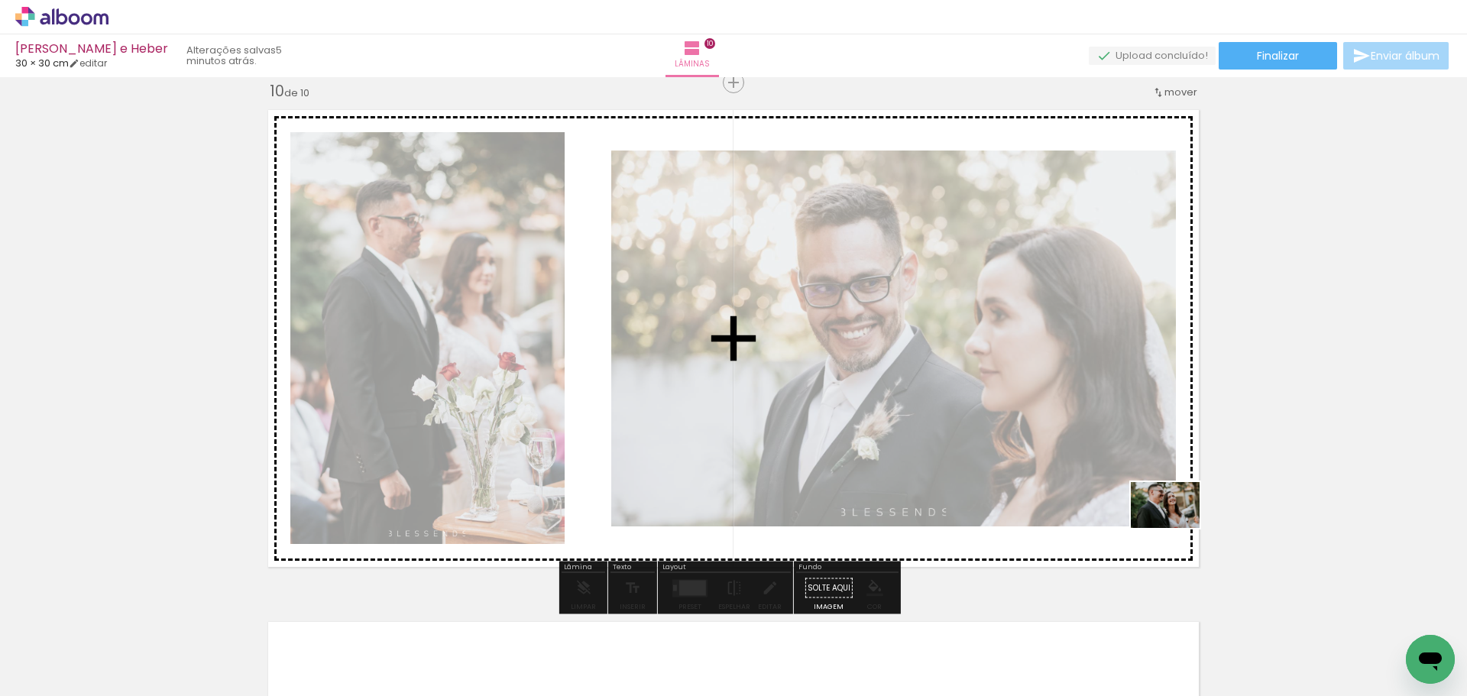
drag, startPoint x: 1258, startPoint y: 633, endPoint x: 1177, endPoint y: 528, distance: 132.4
click at [1177, 528] on quentale-workspace at bounding box center [733, 348] width 1467 height 696
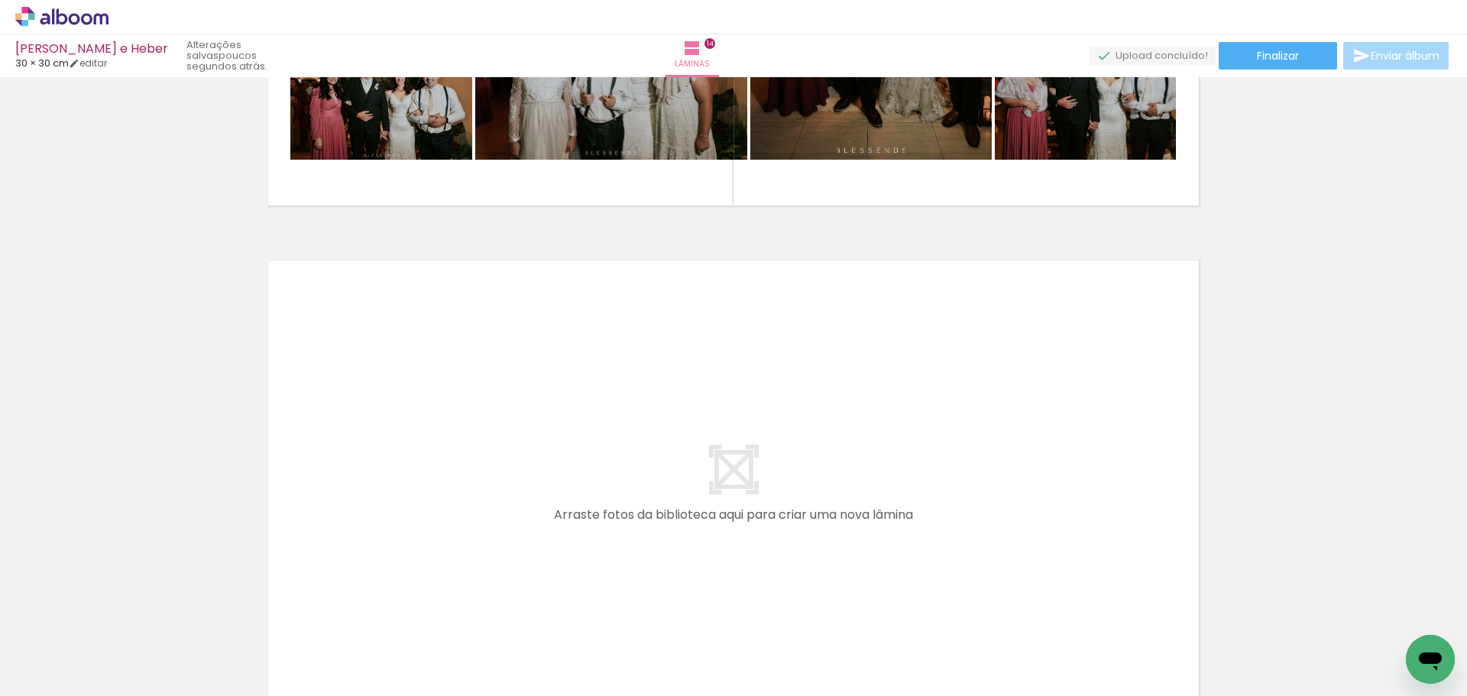
scroll to position [7217, 0]
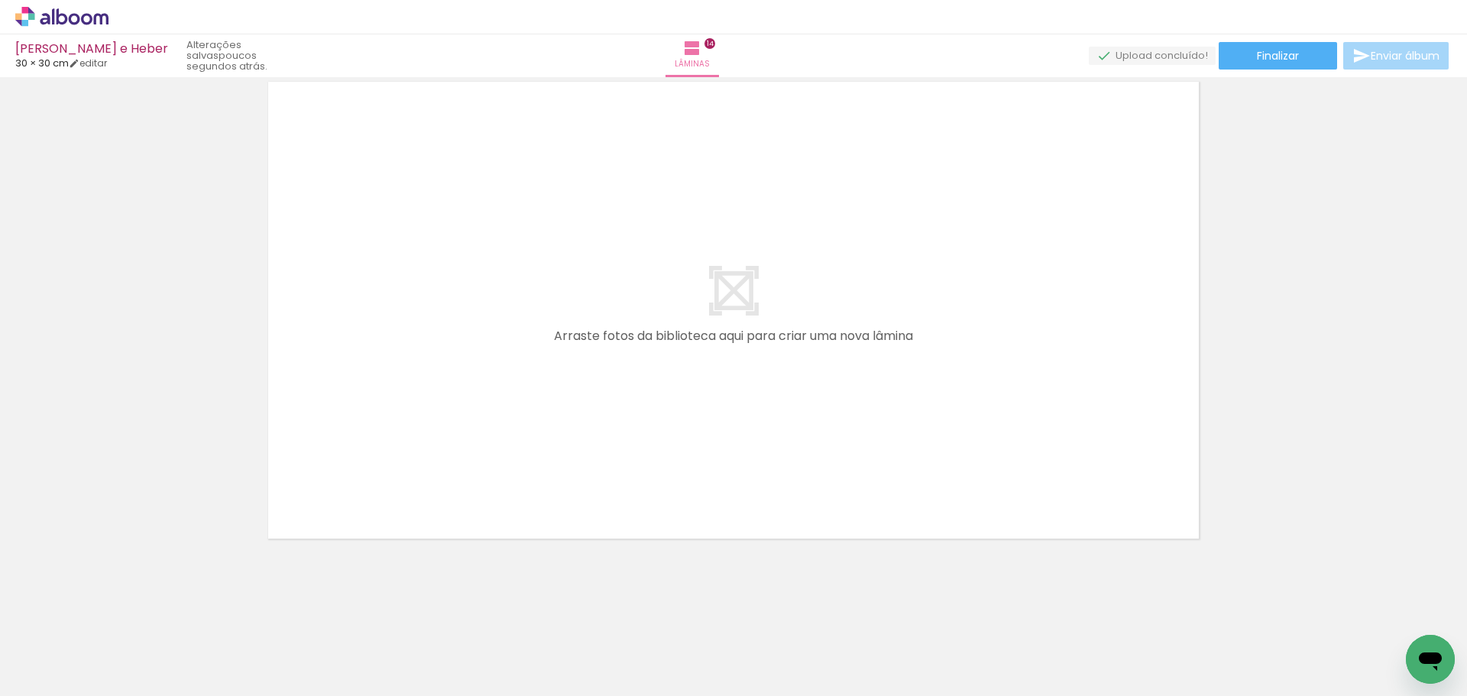
drag, startPoint x: 1466, startPoint y: 443, endPoint x: 32, endPoint y: 23, distance: 1494.1
click at [1261, 53] on span "Finalizar" at bounding box center [1278, 55] width 42 height 11
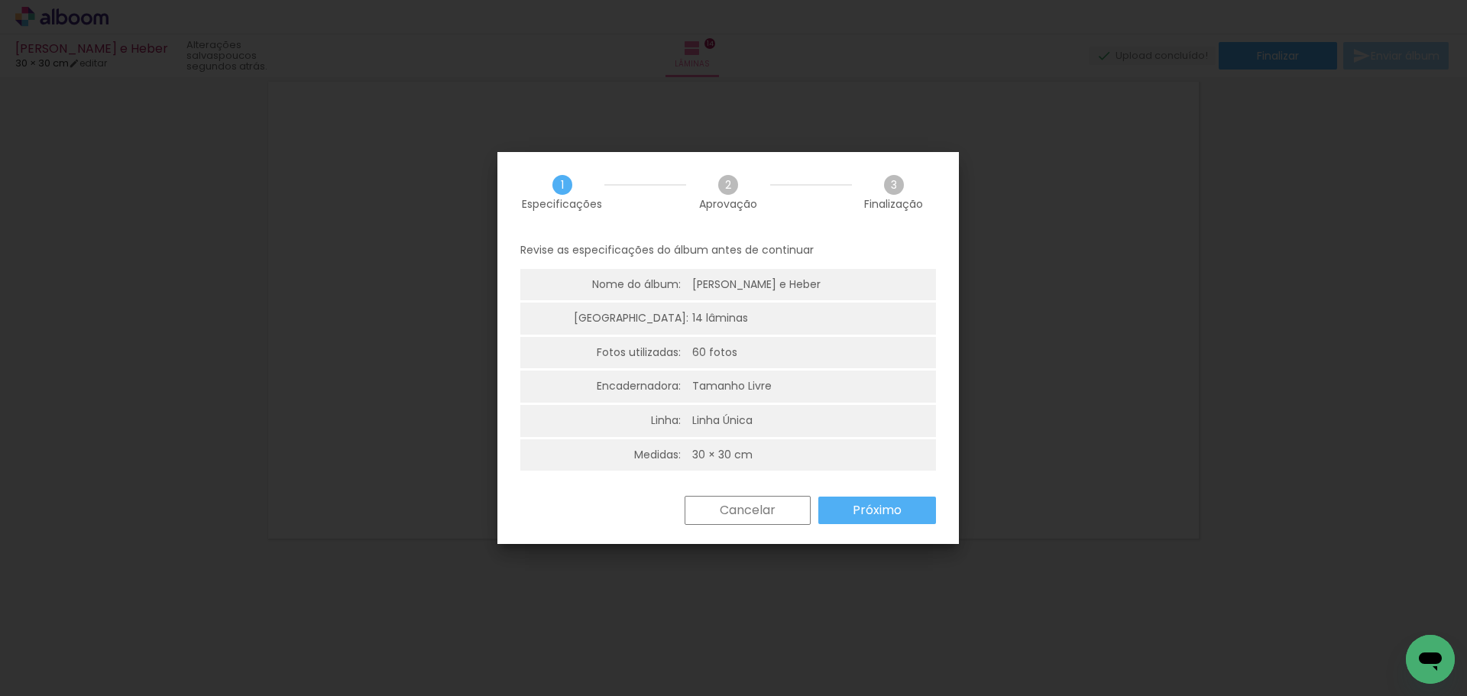
click at [0, 0] on slot "Próximo" at bounding box center [0, 0] width 0 height 0
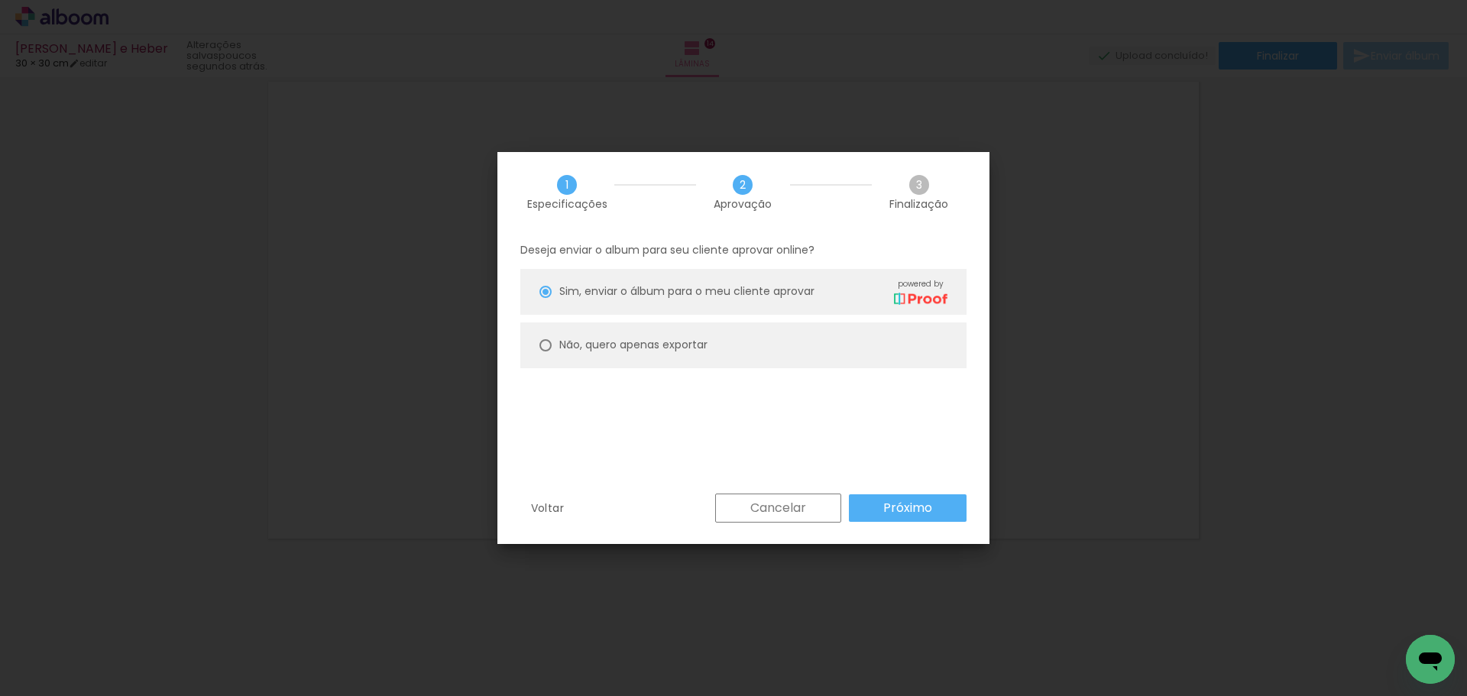
click at [935, 497] on paper-button "Próximo" at bounding box center [908, 508] width 118 height 28
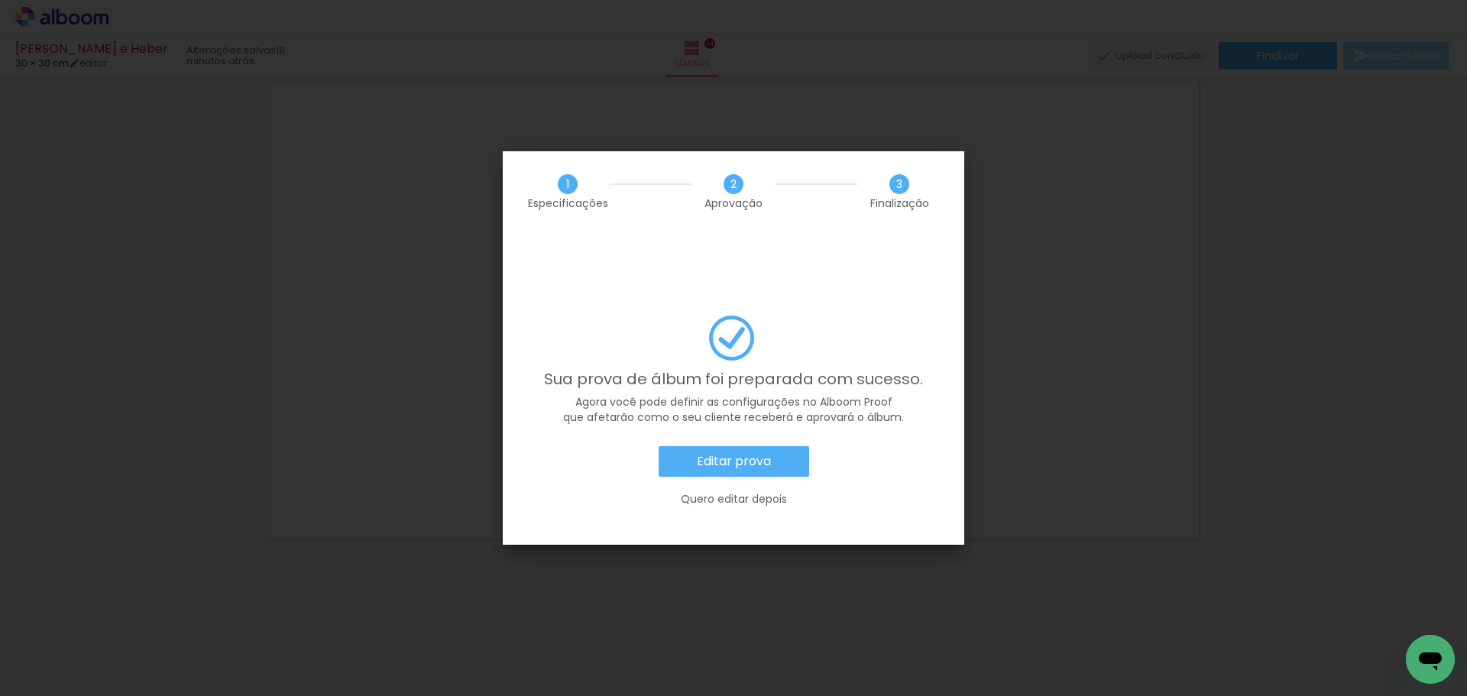
scroll to position [0, 2584]
click at [637, 160] on div "1 Especificações 2 Aprovação 3 Finalização" at bounding box center [734, 191] width 462 height 80
click at [0, 0] on slot "Editar prova" at bounding box center [0, 0] width 0 height 0
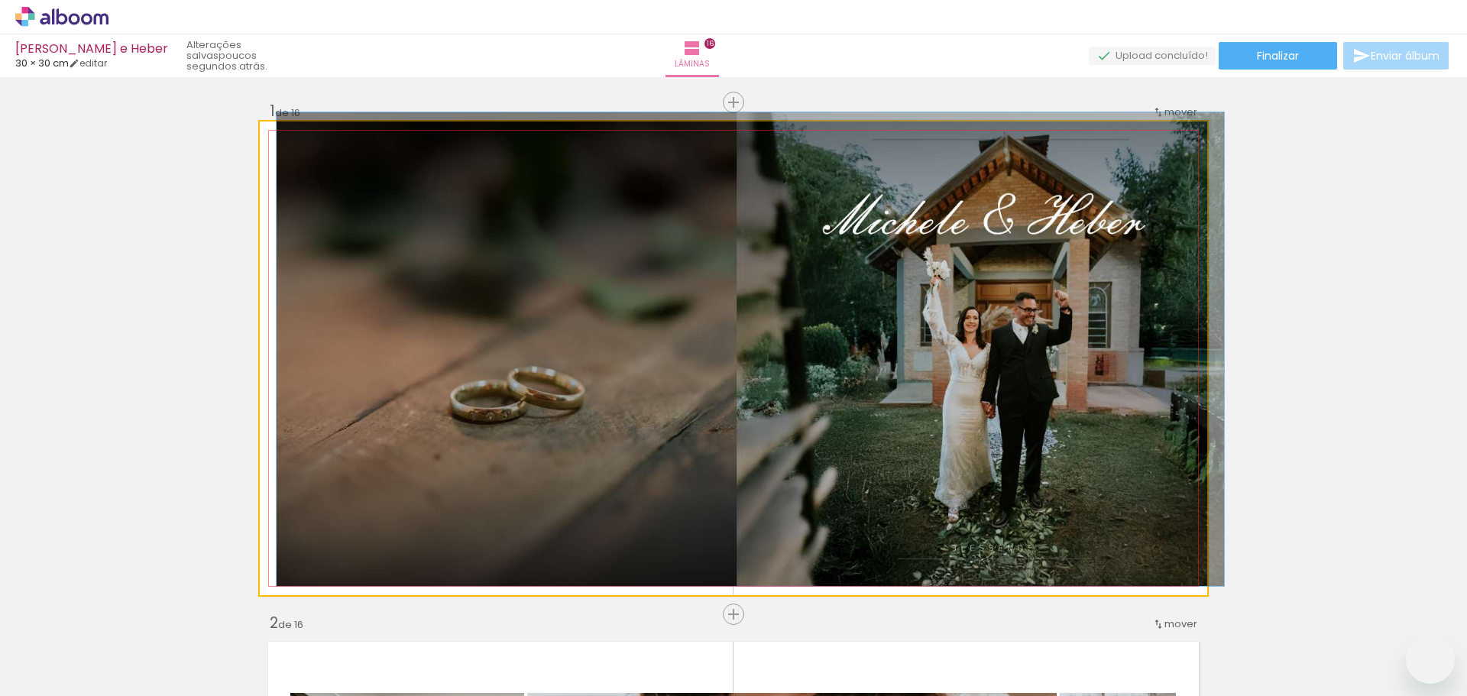
click at [287, 143] on div at bounding box center [296, 137] width 24 height 24
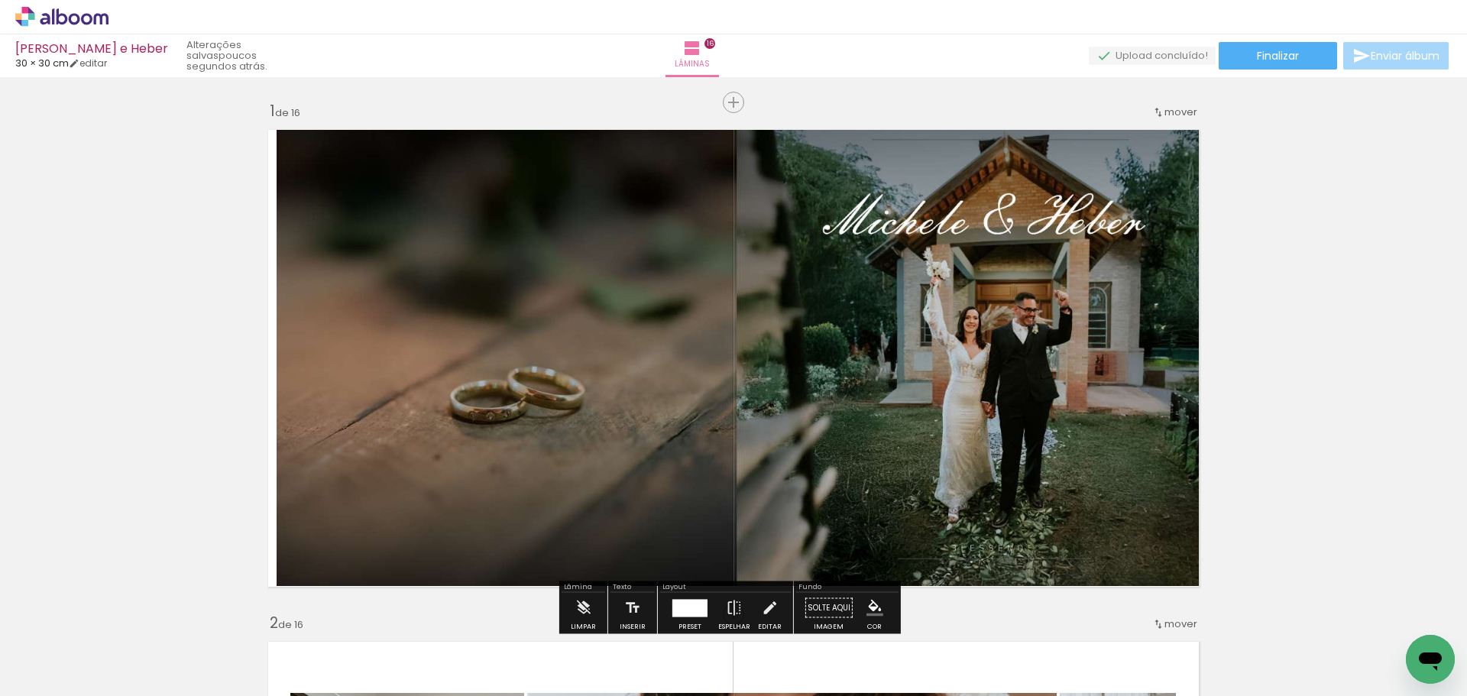
scroll to position [0, 4141]
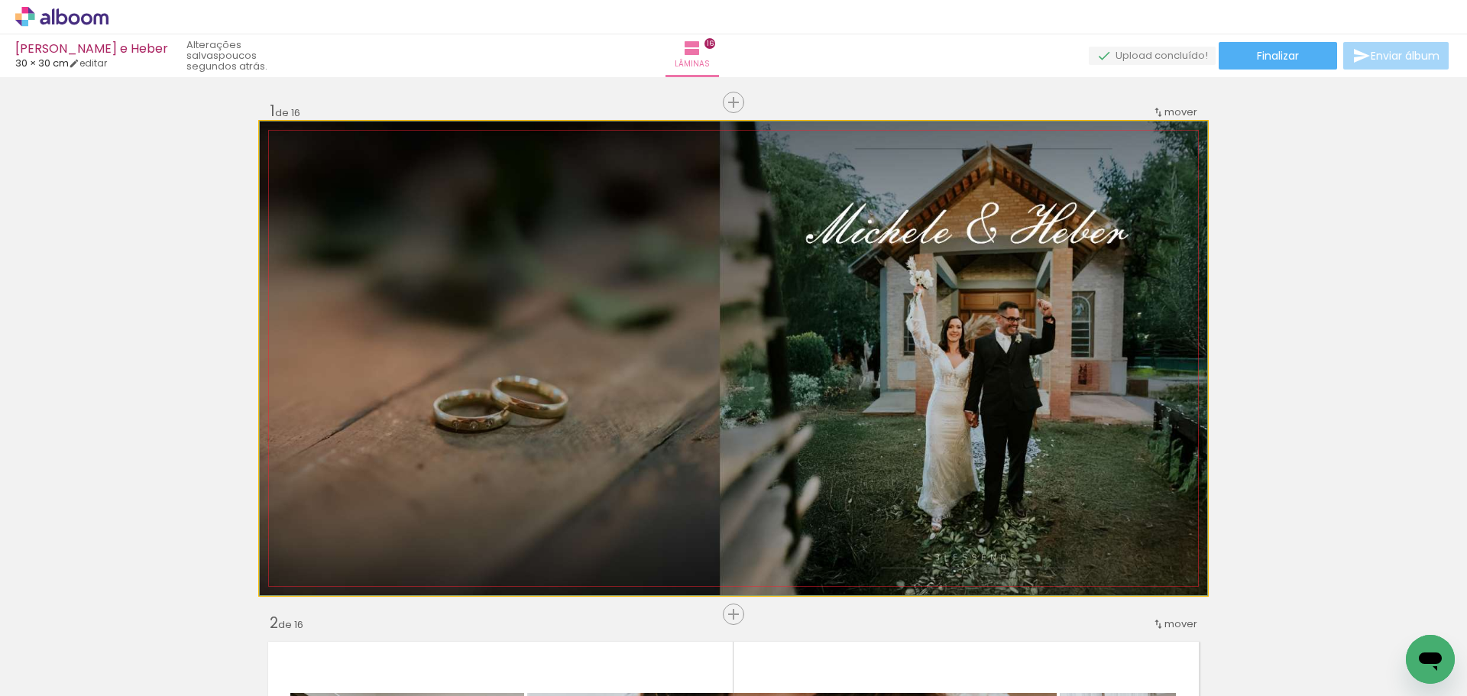
drag, startPoint x: 387, startPoint y: 262, endPoint x: 400, endPoint y: 262, distance: 13.0
drag, startPoint x: 365, startPoint y: 254, endPoint x: 420, endPoint y: 254, distance: 55.0
drag, startPoint x: 676, startPoint y: 286, endPoint x: 753, endPoint y: 284, distance: 76.5
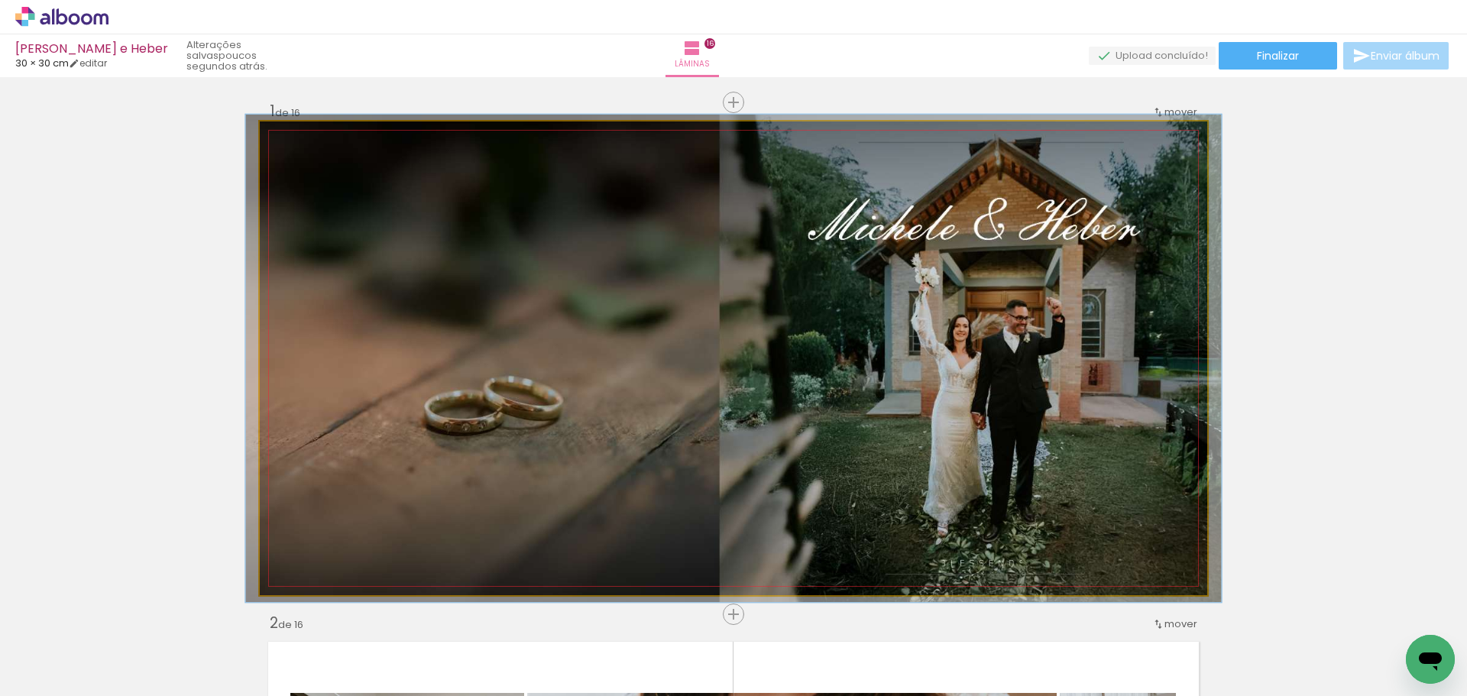
type paper-slider "103"
click at [290, 135] on div at bounding box center [297, 138] width 14 height 14
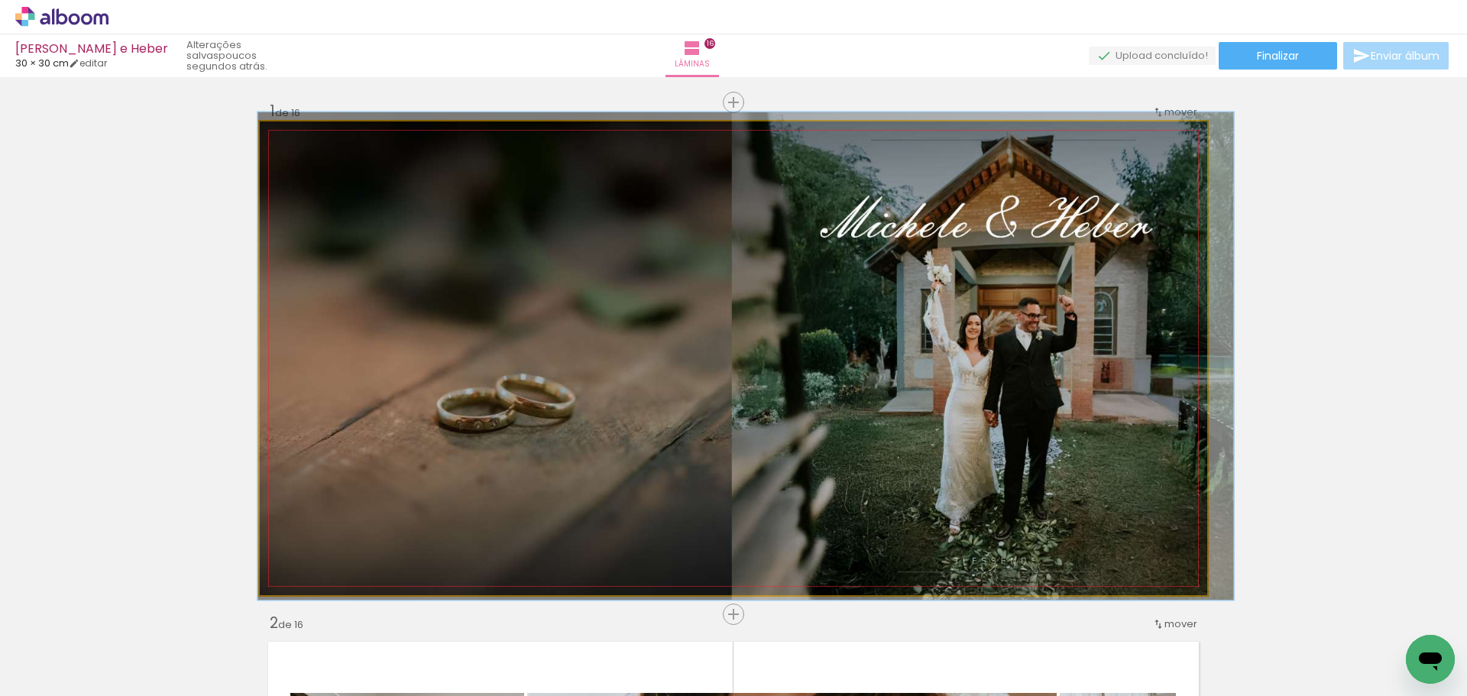
drag, startPoint x: 511, startPoint y: 322, endPoint x: 524, endPoint y: 319, distance: 13.2
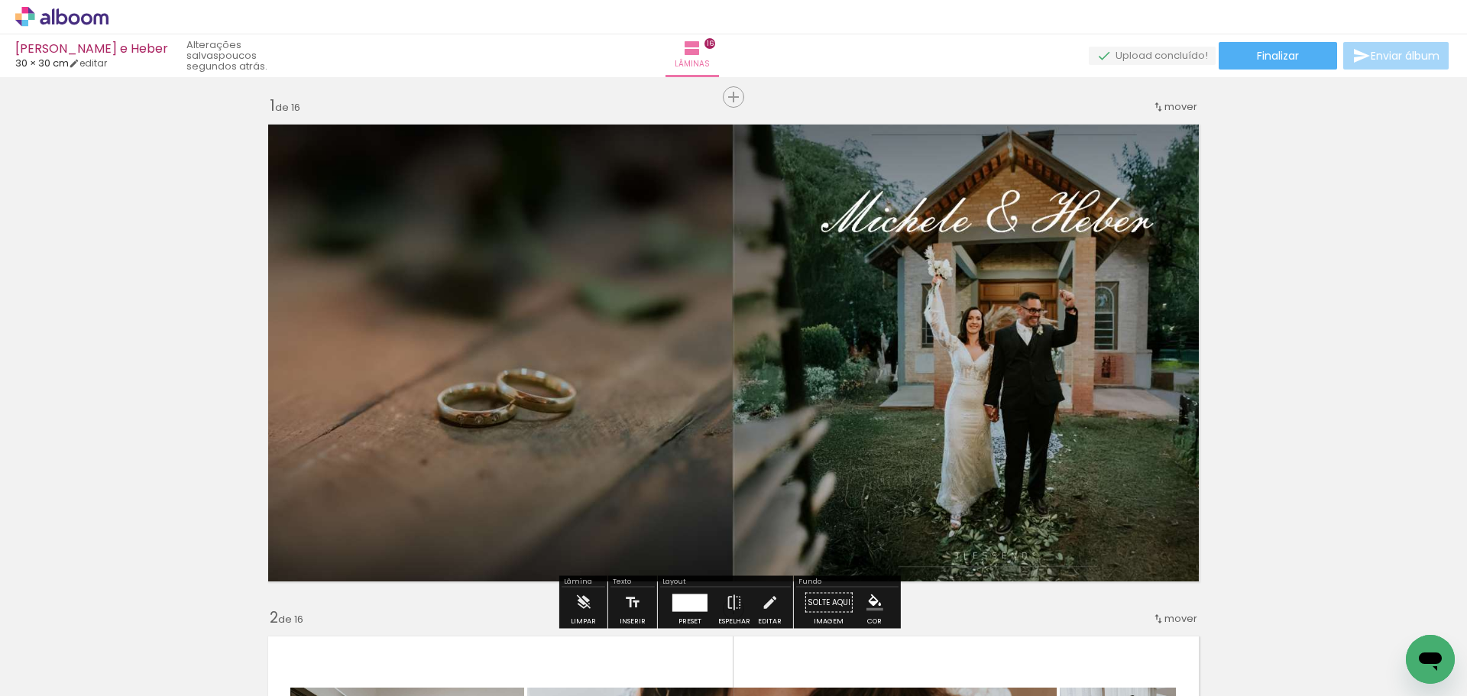
scroll to position [0, 0]
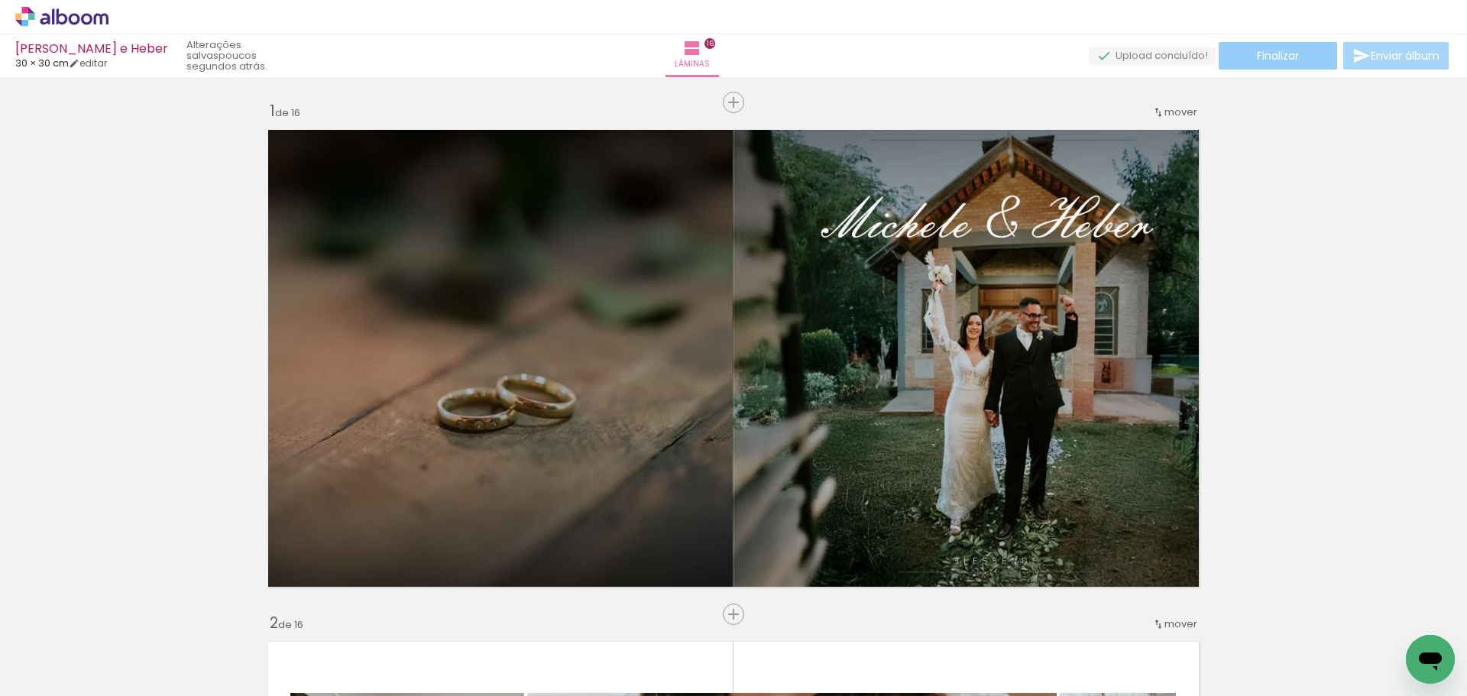
click at [1276, 56] on span "Finalizar" at bounding box center [1278, 55] width 42 height 11
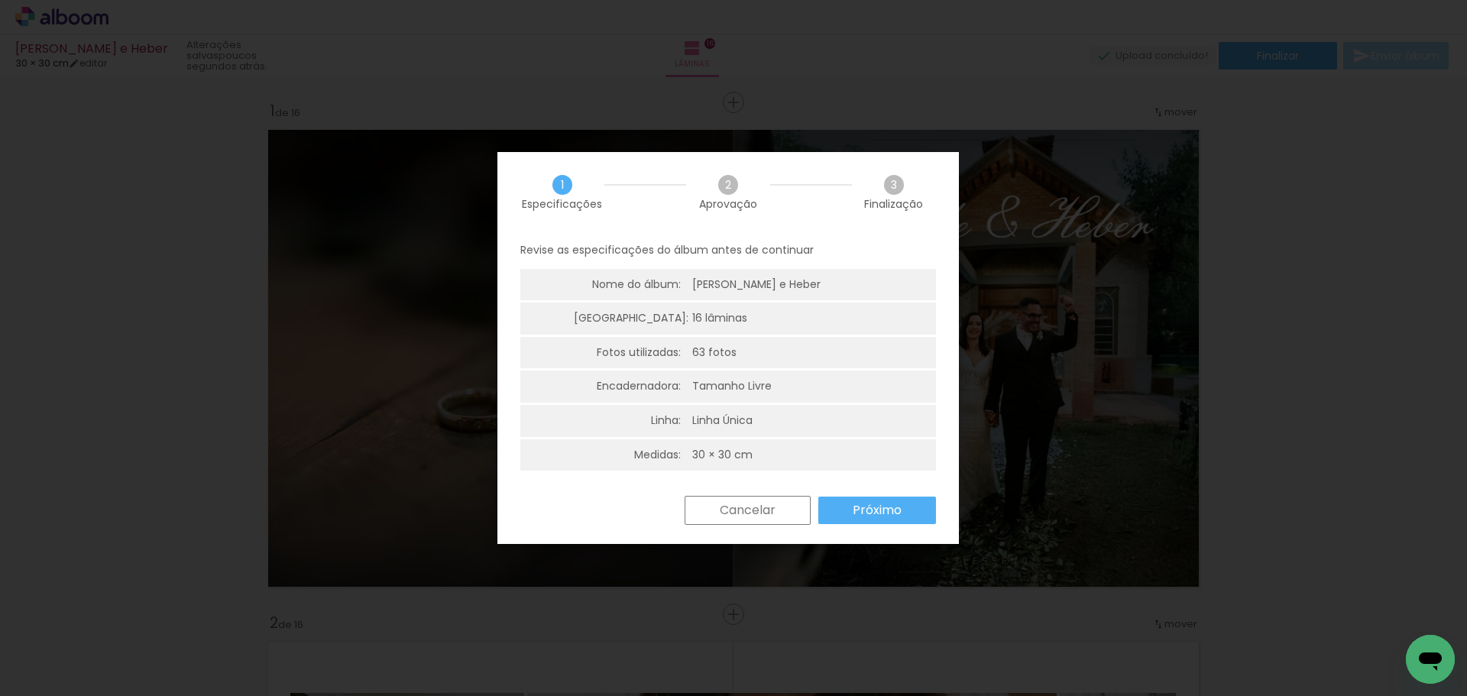
click at [0, 0] on slot "Próximo" at bounding box center [0, 0] width 0 height 0
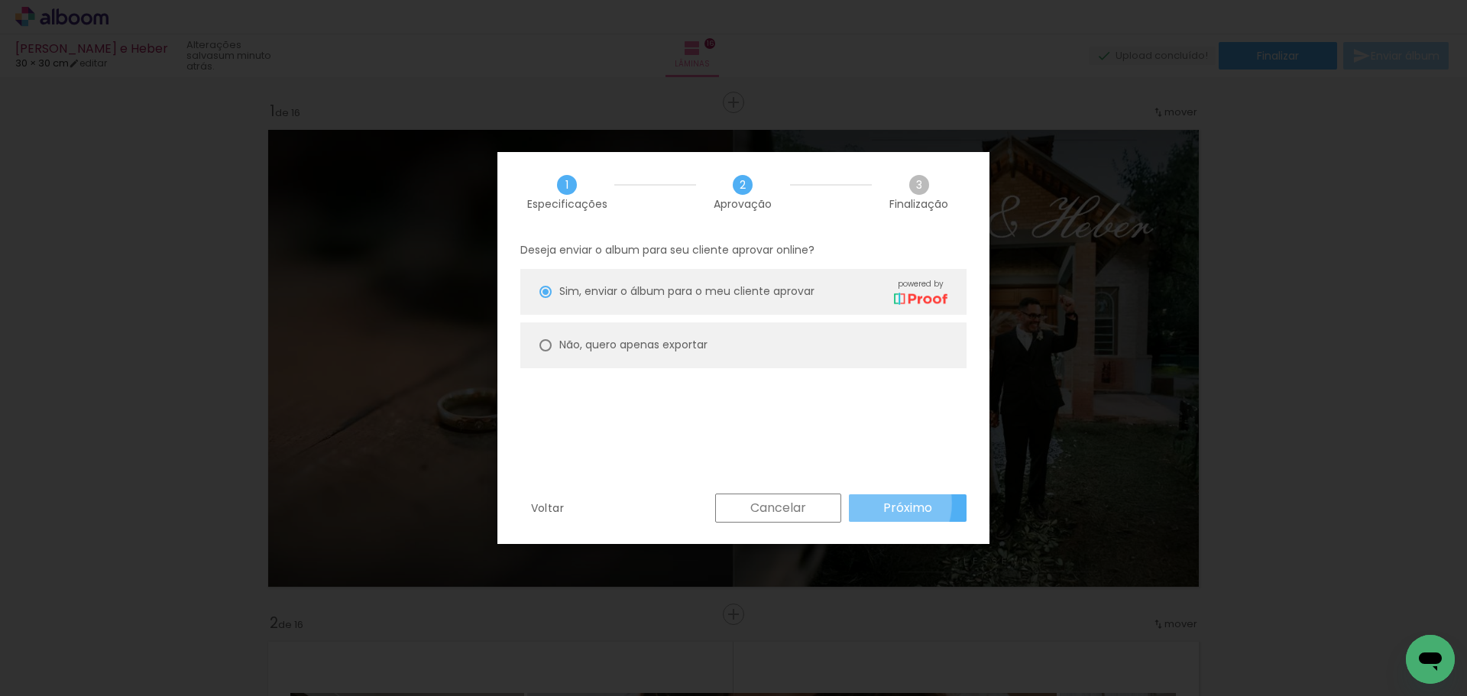
click at [880, 502] on paper-button "Próximo" at bounding box center [908, 508] width 118 height 28
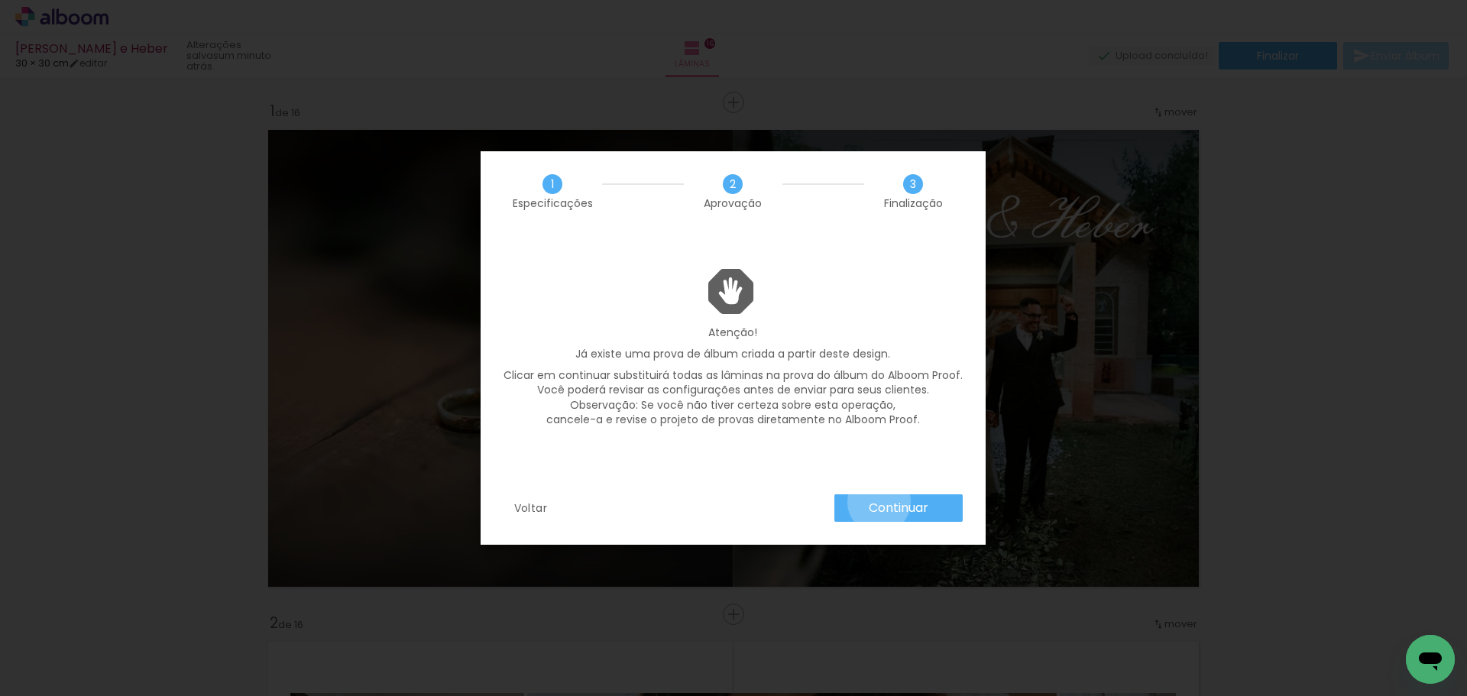
click at [0, 0] on slot "Continuar" at bounding box center [0, 0] width 0 height 0
